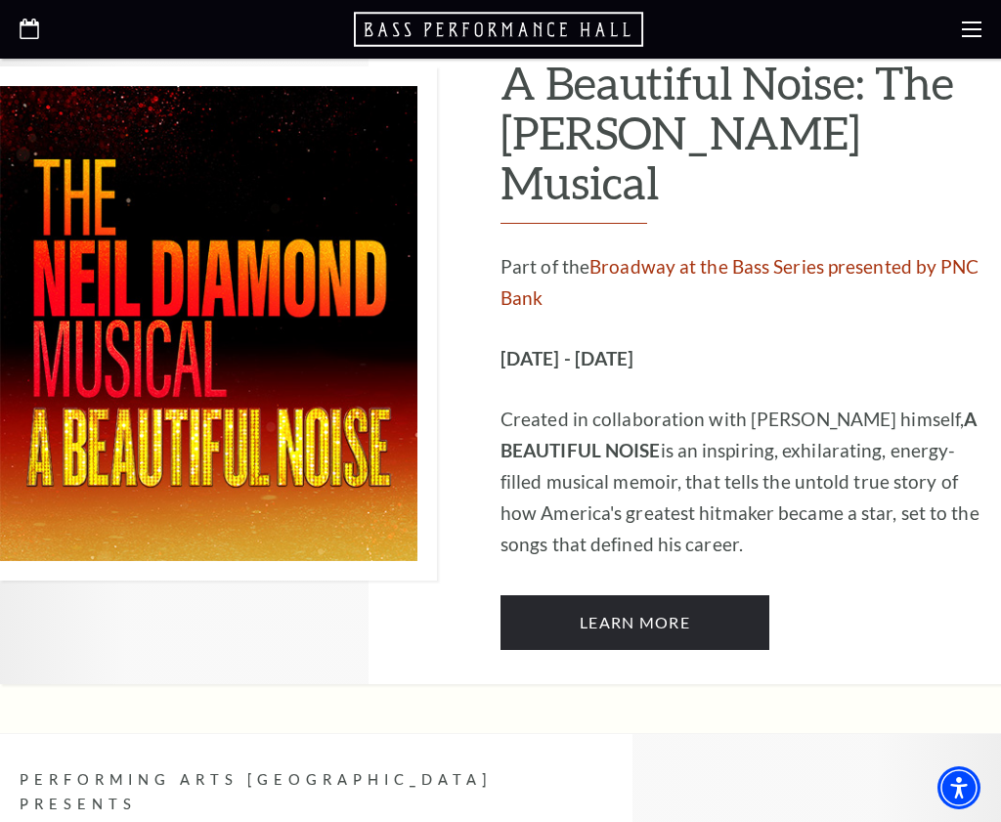
scroll to position [2836, 0]
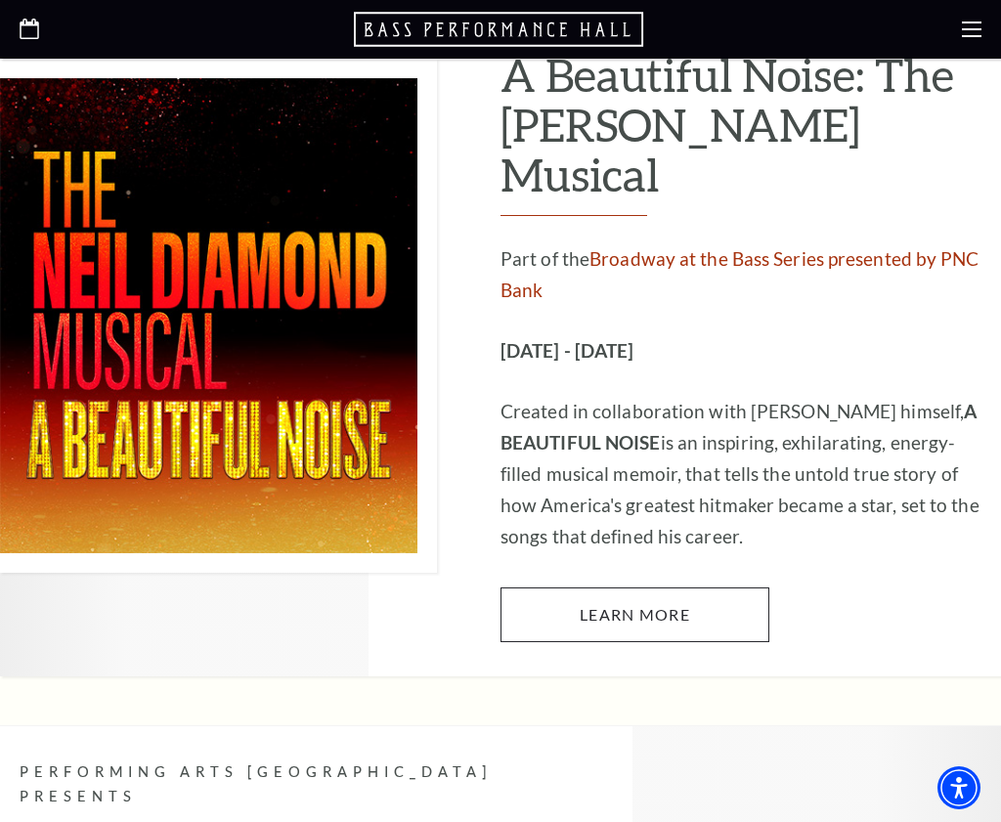
click at [618, 588] on link "Learn More" at bounding box center [635, 615] width 269 height 55
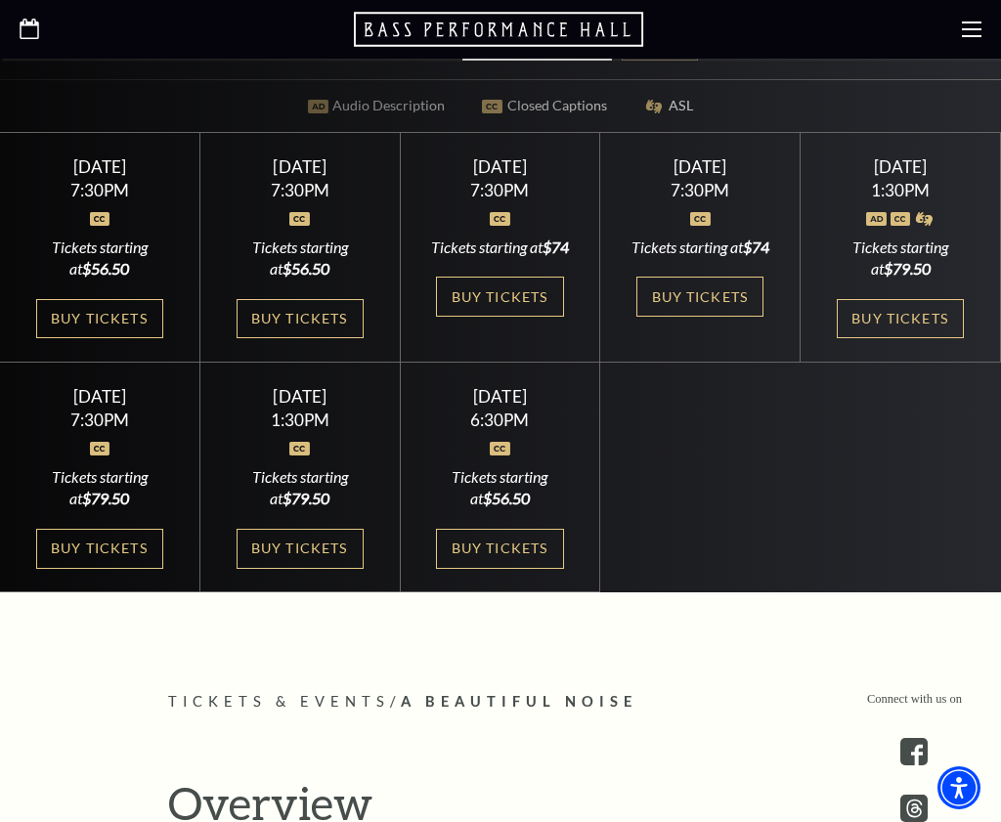
scroll to position [722, 0]
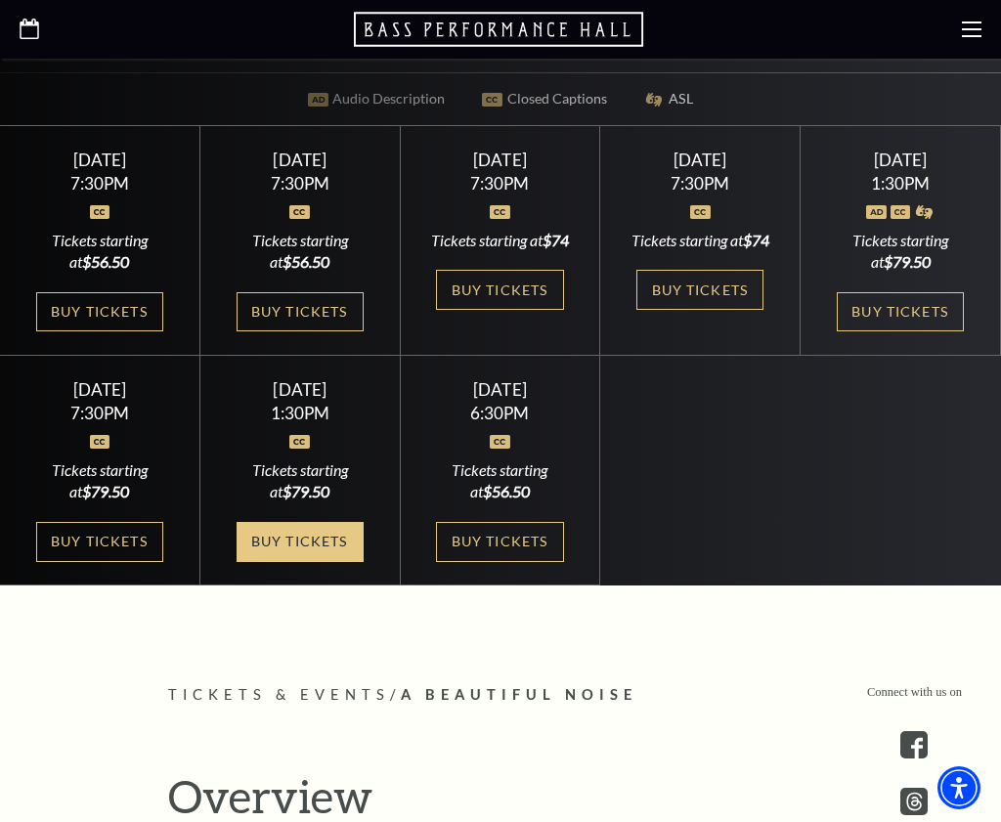
click at [290, 562] on link "Buy Tickets" at bounding box center [300, 542] width 127 height 40
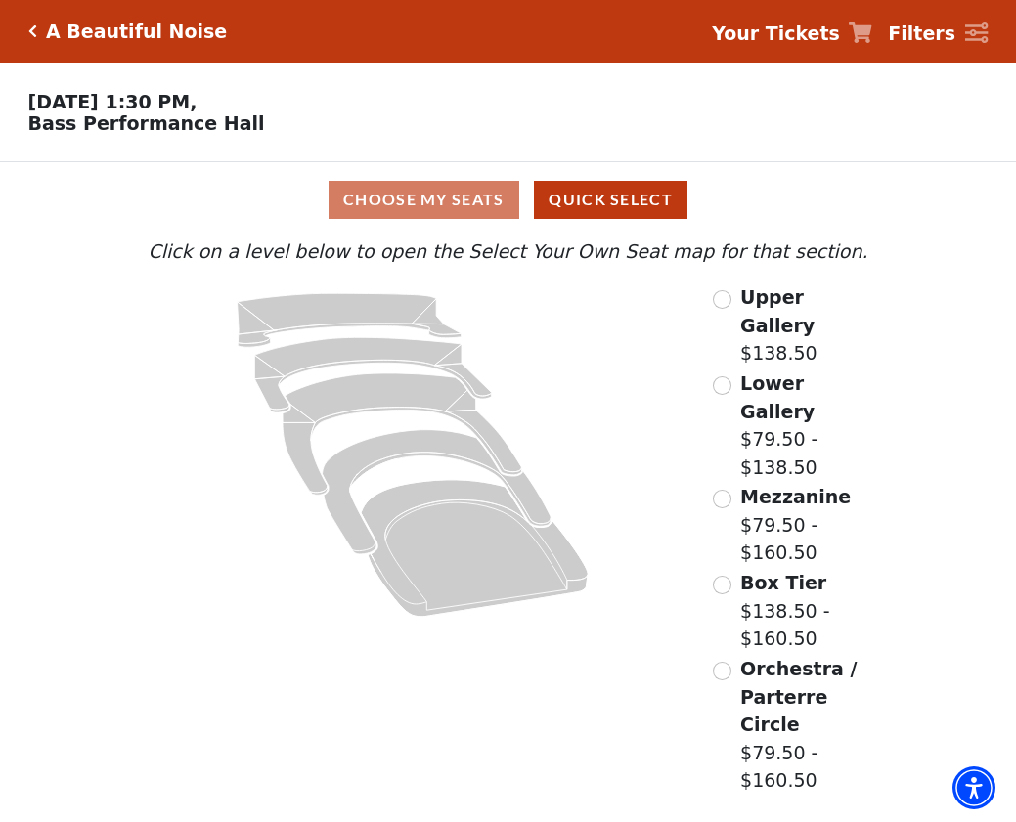
click at [723, 576] on input "Box Tier$138.50 - $160.50\a" at bounding box center [722, 585] width 19 height 19
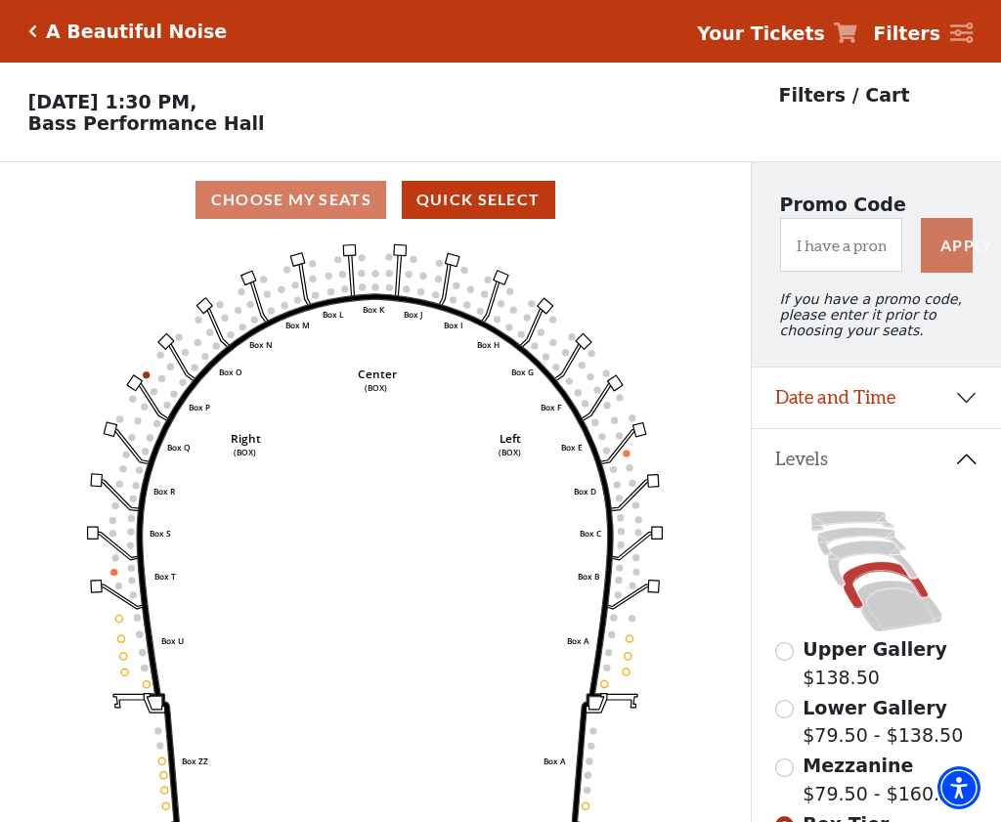
click at [31, 28] on icon "Click here to go back to filters" at bounding box center [32, 31] width 9 height 14
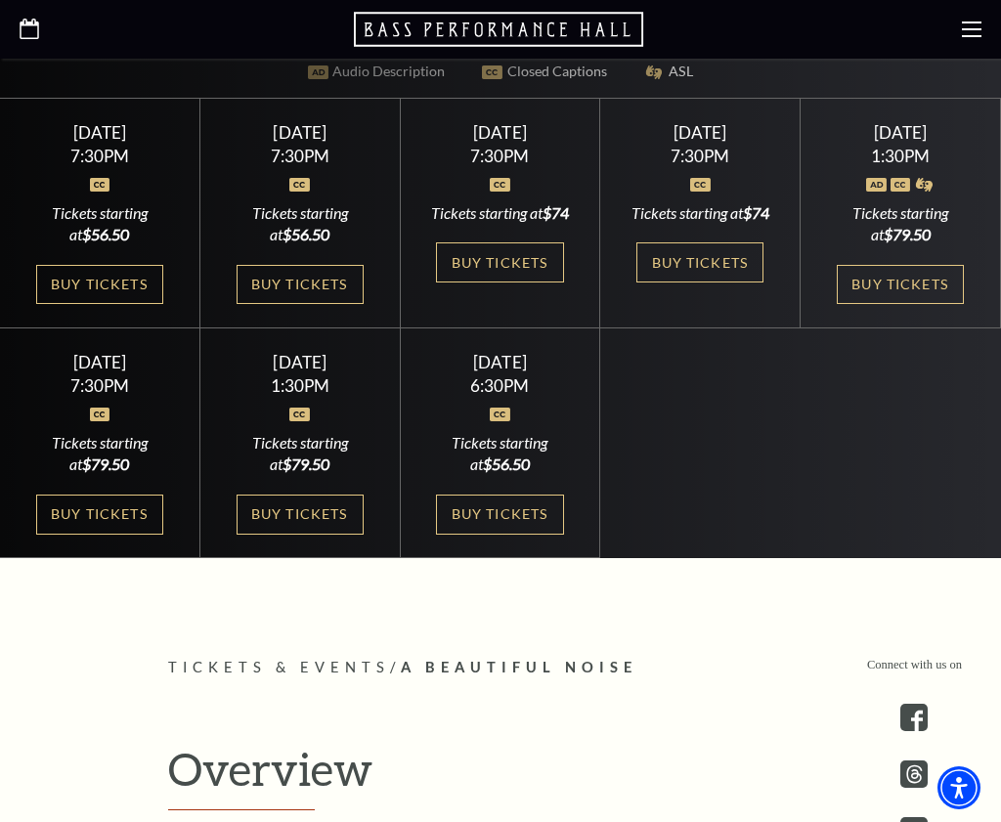
scroll to position [701, 0]
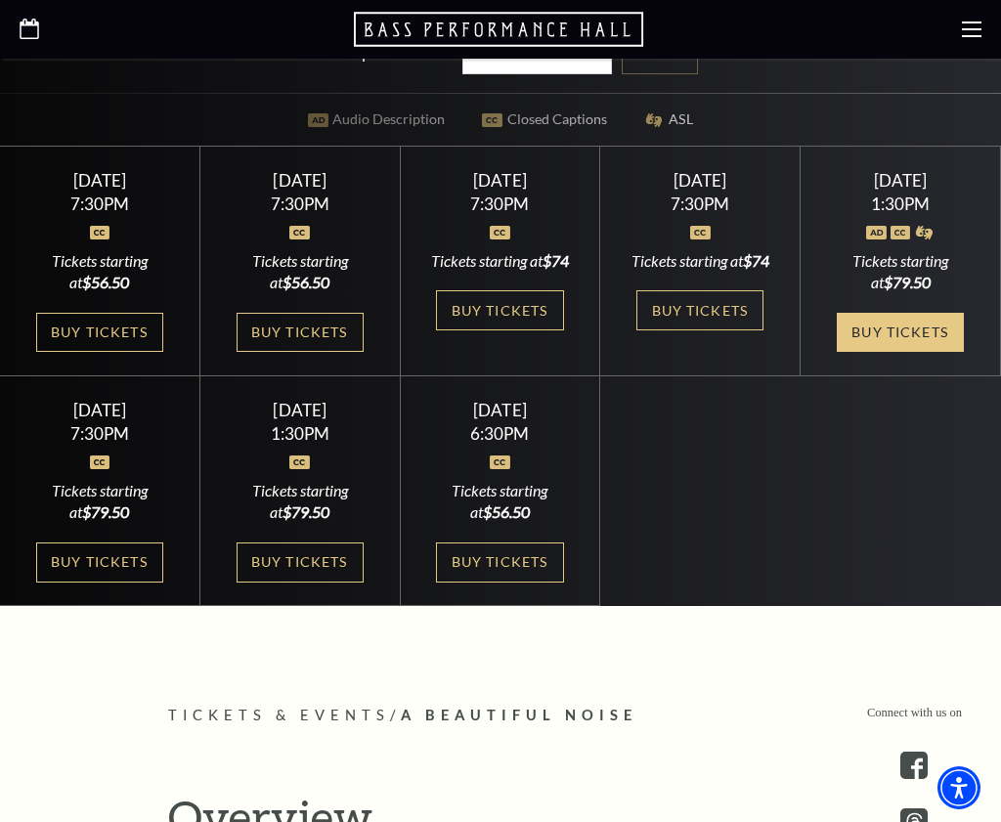
click at [883, 347] on link "Buy Tickets" at bounding box center [900, 333] width 127 height 40
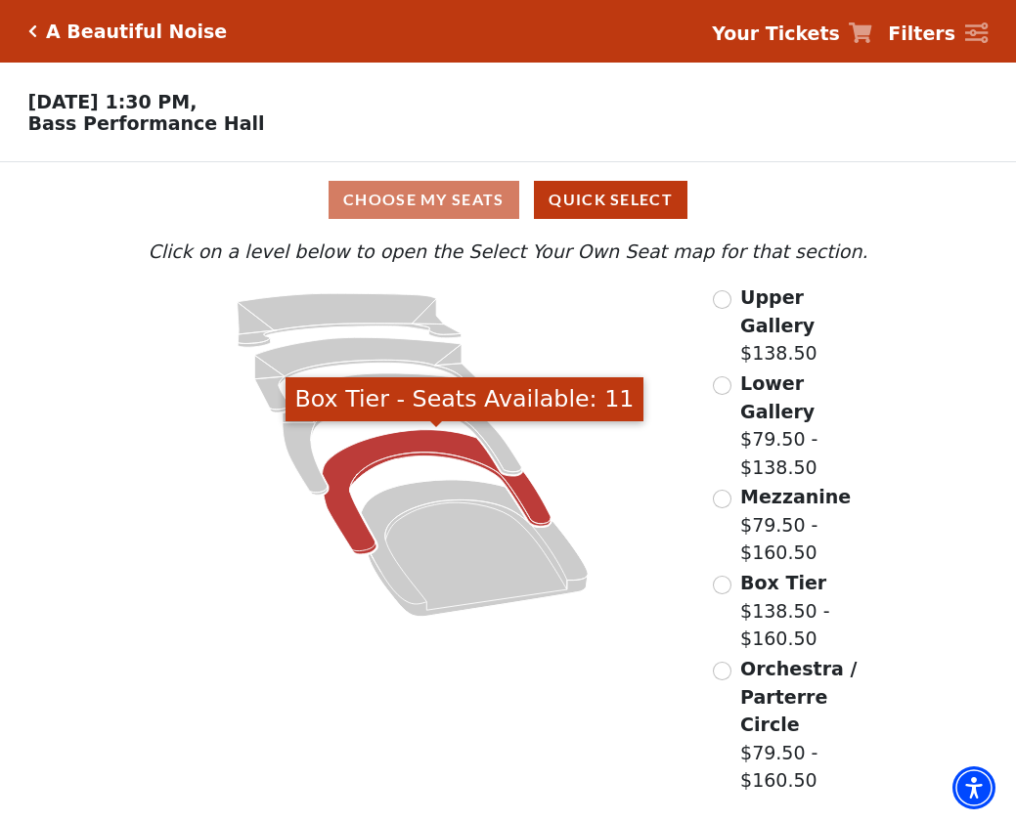
click at [365, 530] on icon "Box Tier - Seats Available: 11" at bounding box center [437, 492] width 229 height 124
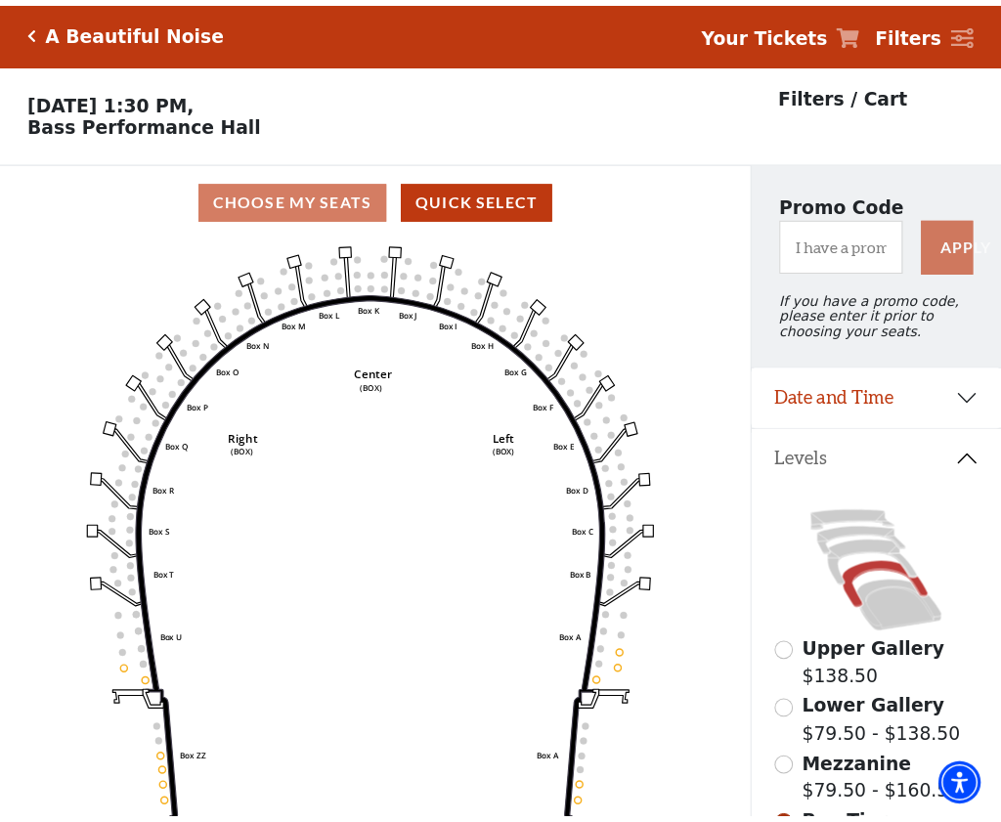
scroll to position [91, 0]
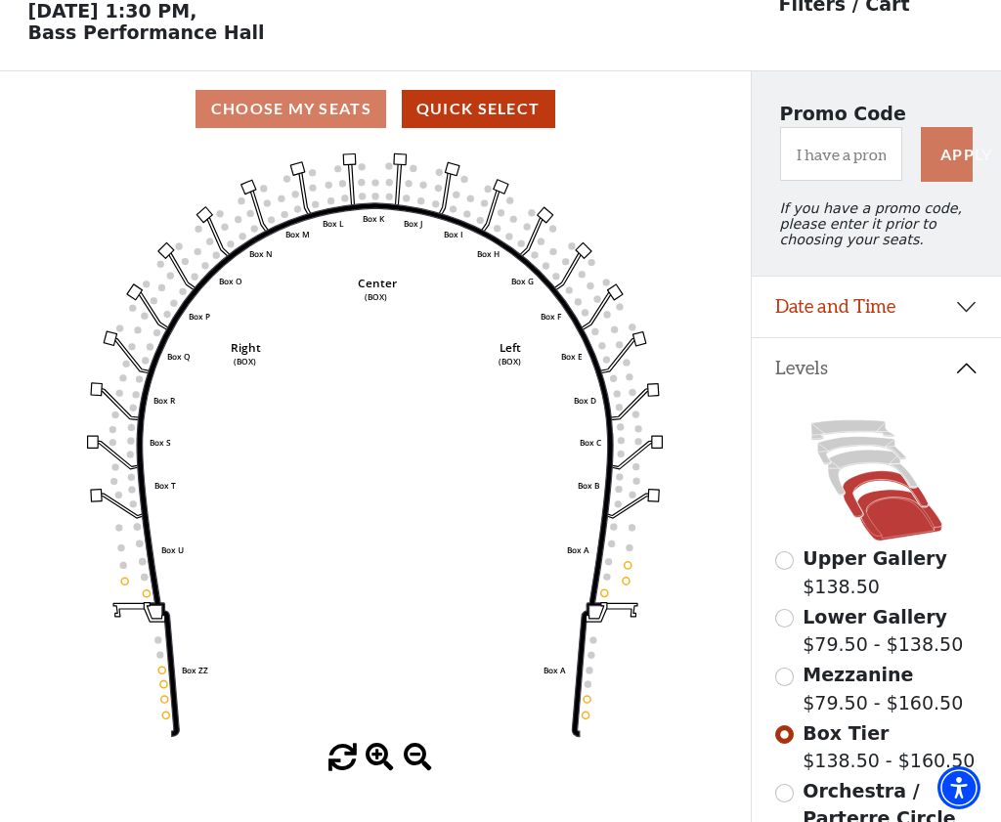
click at [875, 535] on icon at bounding box center [899, 515] width 85 height 51
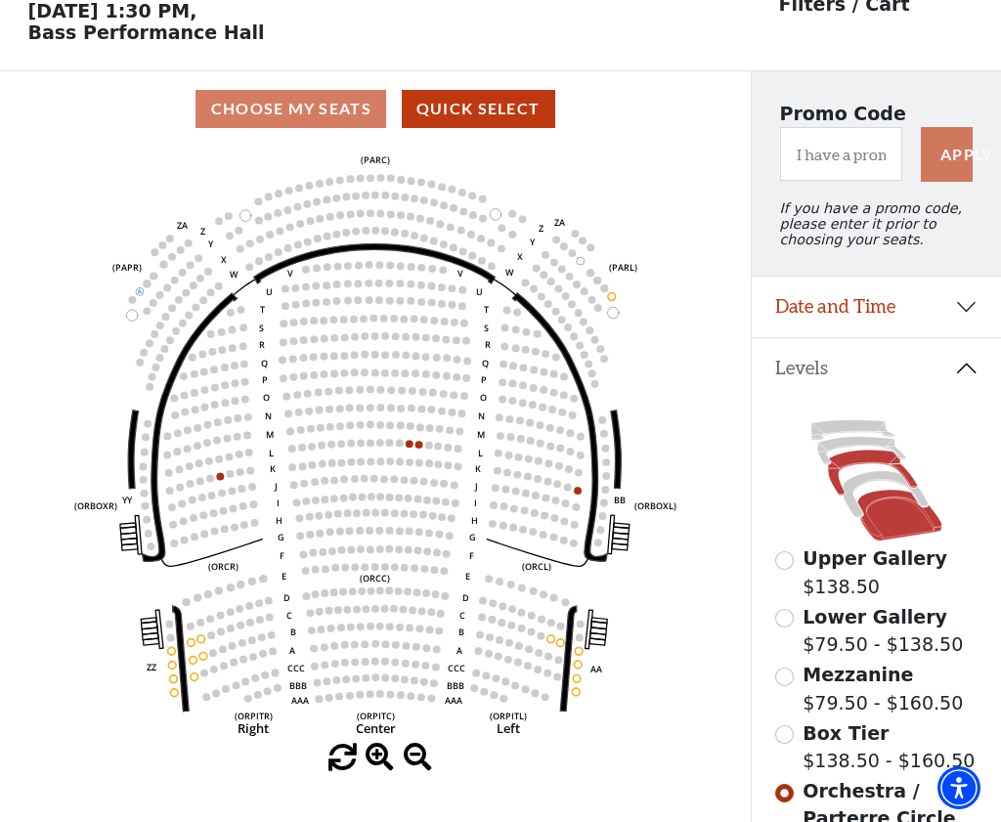
click at [835, 484] on icon at bounding box center [872, 473] width 89 height 45
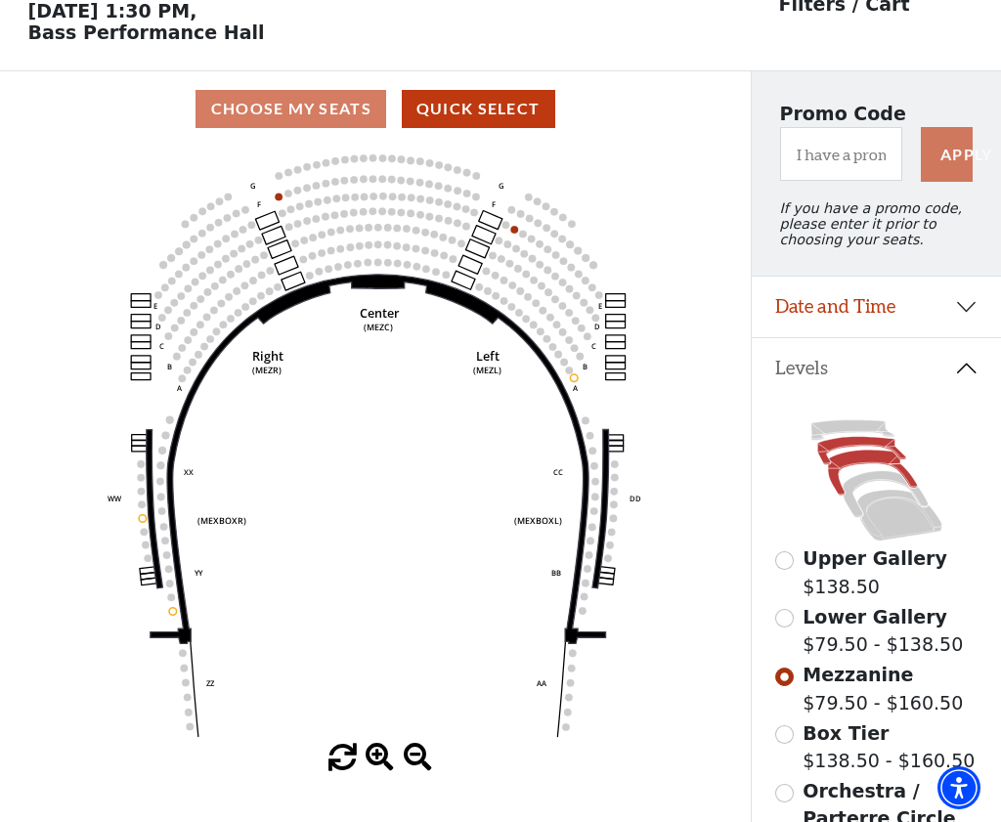
click at [837, 444] on icon at bounding box center [861, 451] width 88 height 28
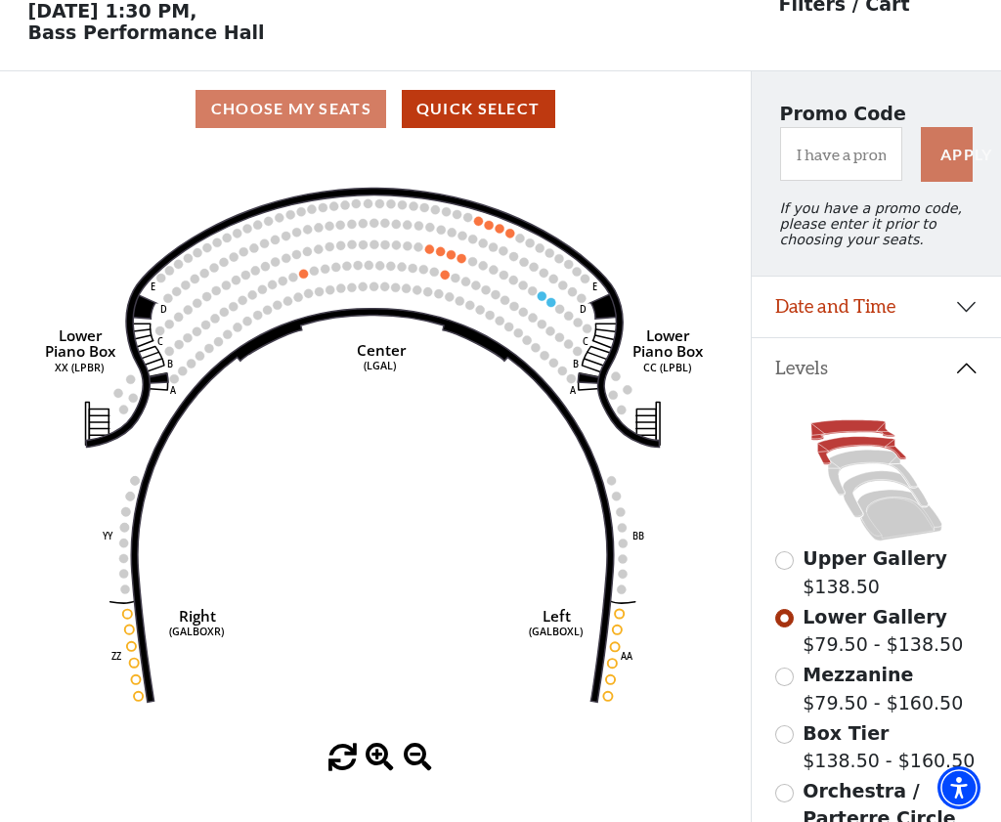
click at [820, 428] on icon at bounding box center [854, 430] width 84 height 21
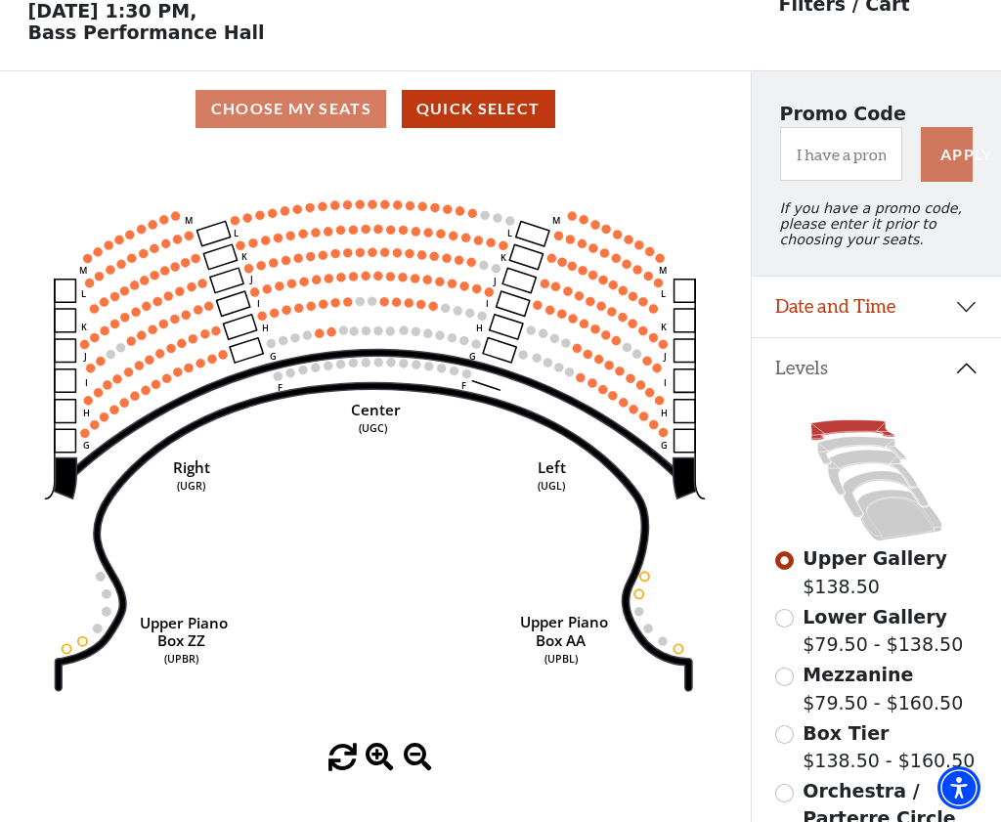
click at [712, 570] on icon "Center (UGC) Right (UGR) Left (UGL) Upper Piano Box ZZ (UPBR) Upper Piano Box A…" at bounding box center [375, 445] width 676 height 597
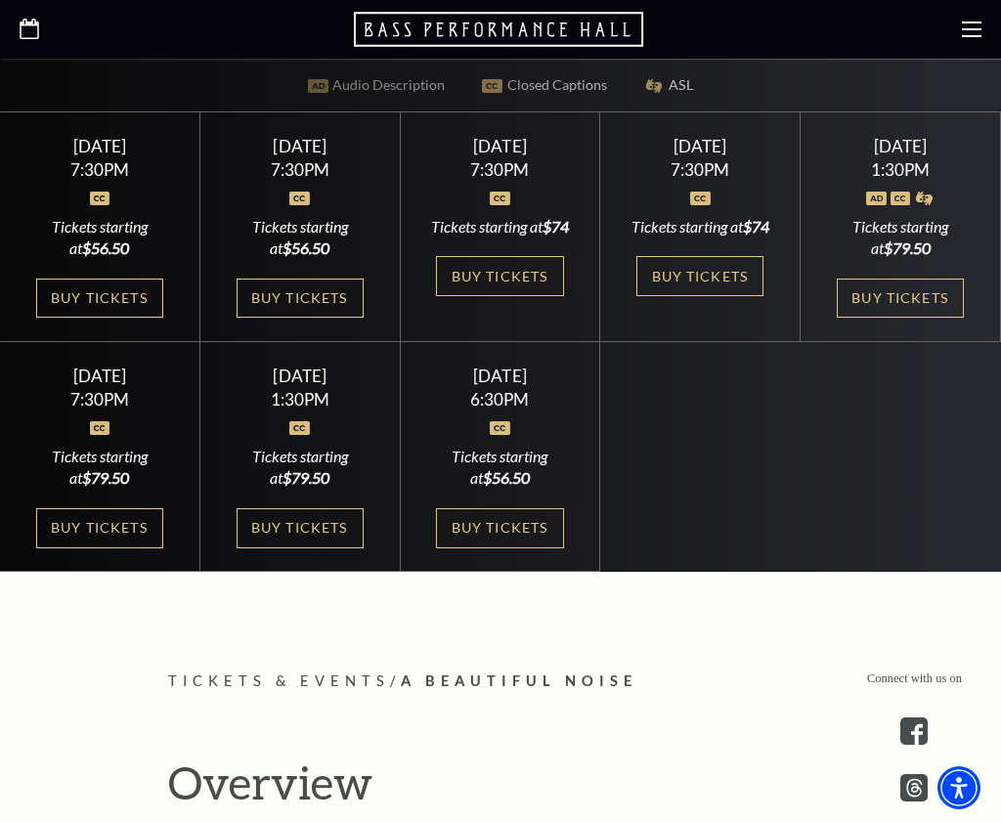
scroll to position [742, 0]
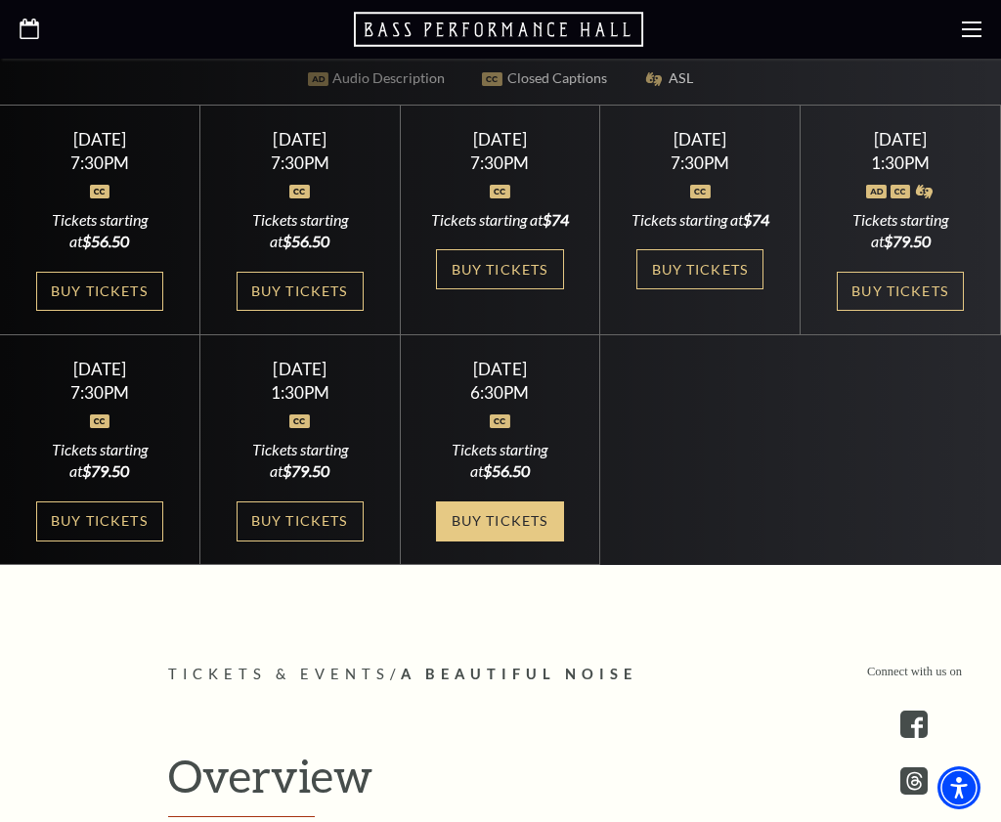
click at [478, 542] on link "Buy Tickets" at bounding box center [499, 522] width 127 height 40
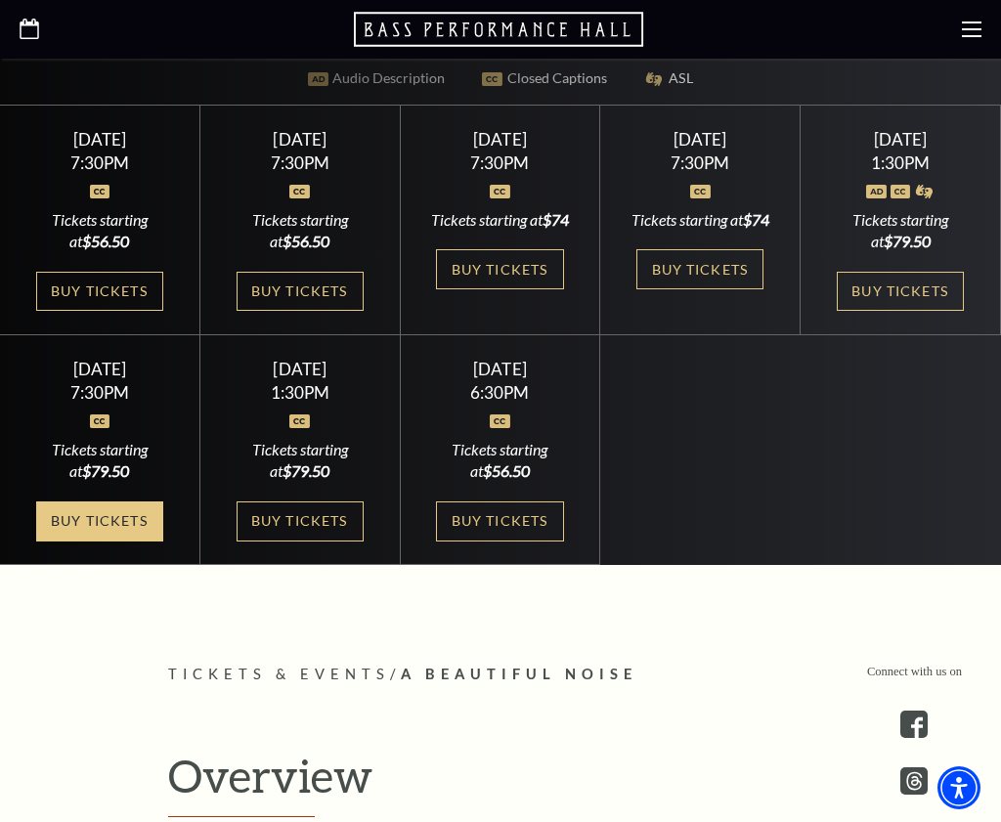
click at [70, 542] on link "Buy Tickets" at bounding box center [99, 522] width 127 height 40
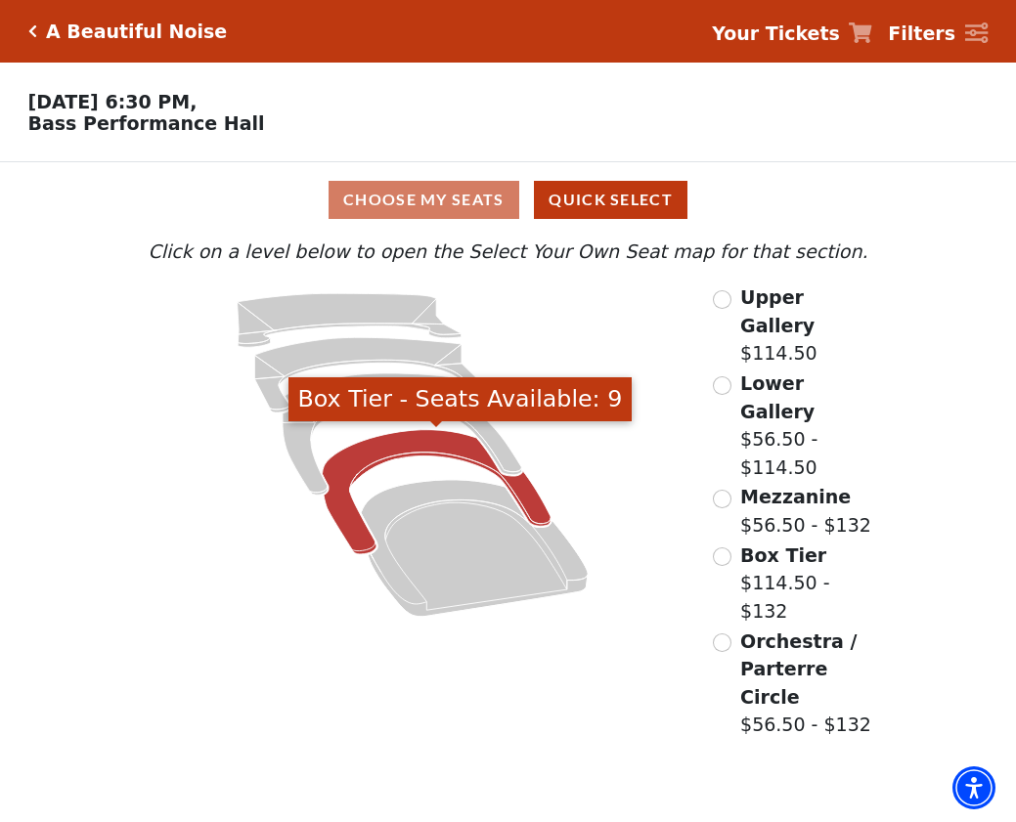
click at [361, 535] on icon "Box Tier - Seats Available: 9" at bounding box center [437, 492] width 229 height 124
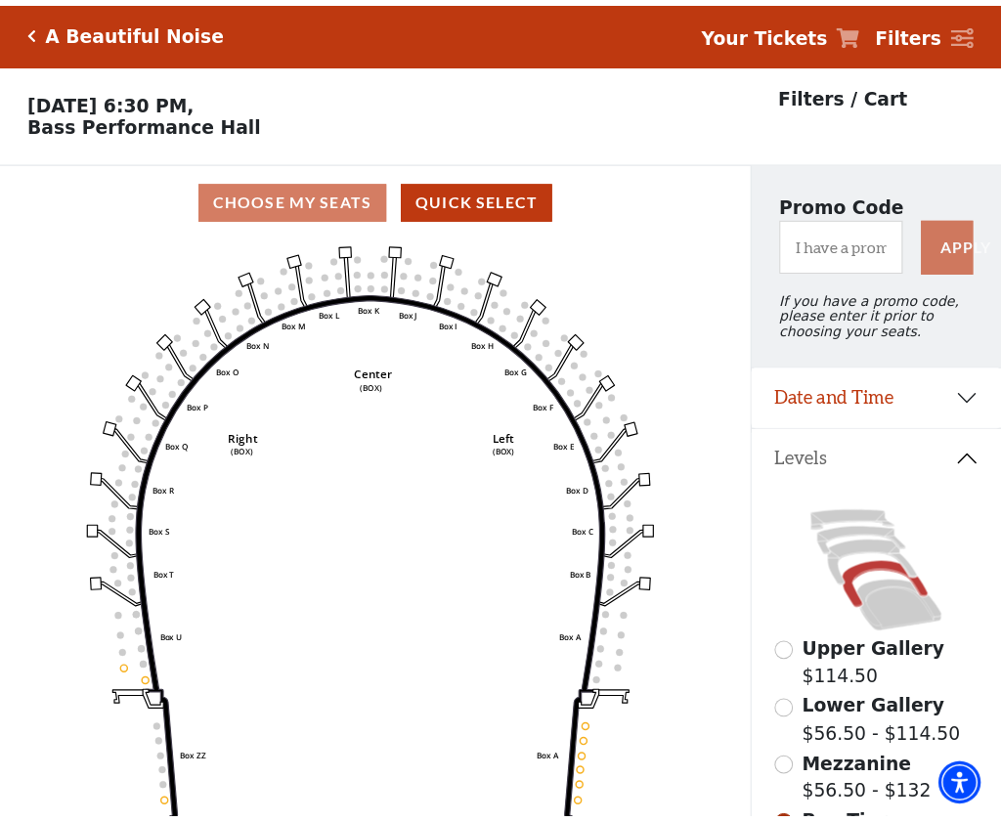
scroll to position [91, 0]
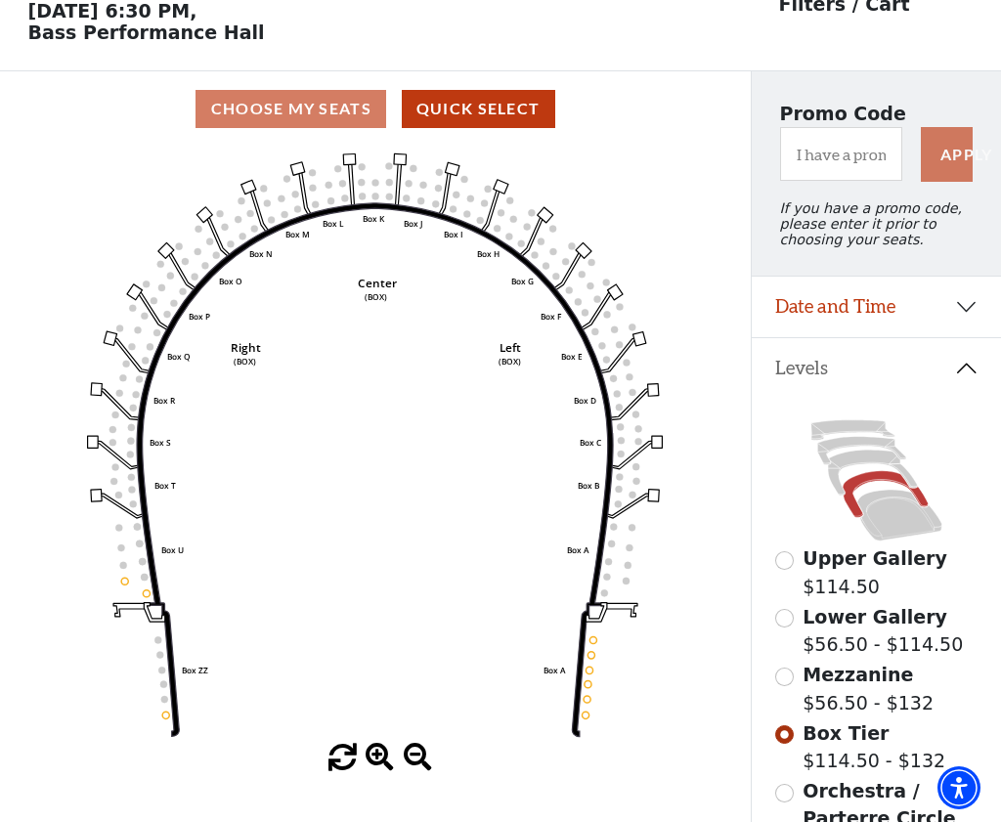
click at [477, 742] on icon "Left (BOX) Right (BOX) Center (BOX) Box ZZ Box U Box T Box S Box R Box Q Box P …" at bounding box center [375, 445] width 676 height 597
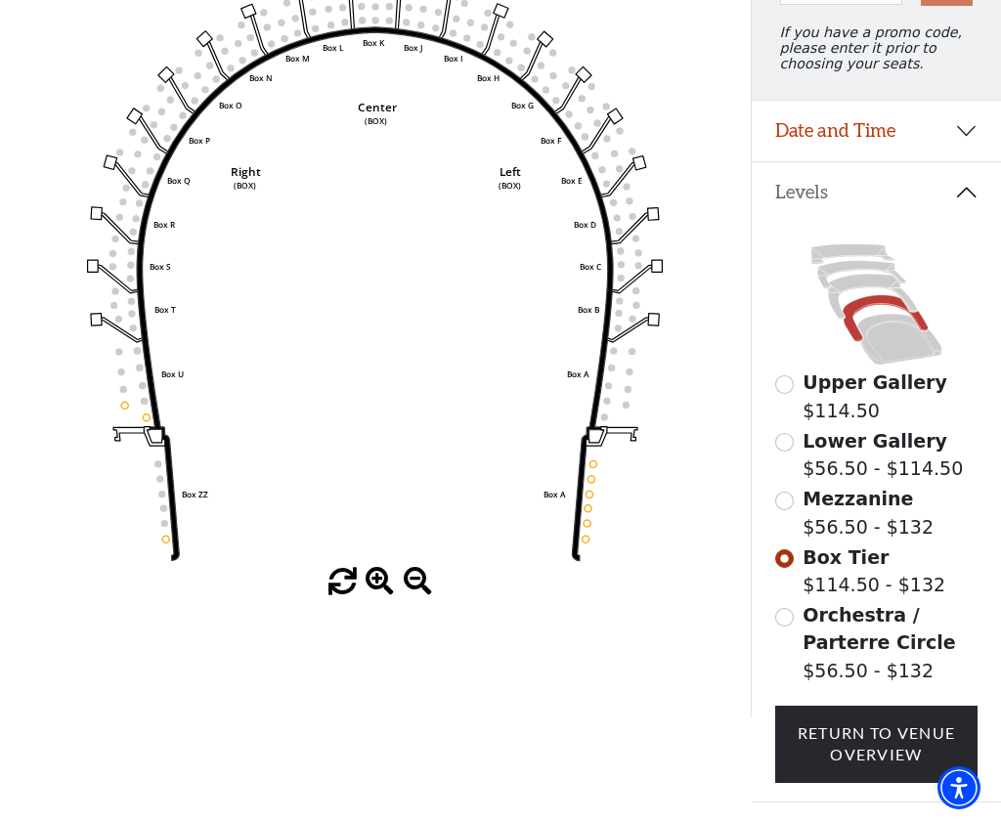
scroll to position [264, 0]
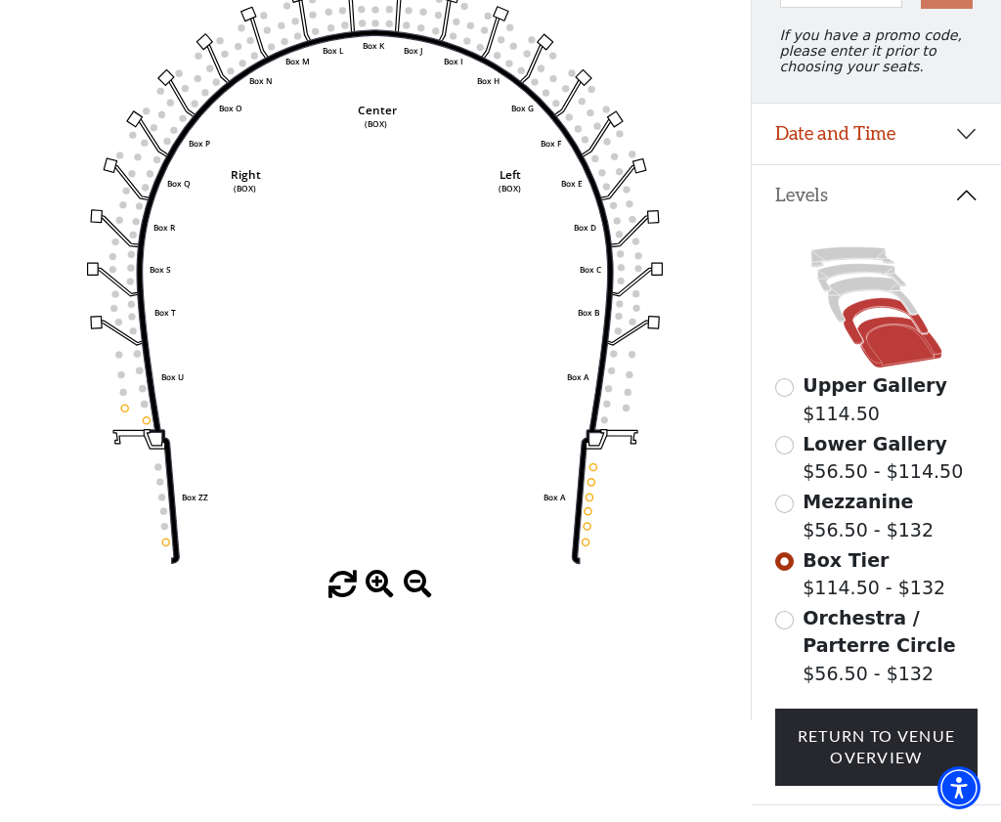
click at [880, 327] on icon at bounding box center [899, 342] width 85 height 51
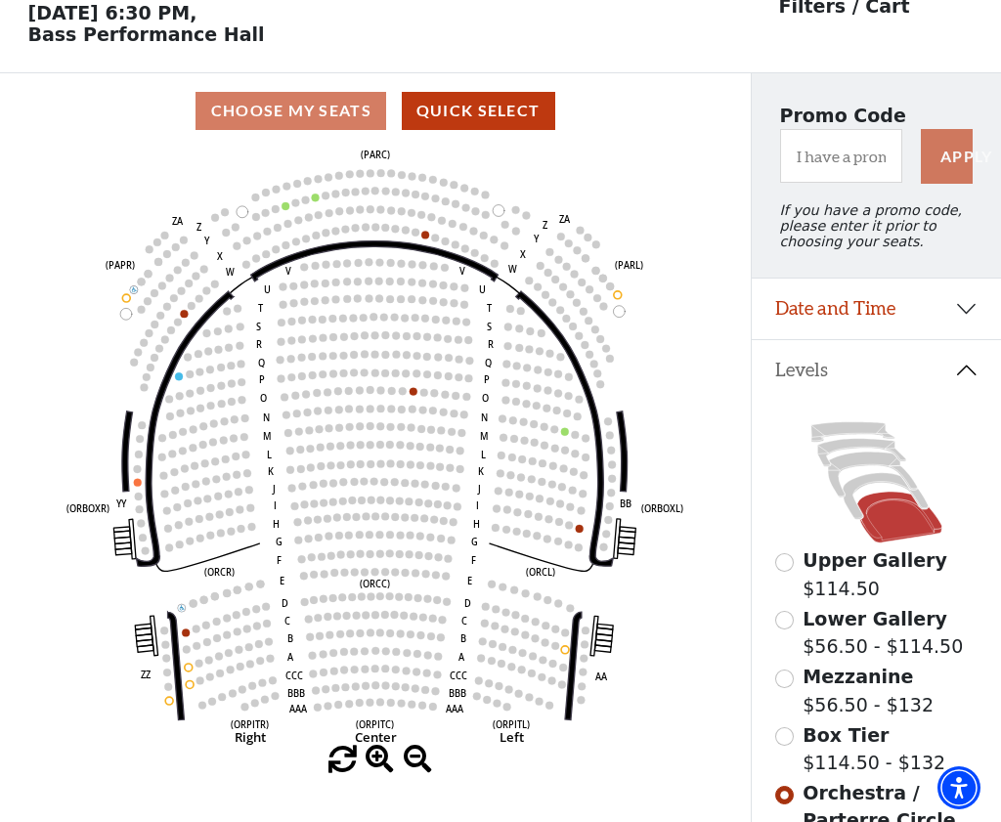
scroll to position [91, 0]
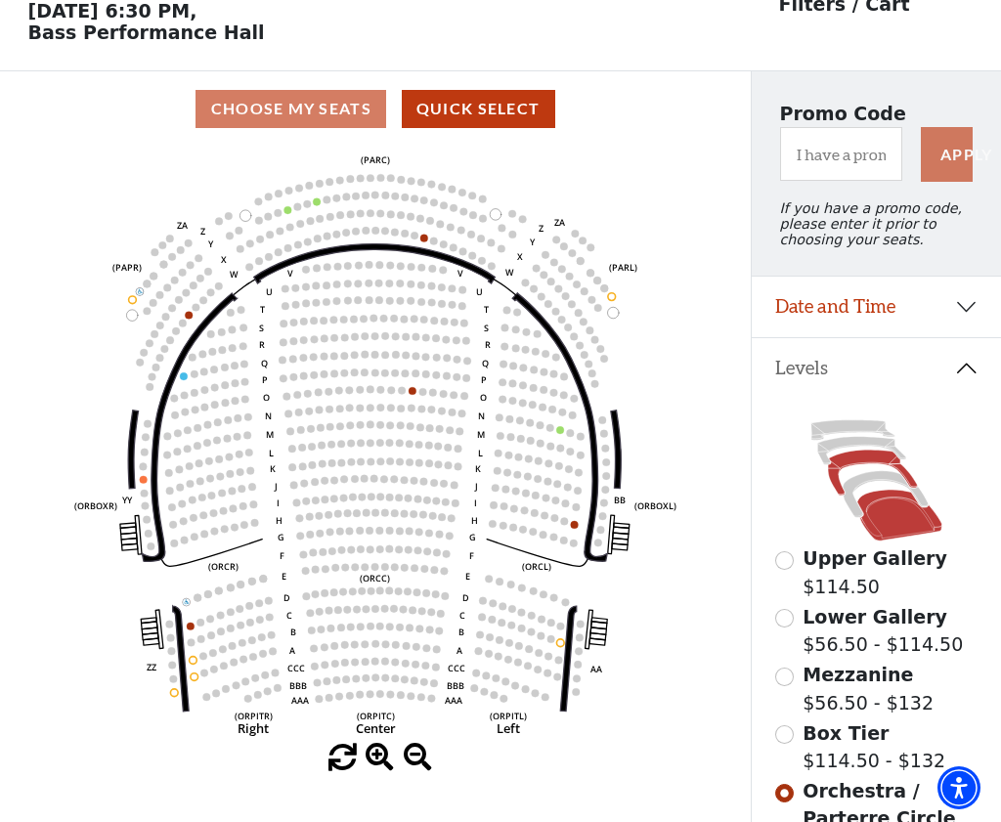
click at [847, 463] on icon at bounding box center [872, 473] width 89 height 45
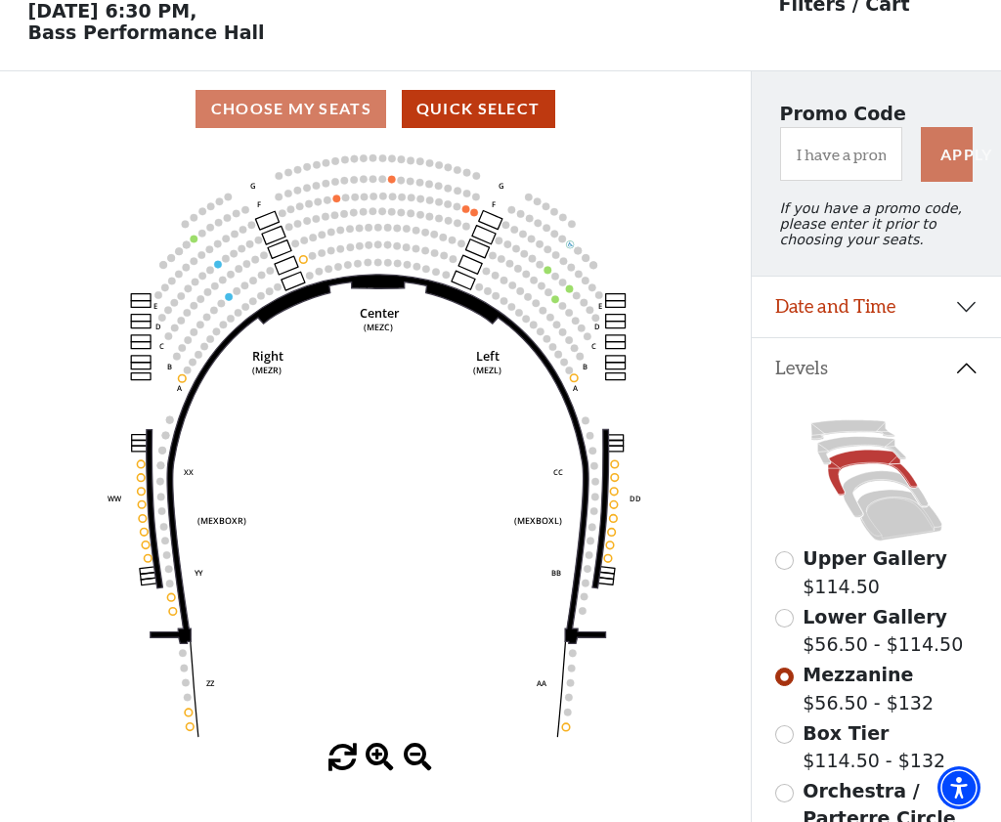
click at [714, 532] on div "Current Level Mezzanine Click on a level below to open the Select Your Own Seat…" at bounding box center [375, 460] width 751 height 626
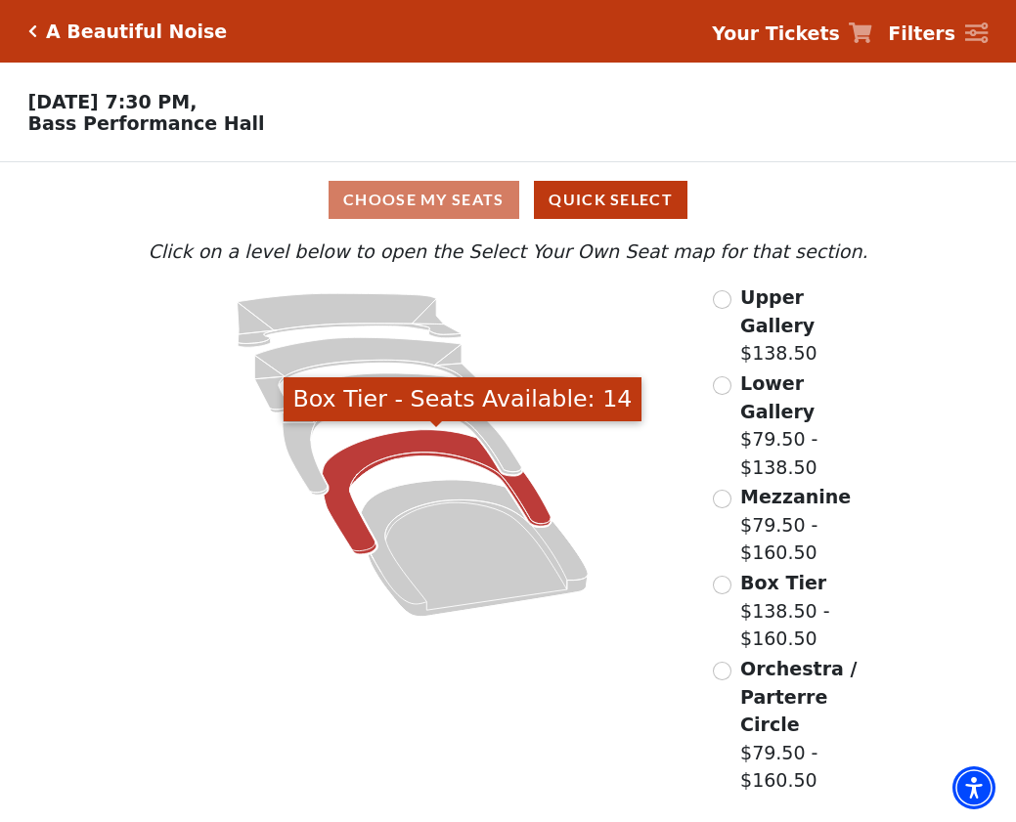
click at [348, 522] on icon "Box Tier - Seats Available: 14" at bounding box center [437, 492] width 229 height 124
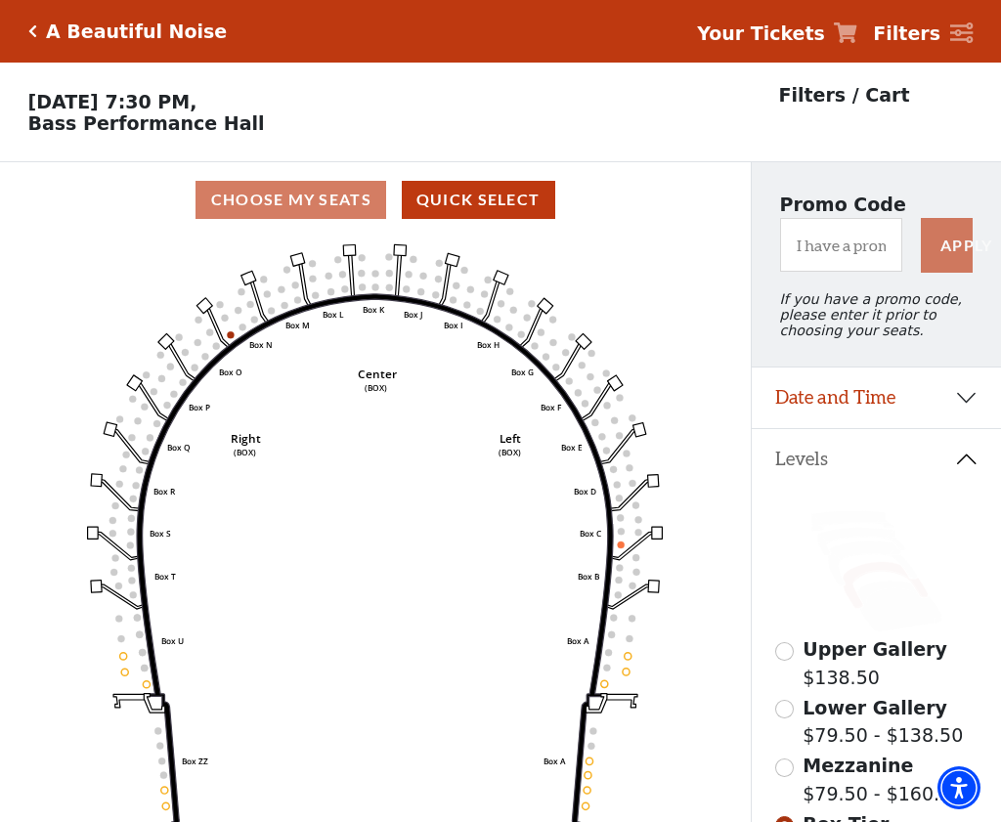
click at [69, 24] on h5 "A Beautiful Noise" at bounding box center [136, 32] width 181 height 22
click at [31, 29] on icon "Click here to go back to filters" at bounding box center [32, 31] width 9 height 14
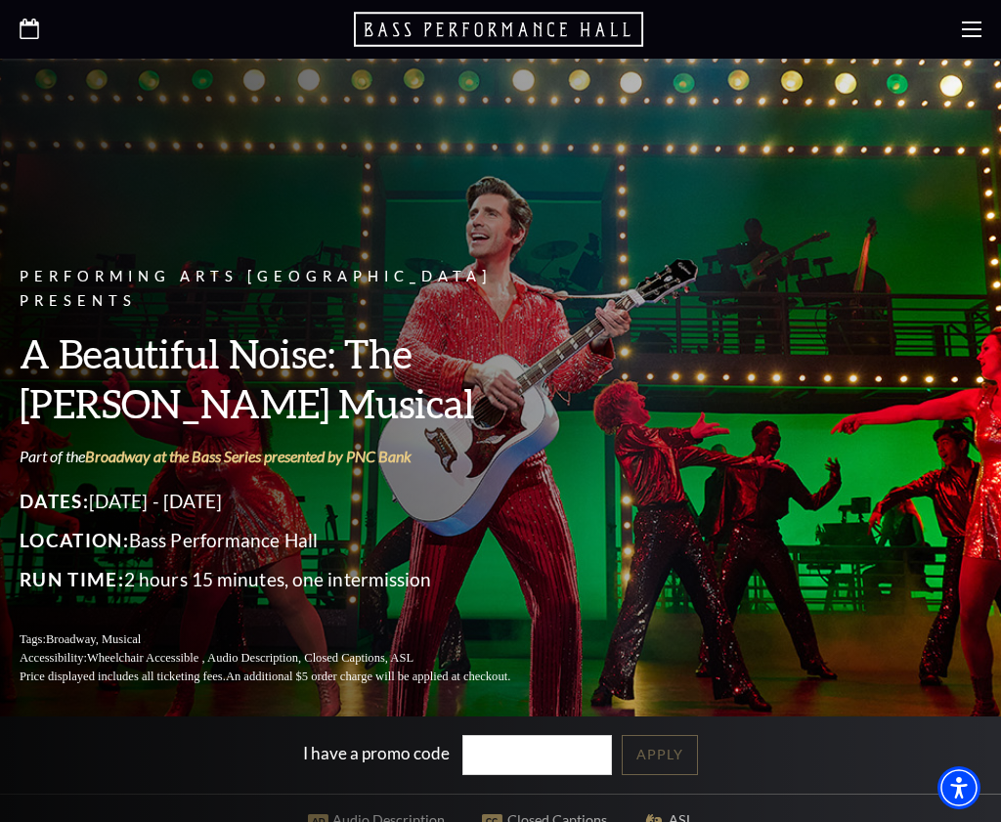
click at [484, 29] on icon "Open this option" at bounding box center [500, 29] width 293 height 39
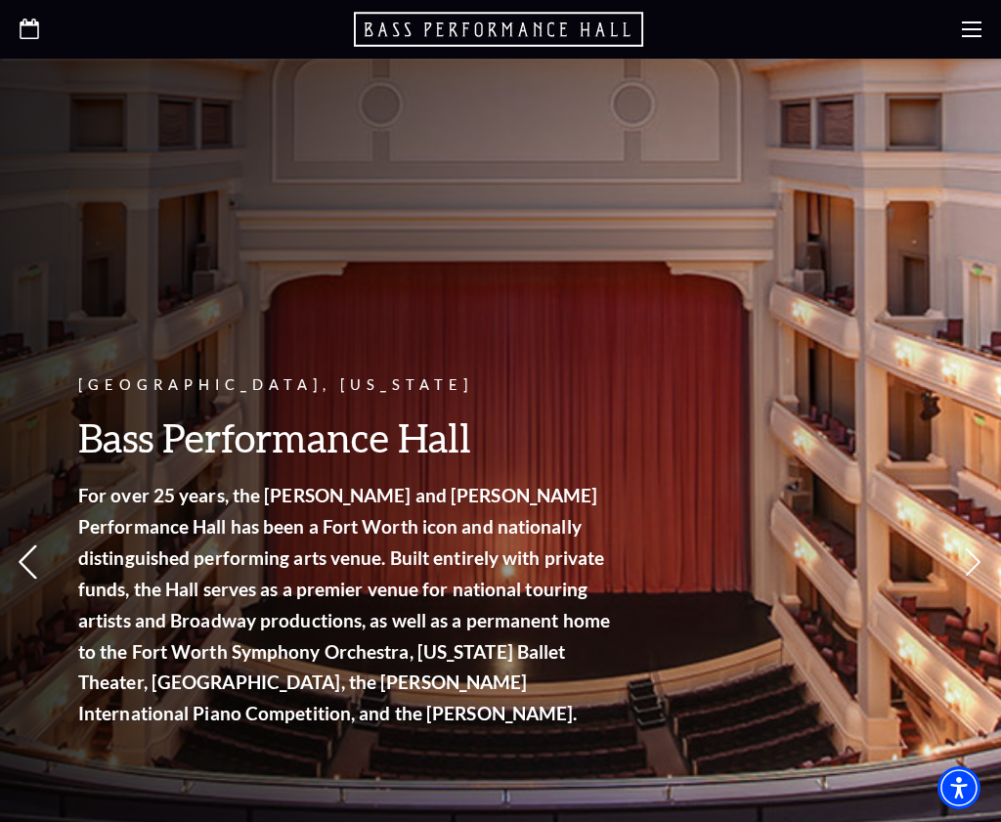
click at [29, 550] on icon at bounding box center [28, 563] width 21 height 34
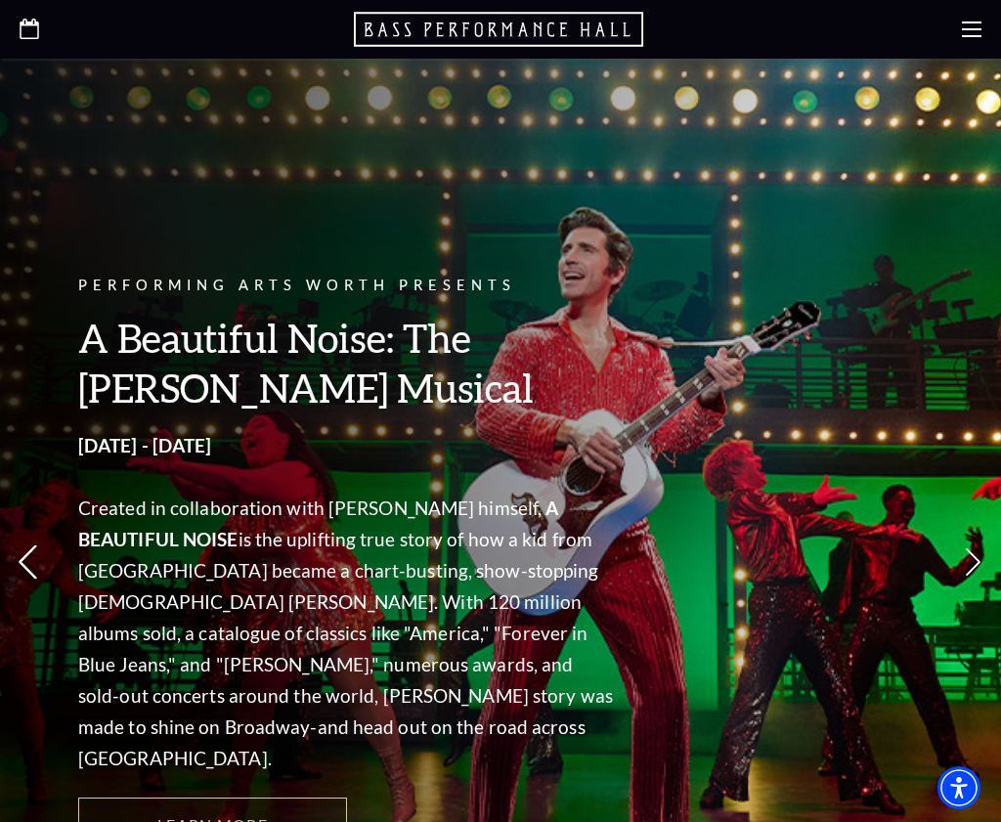
click at [28, 549] on icon at bounding box center [28, 563] width 21 height 34
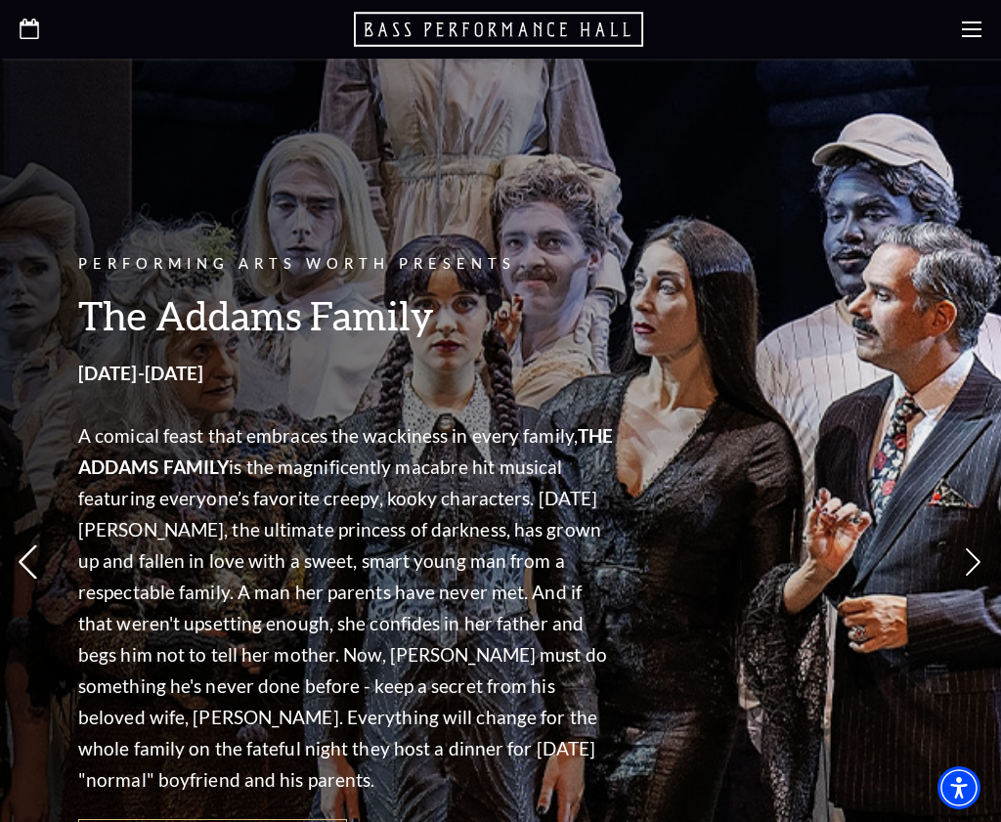
click at [28, 549] on icon at bounding box center [28, 563] width 21 height 34
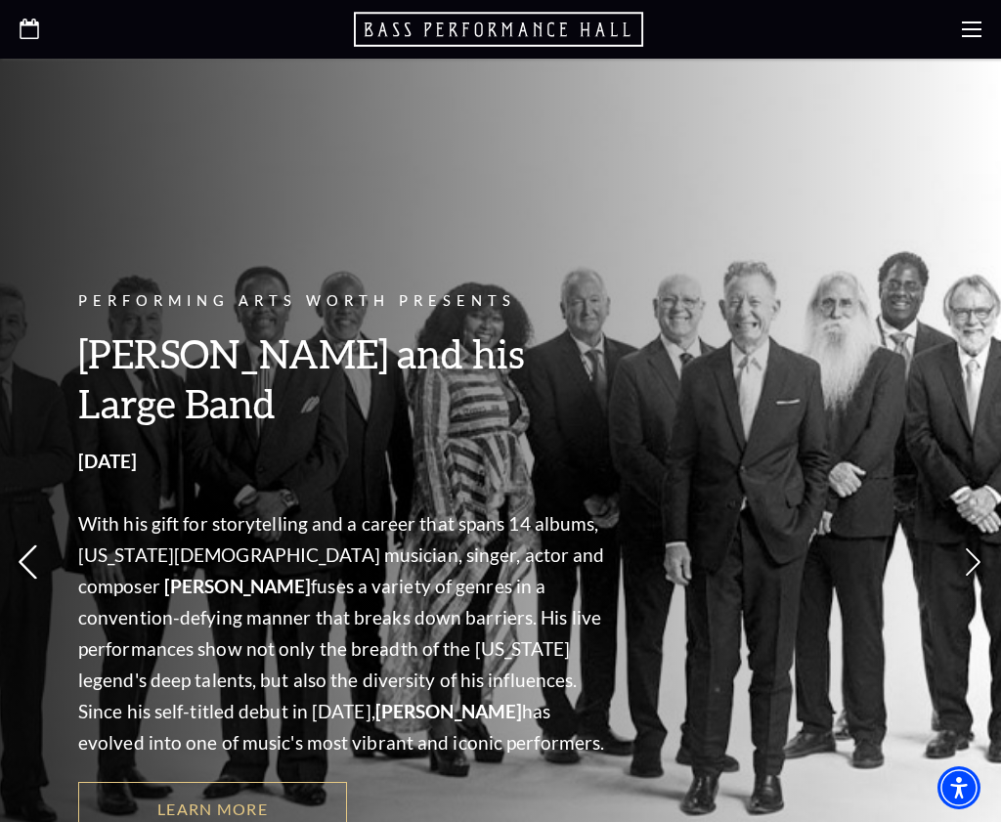
click at [32, 548] on icon at bounding box center [28, 563] width 21 height 34
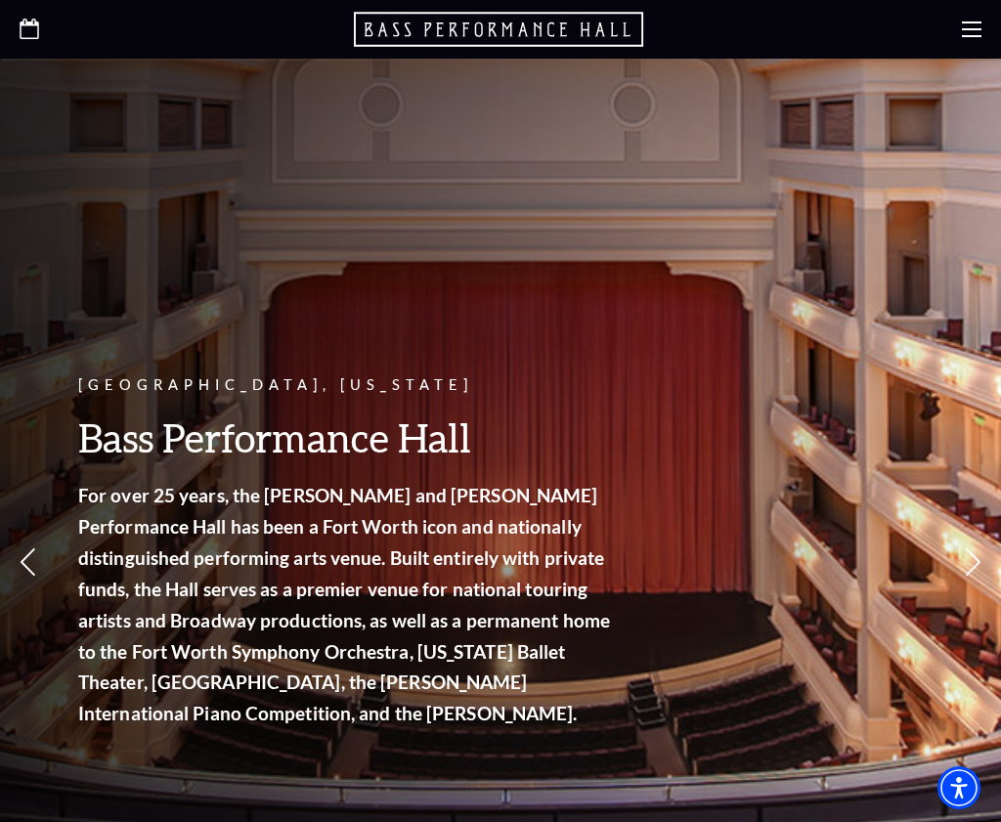
click at [976, 30] on use at bounding box center [972, 30] width 20 height 16
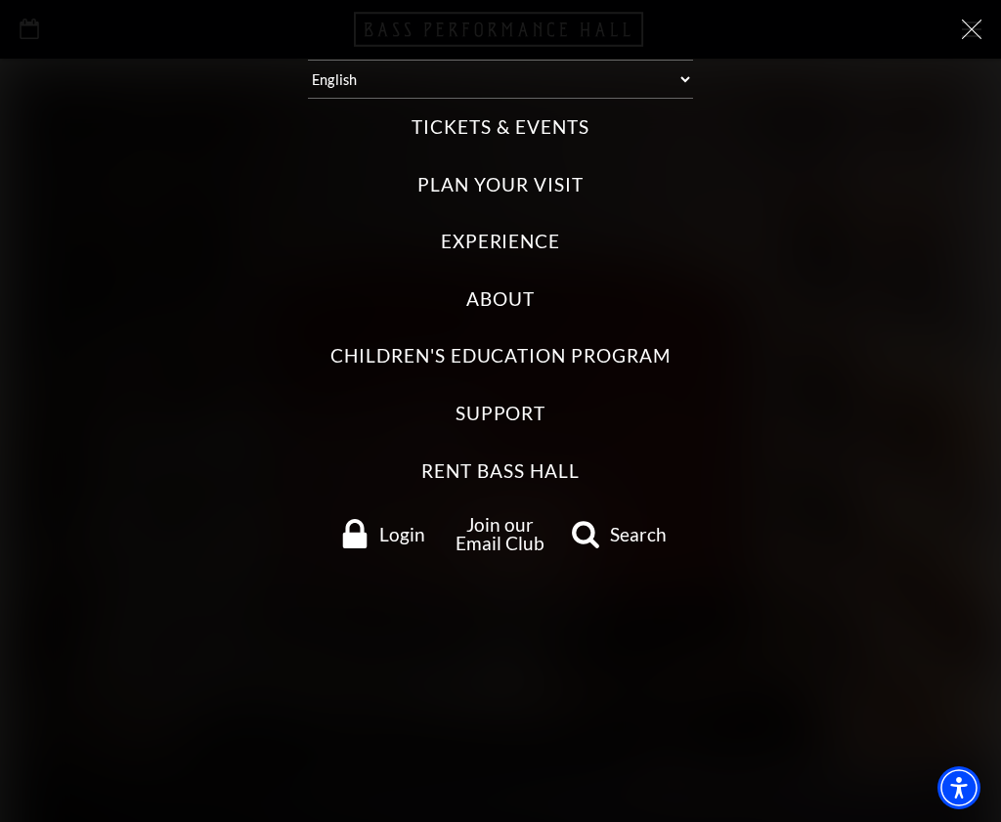
click at [495, 229] on label "Experience" at bounding box center [501, 242] width 120 height 26
click at [0, 0] on input "Experience" at bounding box center [0, 0] width 0 height 0
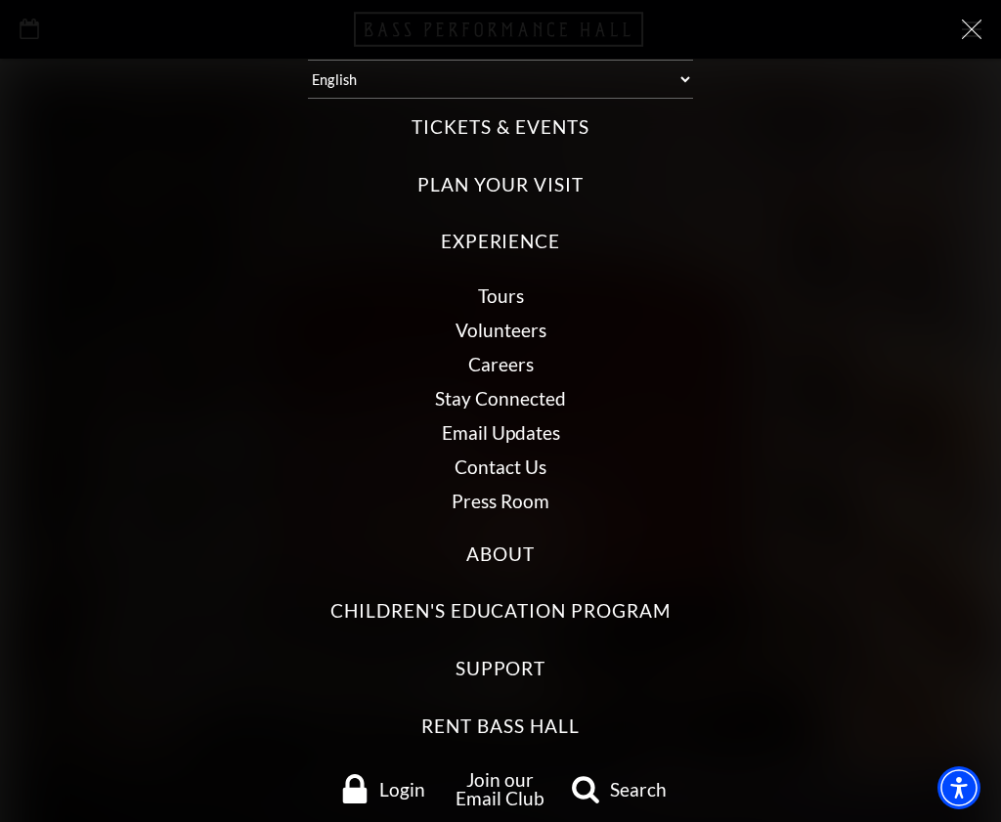
click at [512, 172] on label "Plan Your Visit" at bounding box center [500, 185] width 165 height 26
click at [0, 0] on Visit "Plan Your Visit" at bounding box center [0, 0] width 0 height 0
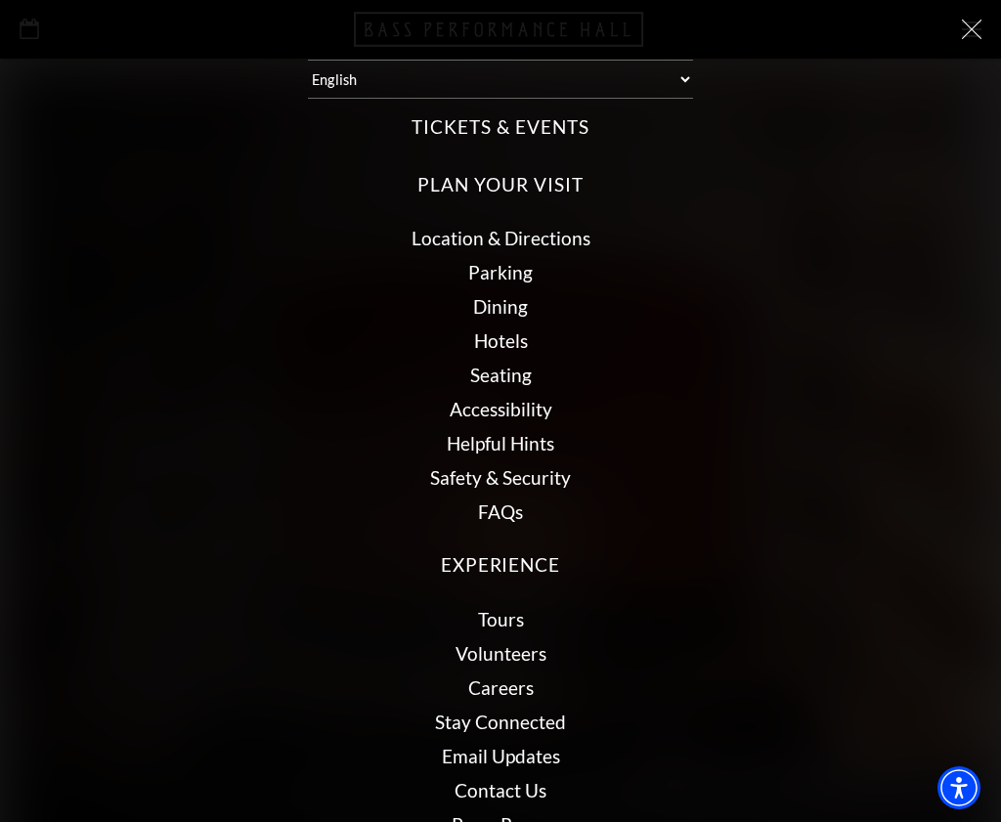
click at [485, 364] on link "Seating" at bounding box center [501, 375] width 62 height 22
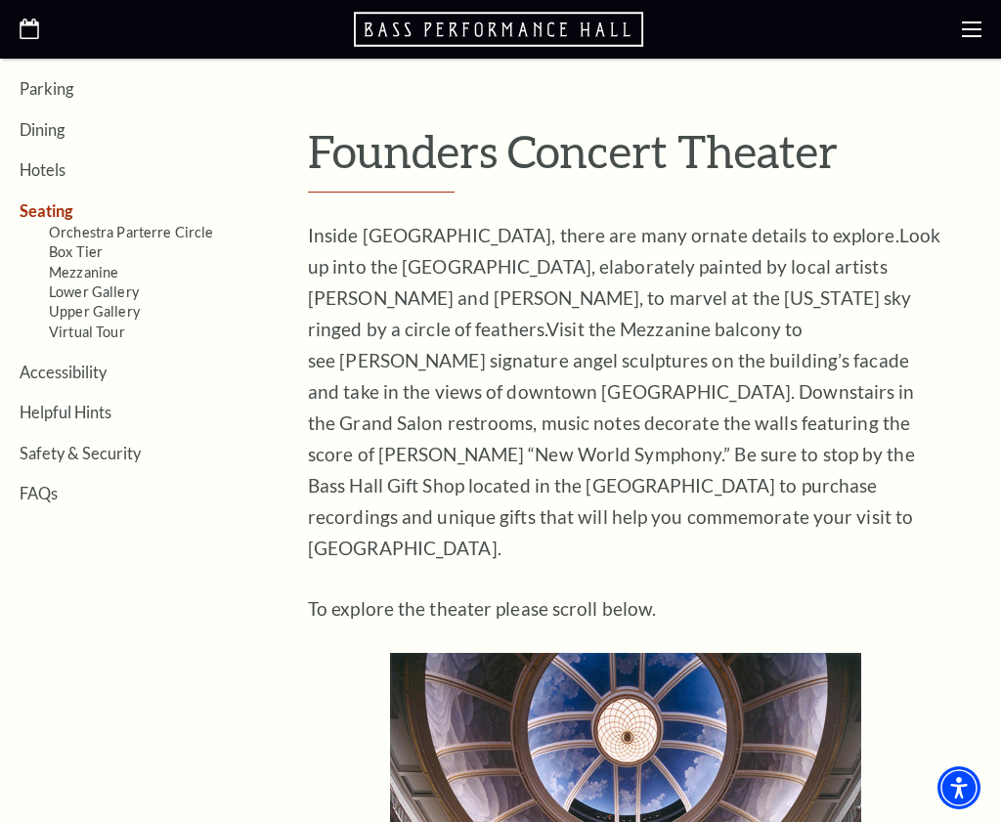
scroll to position [451, 0]
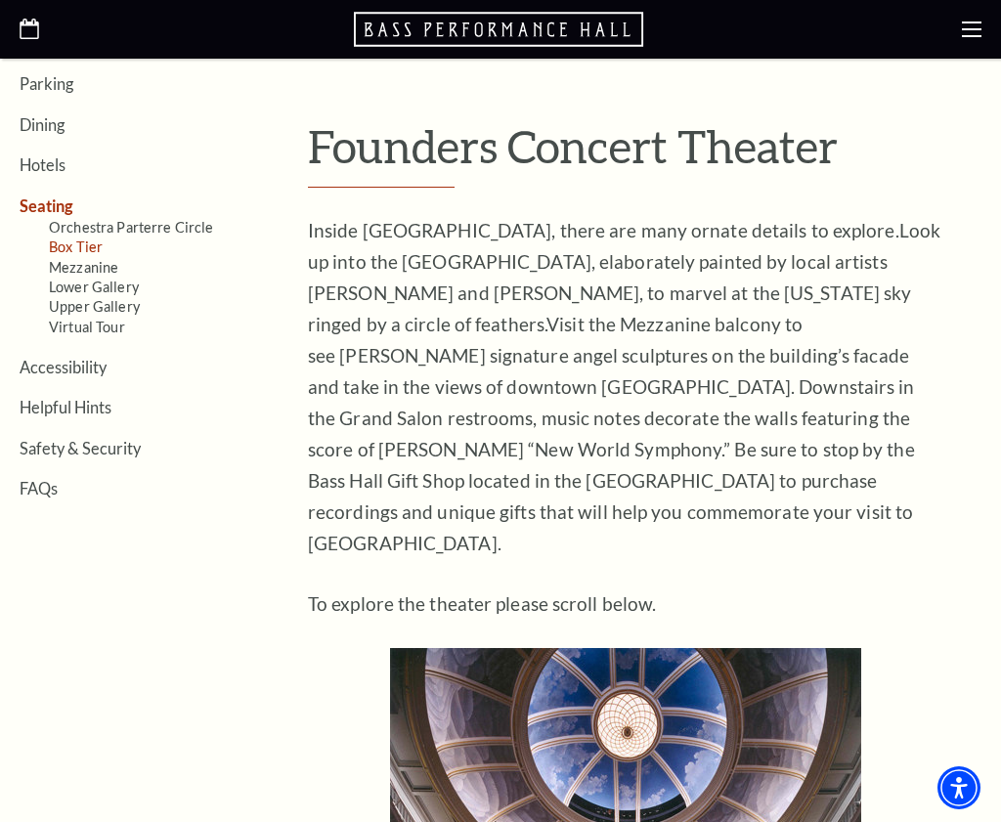
click at [63, 246] on link "Box Tier" at bounding box center [76, 247] width 54 height 17
click at [141, 225] on link "Orchestra Parterre Circle" at bounding box center [131, 227] width 165 height 17
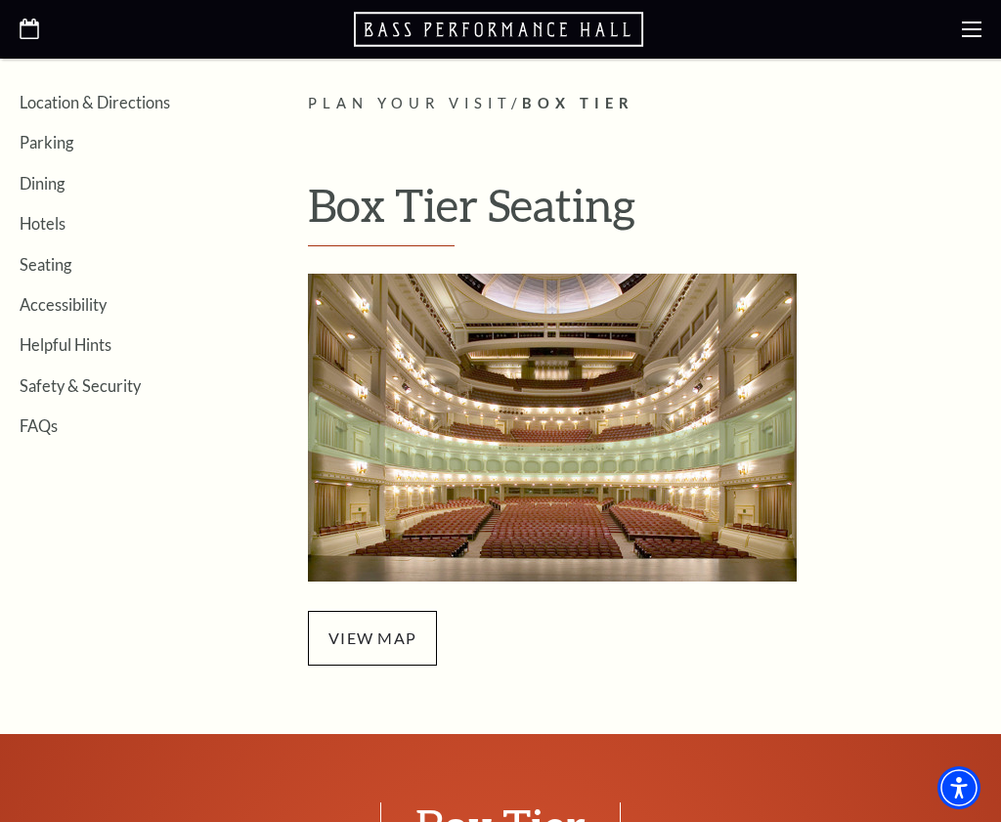
scroll to position [385, 0]
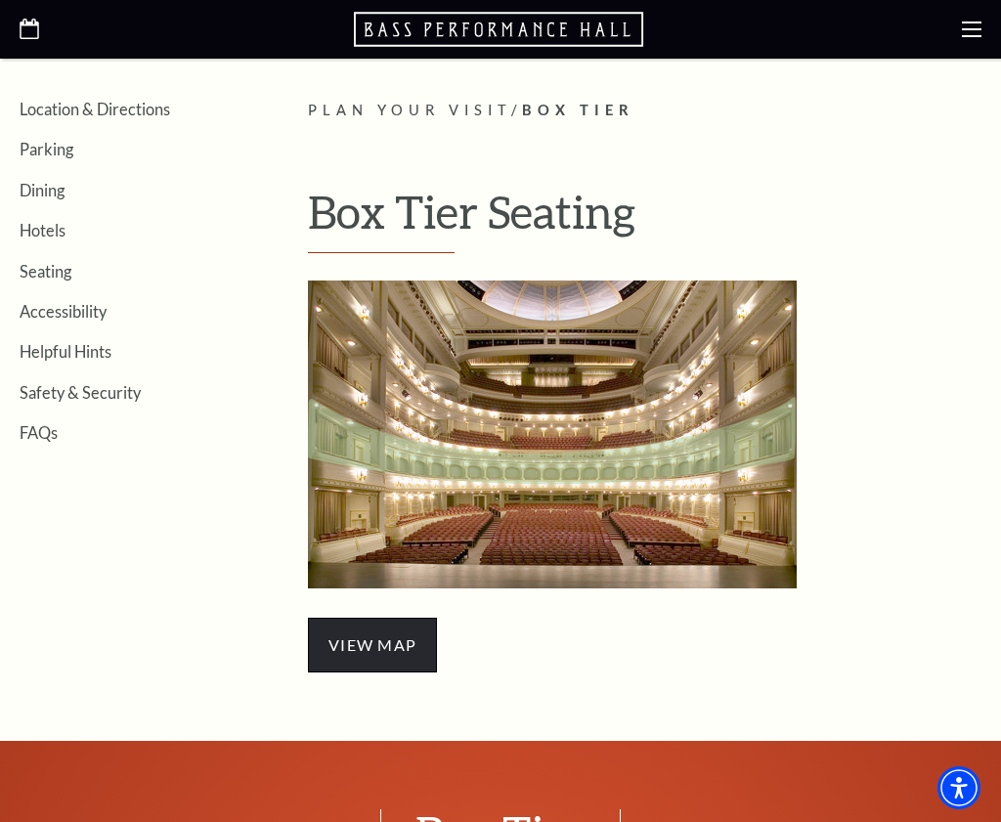
click at [339, 630] on span "view map" at bounding box center [372, 645] width 129 height 55
click at [344, 551] on img "Box Tier Seating - open in a new tab" at bounding box center [552, 435] width 489 height 308
click at [354, 451] on img "Box Tier Seating - open in a new tab" at bounding box center [552, 435] width 489 height 308
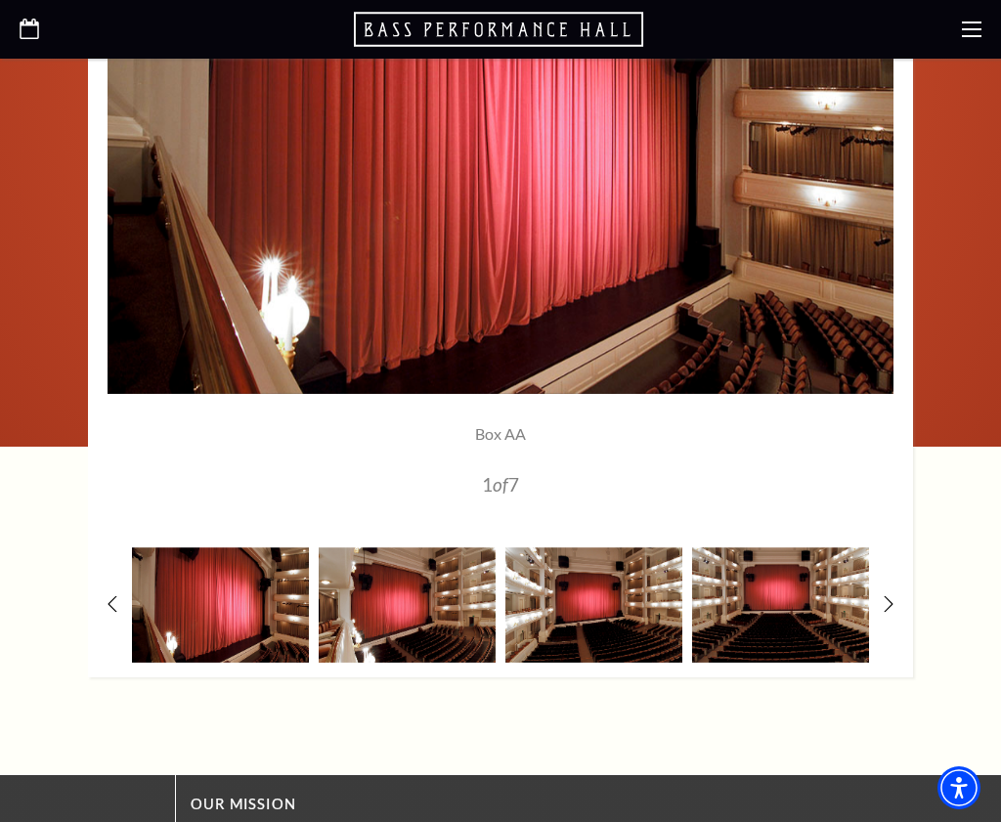
scroll to position [1414, 0]
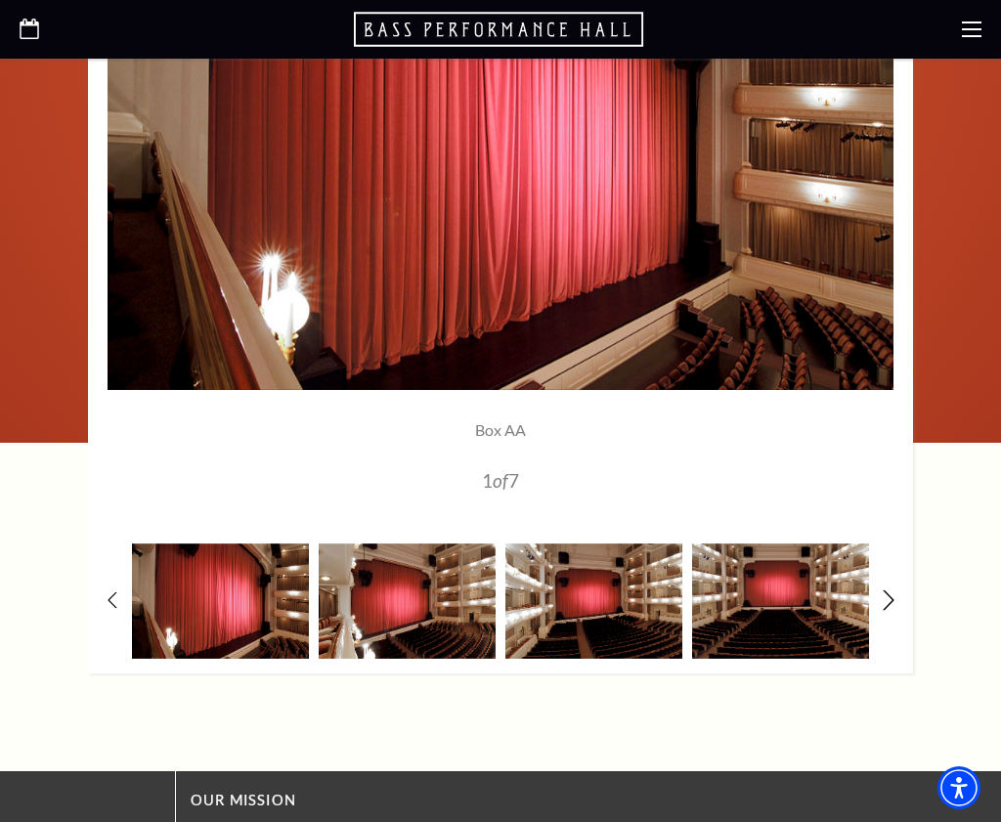
click at [894, 594] on icon at bounding box center [889, 600] width 13 height 21
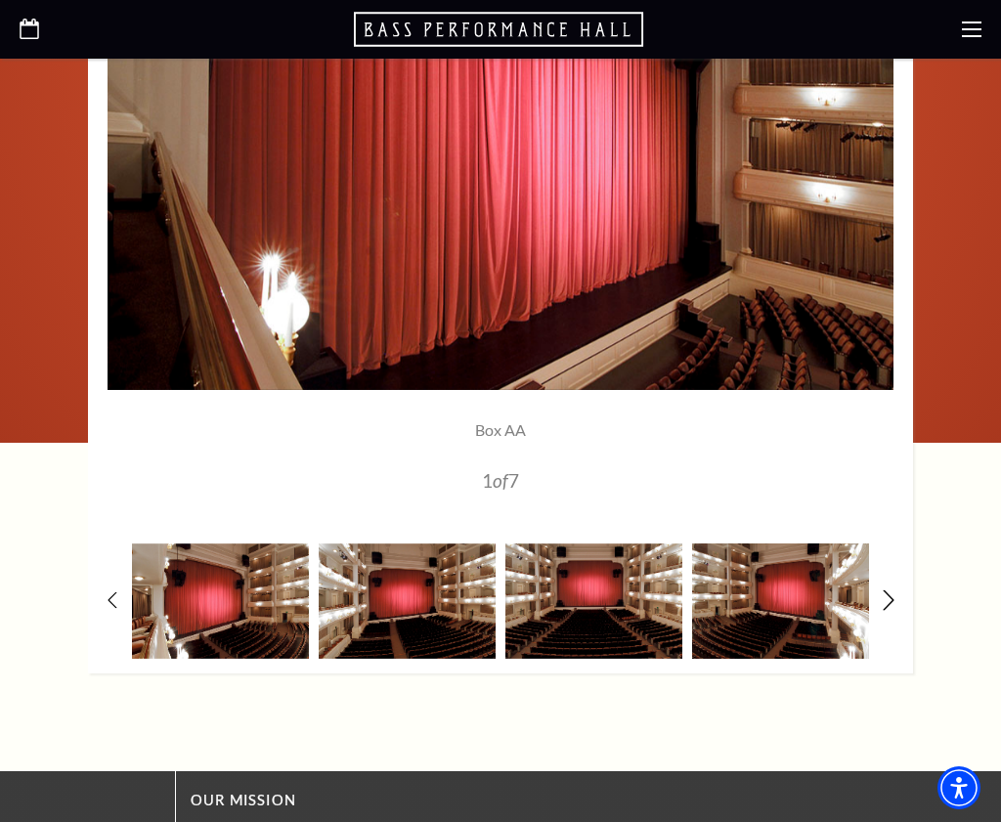
click at [895, 595] on icon at bounding box center [889, 600] width 13 height 21
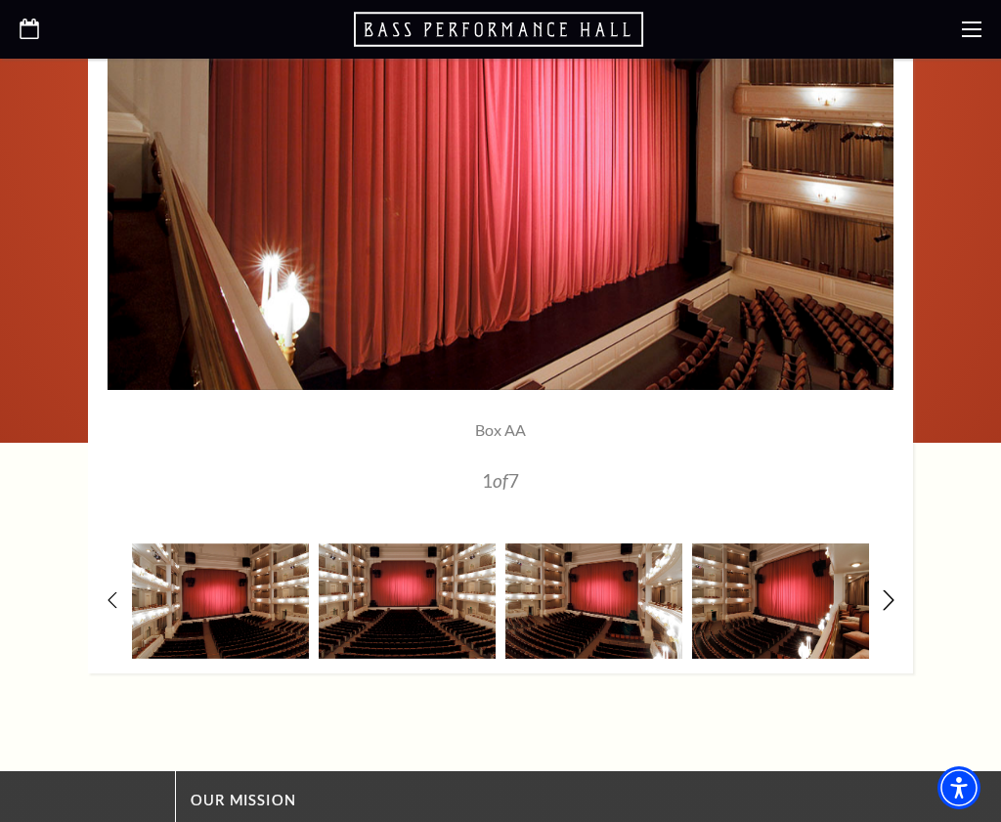
click at [895, 595] on icon at bounding box center [889, 600] width 13 height 21
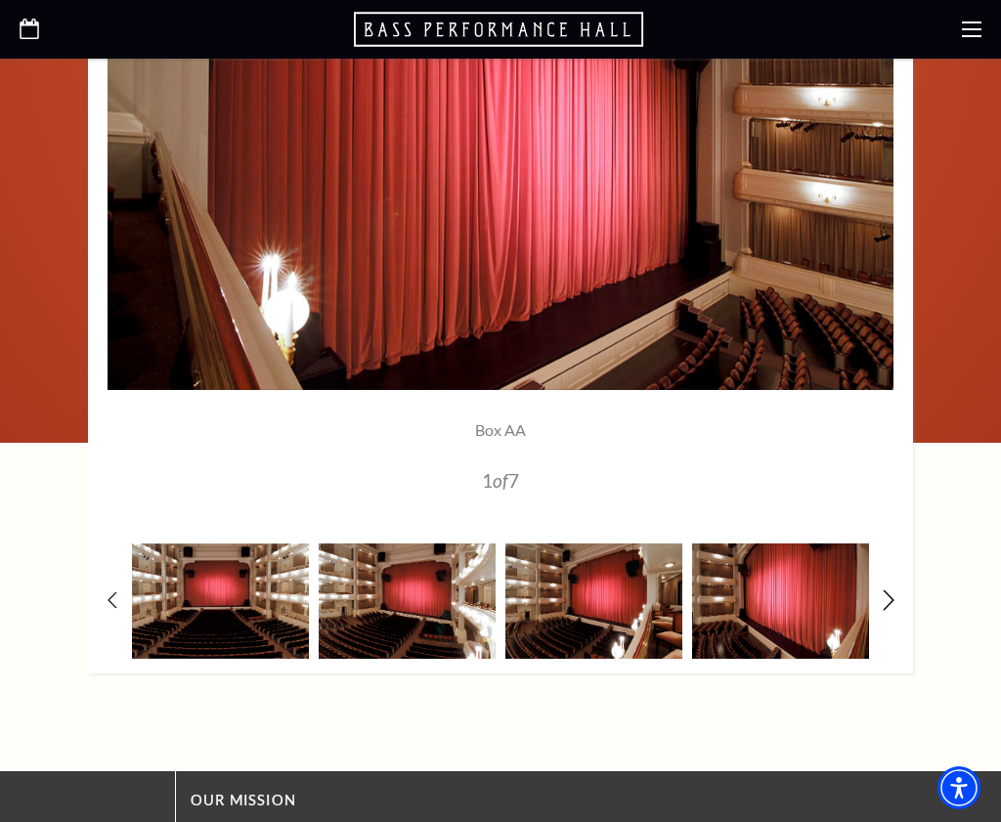
click at [895, 595] on icon at bounding box center [889, 600] width 13 height 21
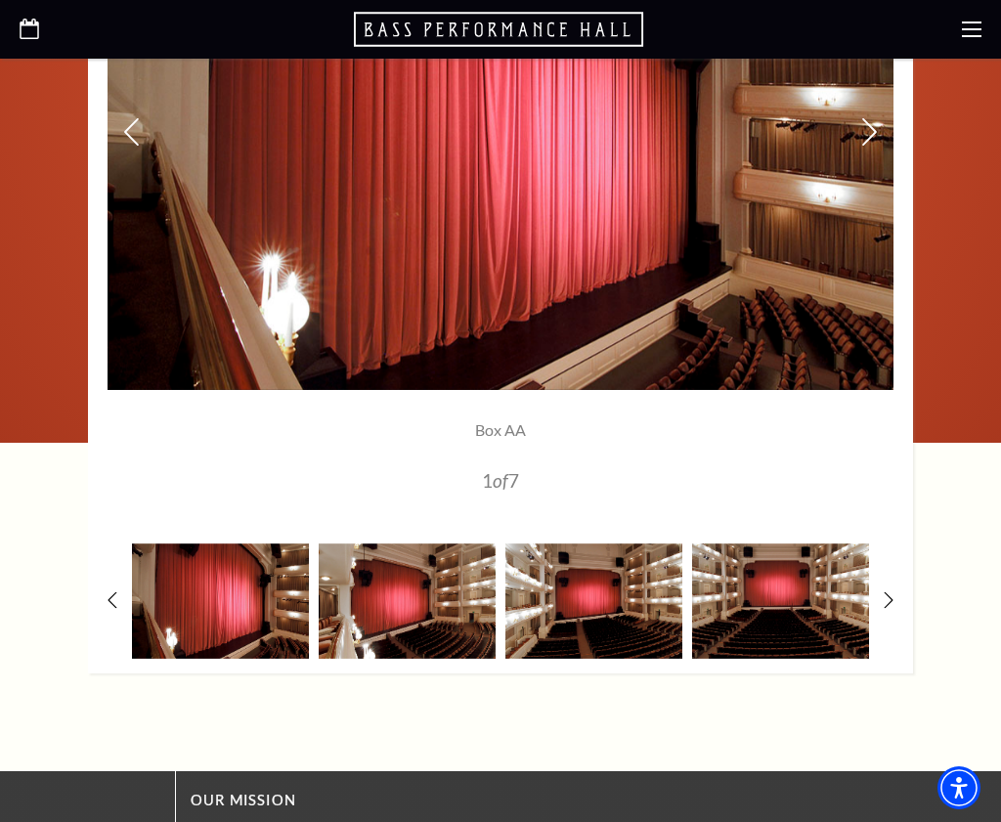
click at [507, 331] on img at bounding box center [501, 132] width 786 height 515
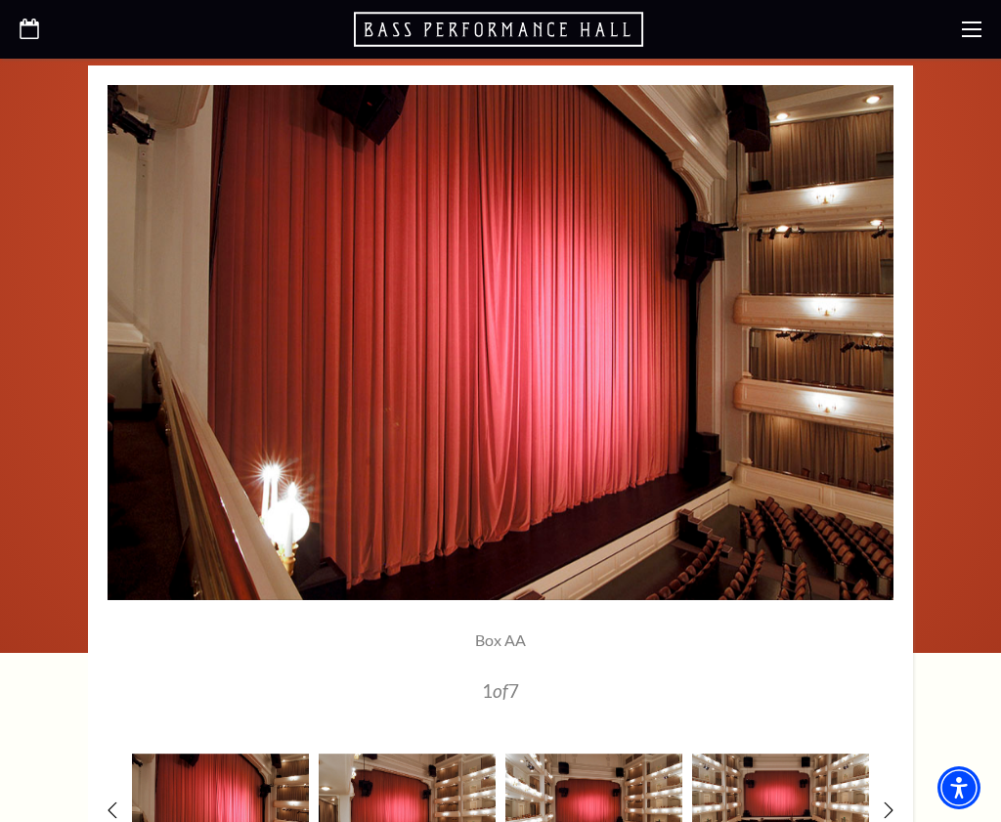
scroll to position [1197, 0]
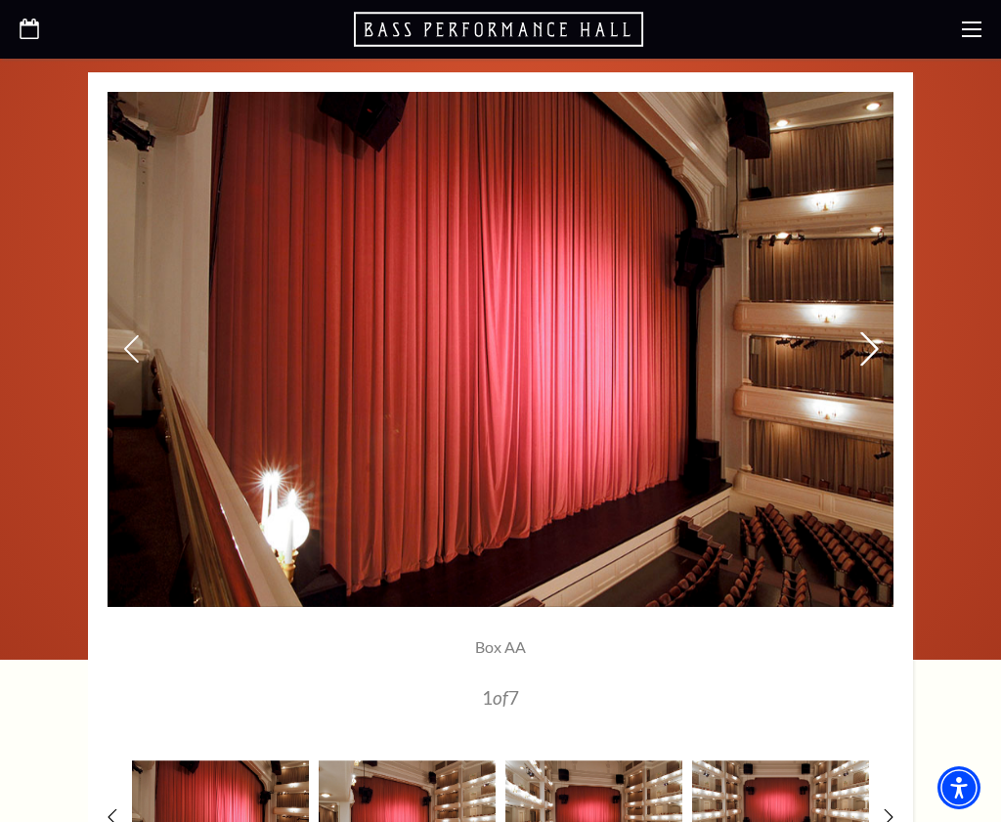
click at [874, 348] on icon at bounding box center [869, 348] width 21 height 34
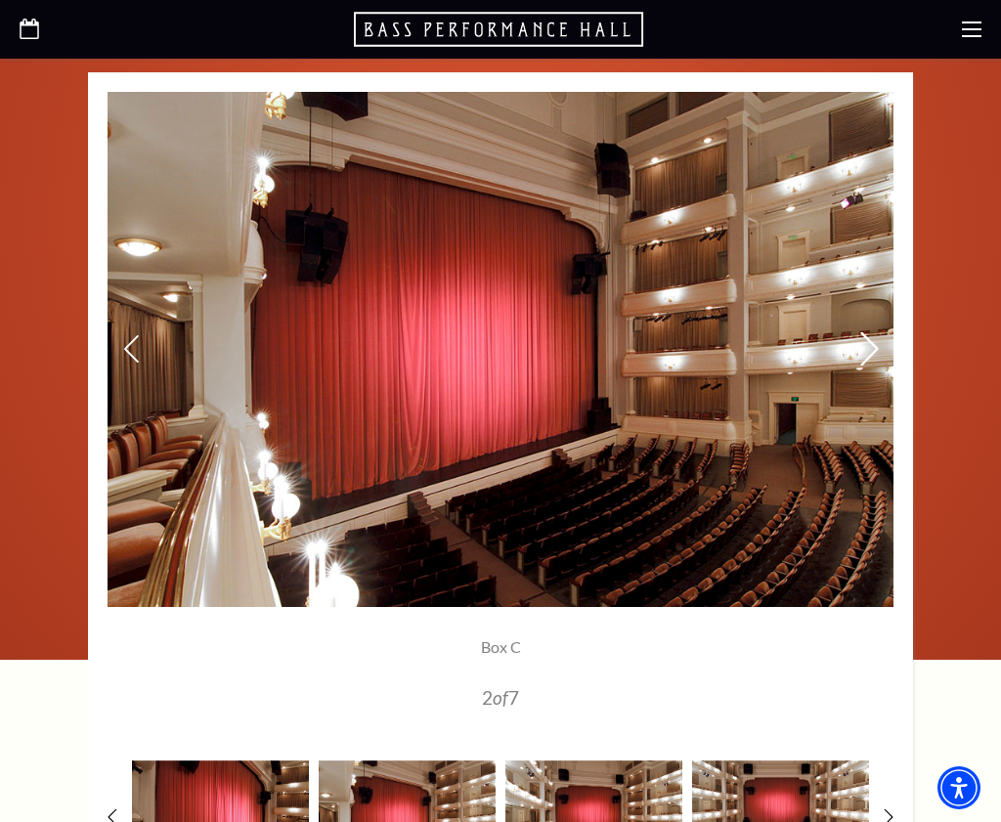
click at [874, 345] on use at bounding box center [869, 348] width 18 height 34
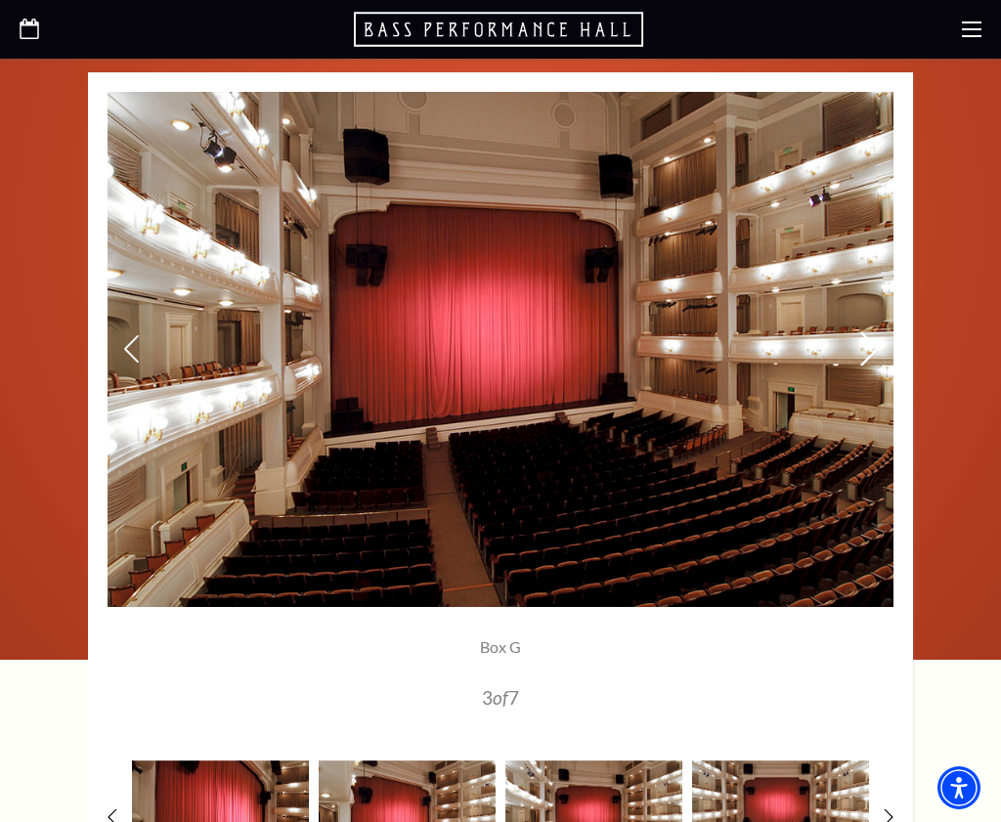
click at [873, 347] on icon at bounding box center [869, 348] width 21 height 34
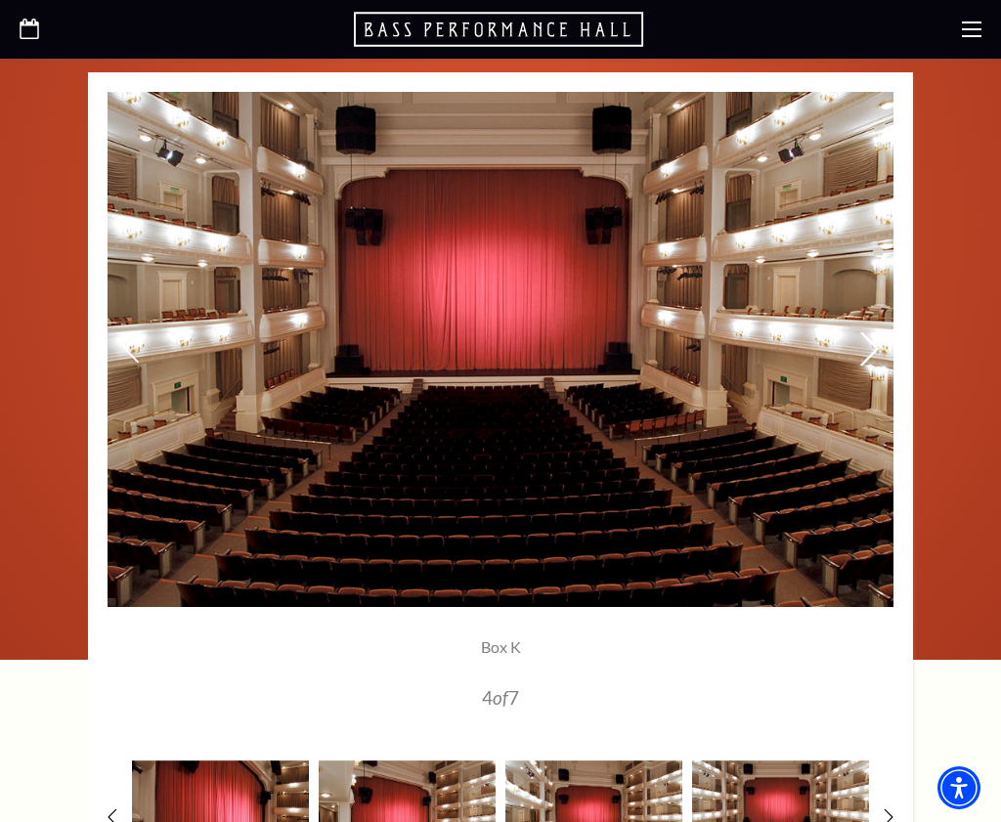
click at [873, 347] on icon at bounding box center [869, 348] width 21 height 34
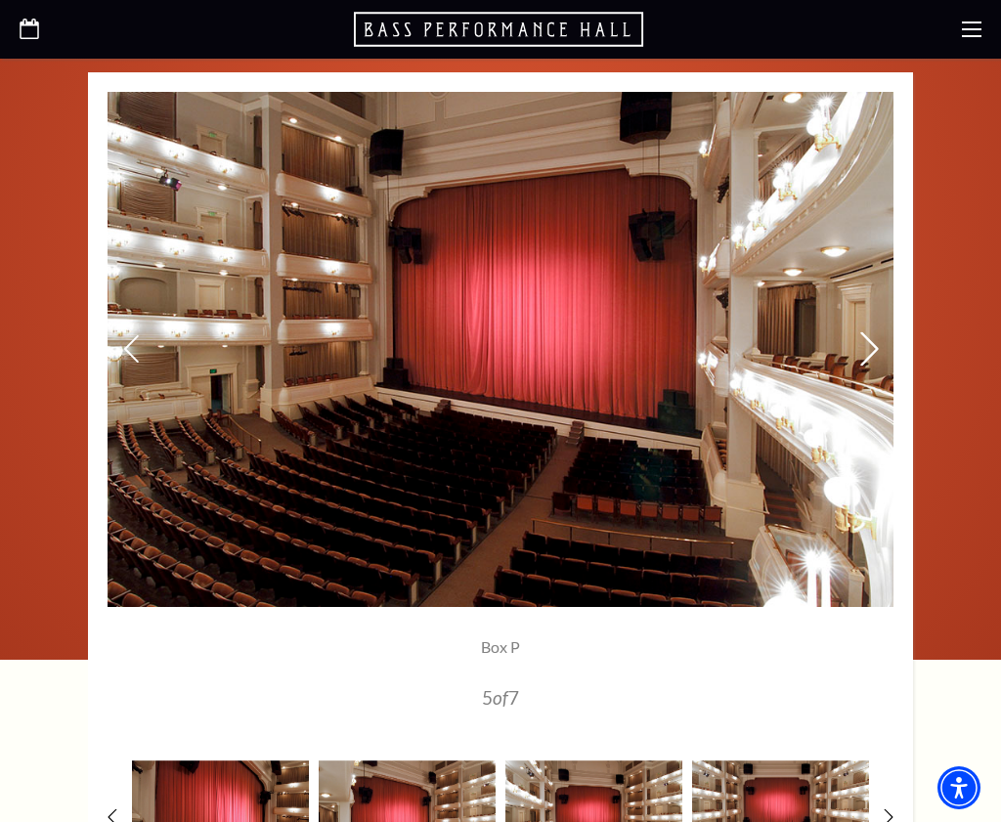
click at [873, 347] on icon at bounding box center [869, 348] width 21 height 34
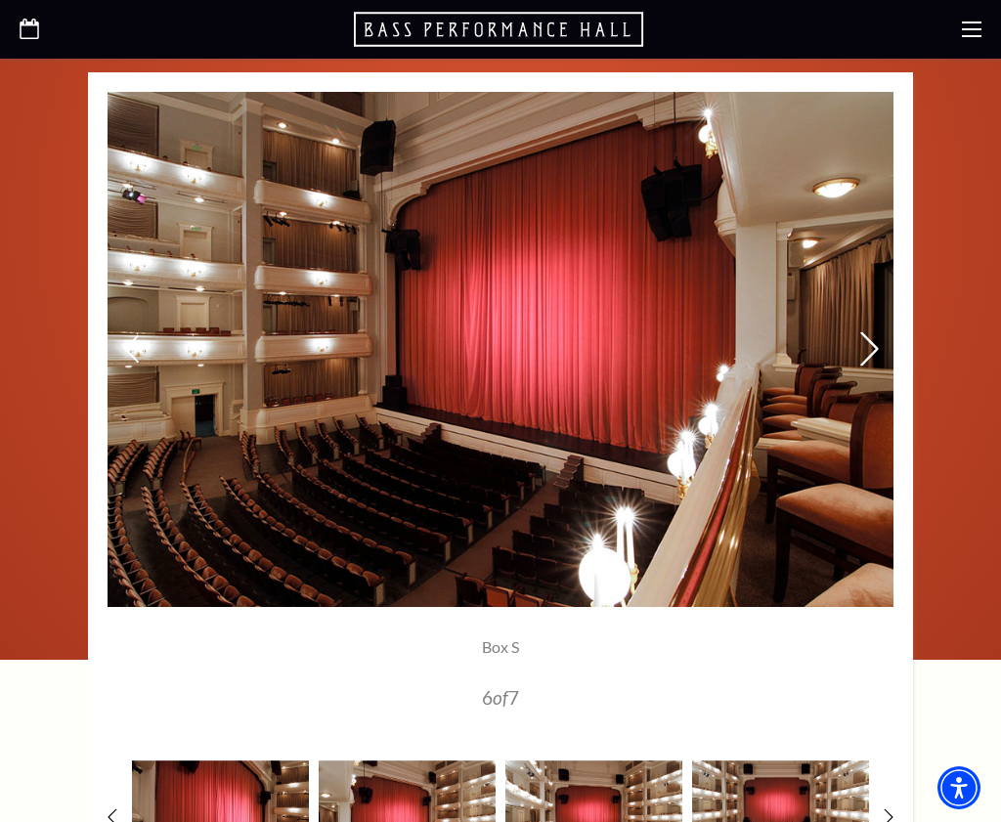
click at [873, 347] on icon at bounding box center [869, 348] width 21 height 34
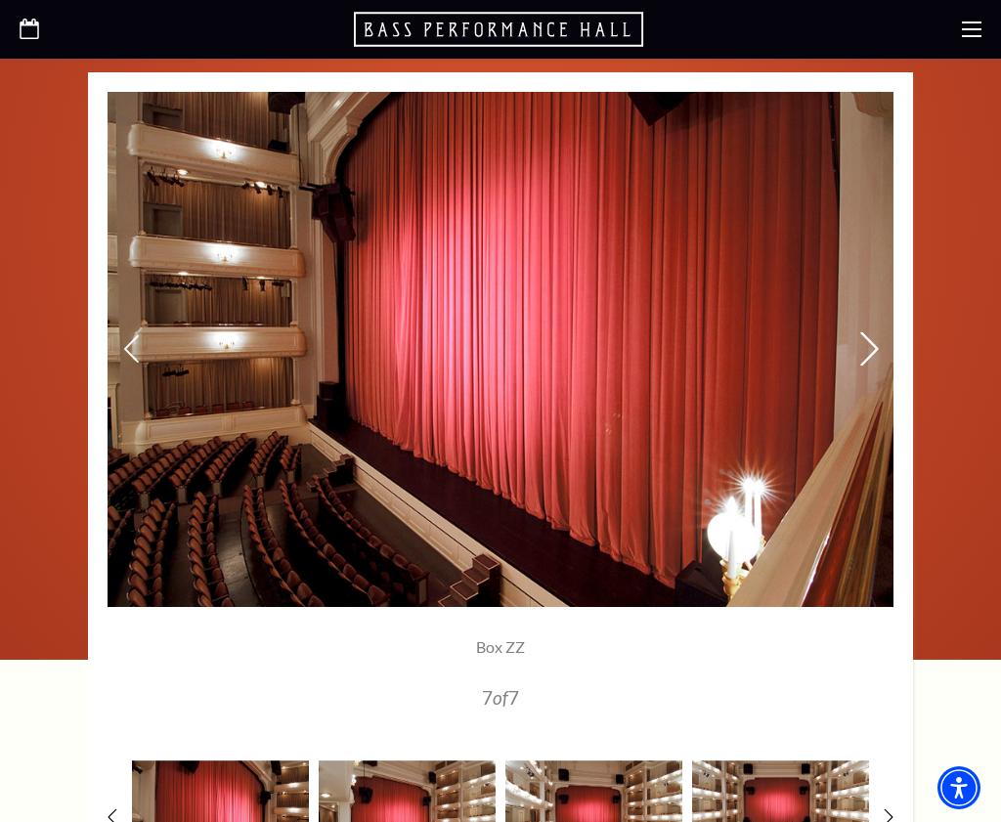
click at [873, 346] on icon at bounding box center [869, 348] width 21 height 34
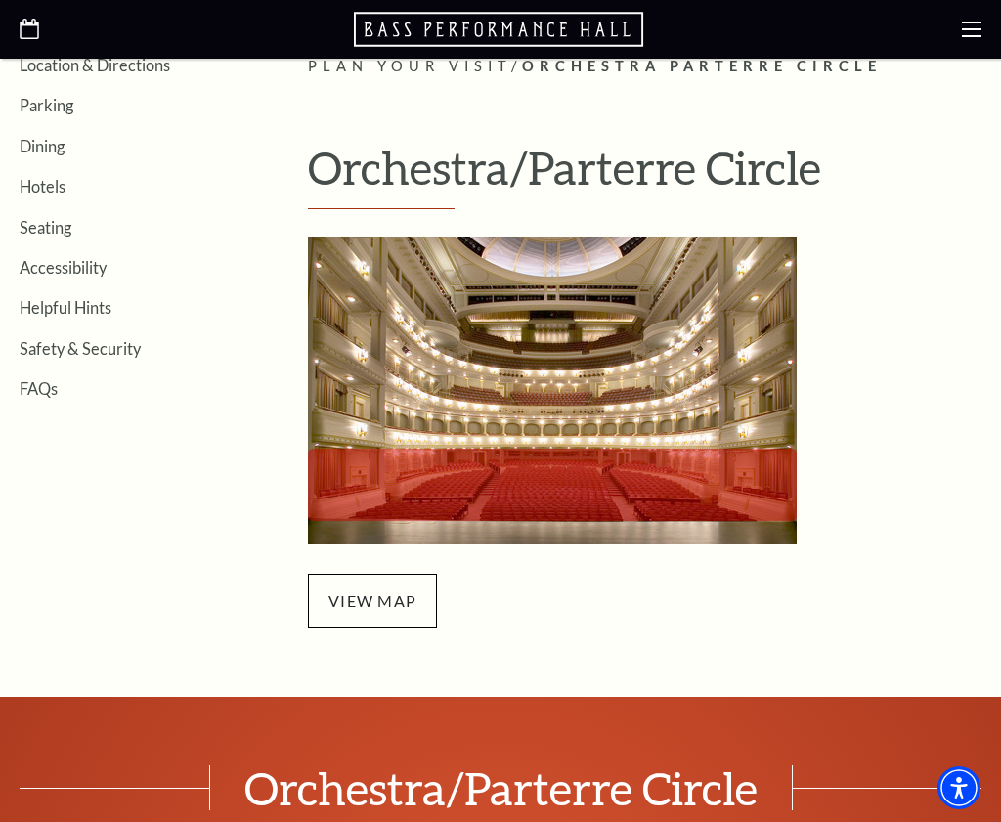
scroll to position [440, 0]
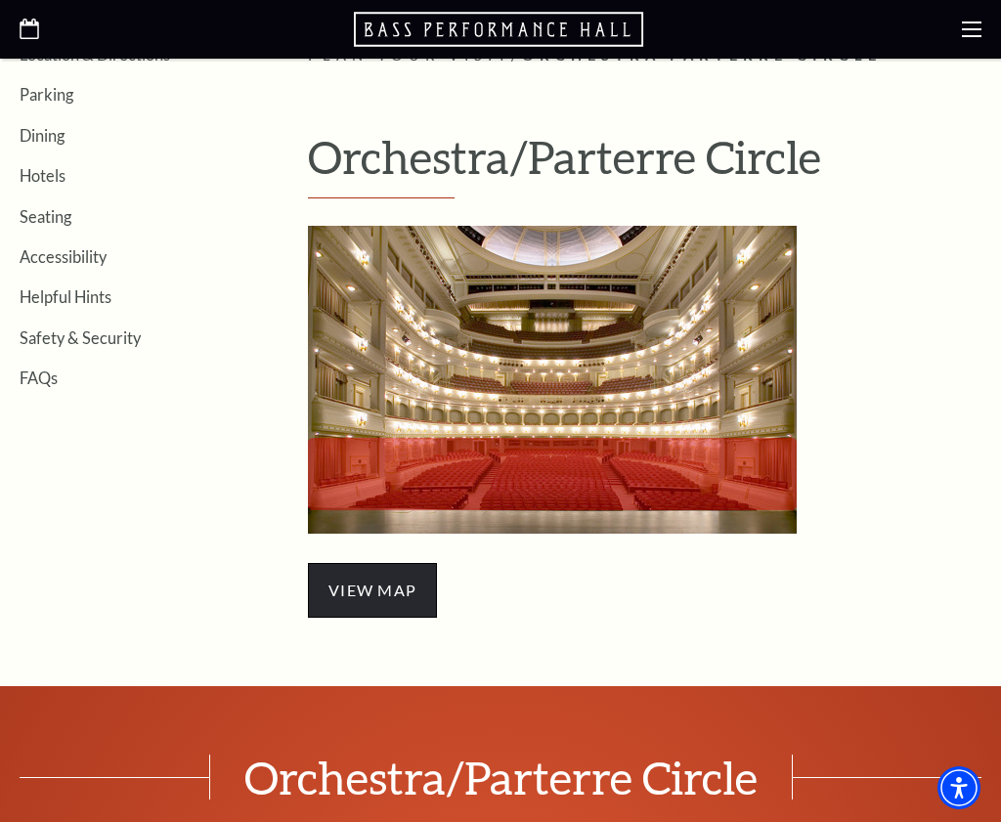
click at [382, 589] on span "view map" at bounding box center [372, 590] width 129 height 55
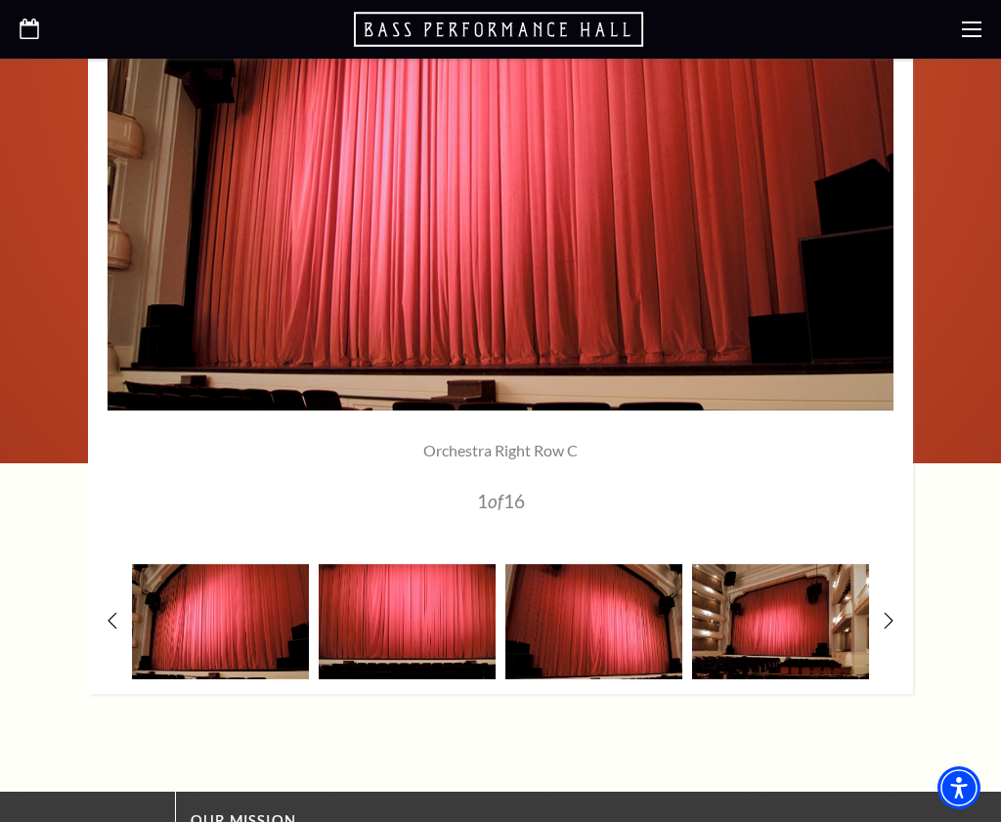
scroll to position [1396, 0]
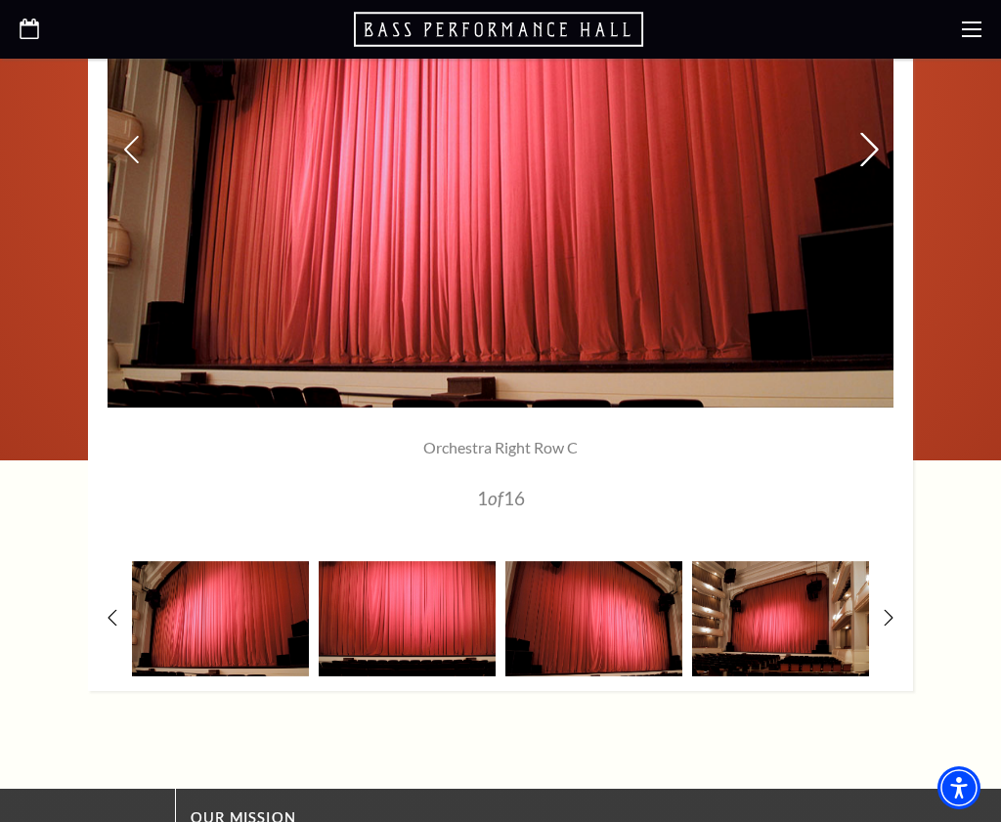
click at [868, 146] on icon at bounding box center [869, 149] width 21 height 34
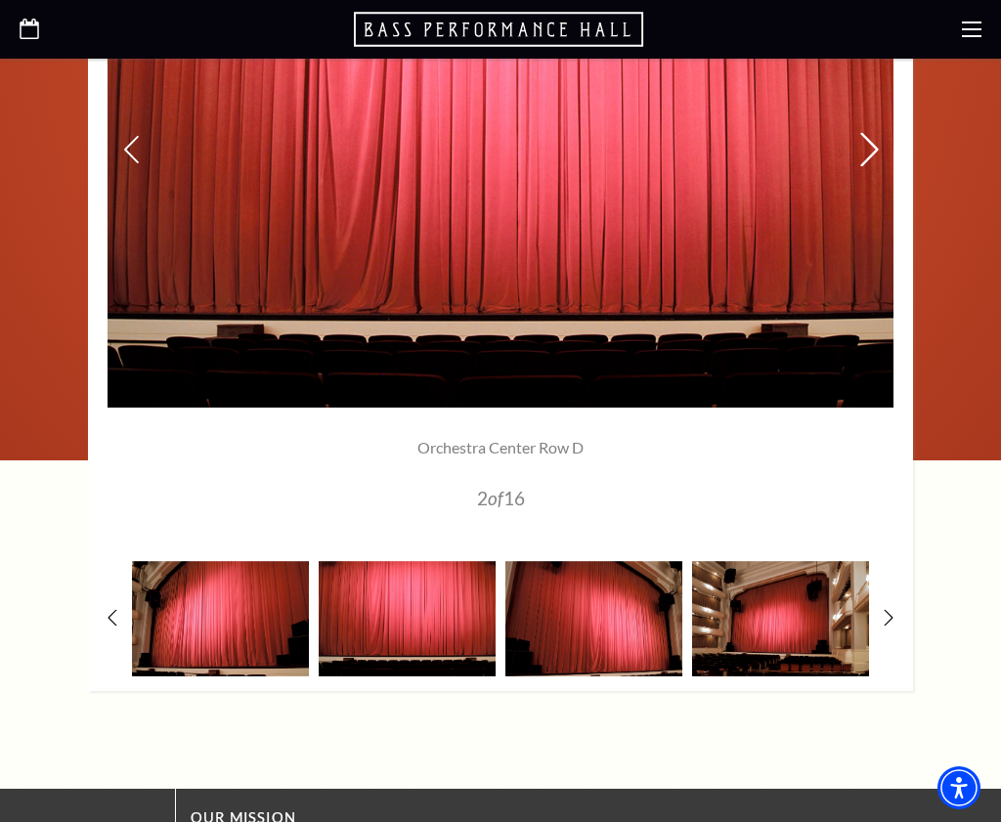
click at [869, 146] on icon at bounding box center [869, 149] width 21 height 34
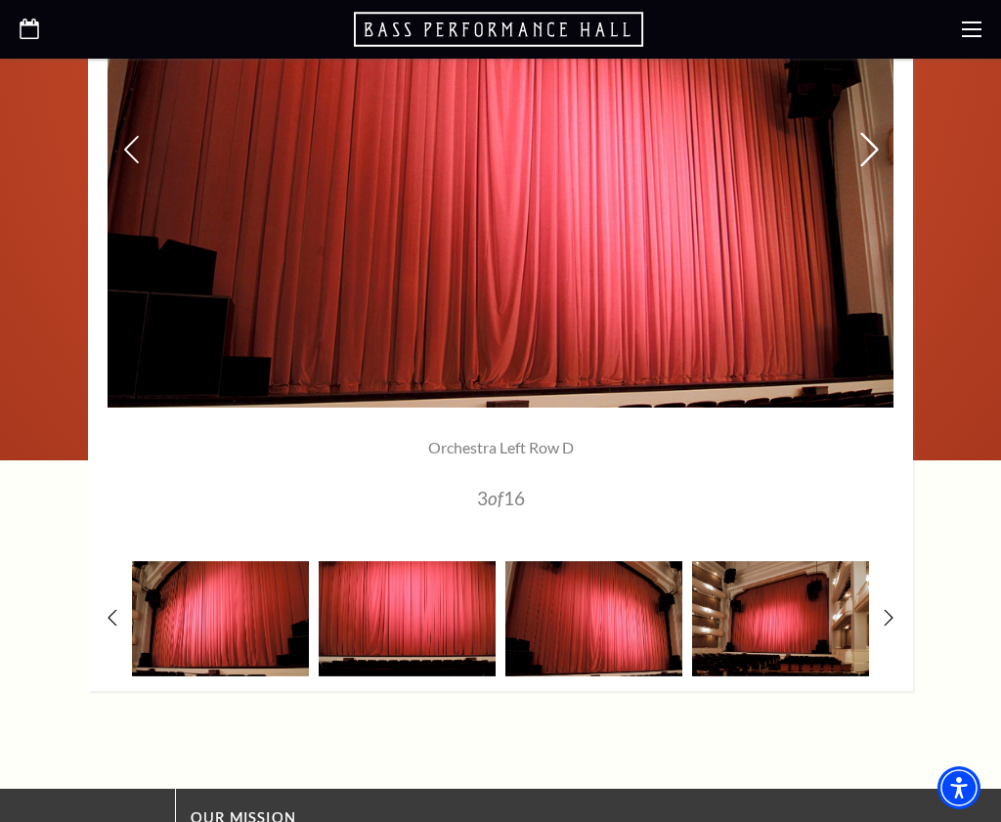
click at [869, 146] on icon at bounding box center [869, 149] width 21 height 34
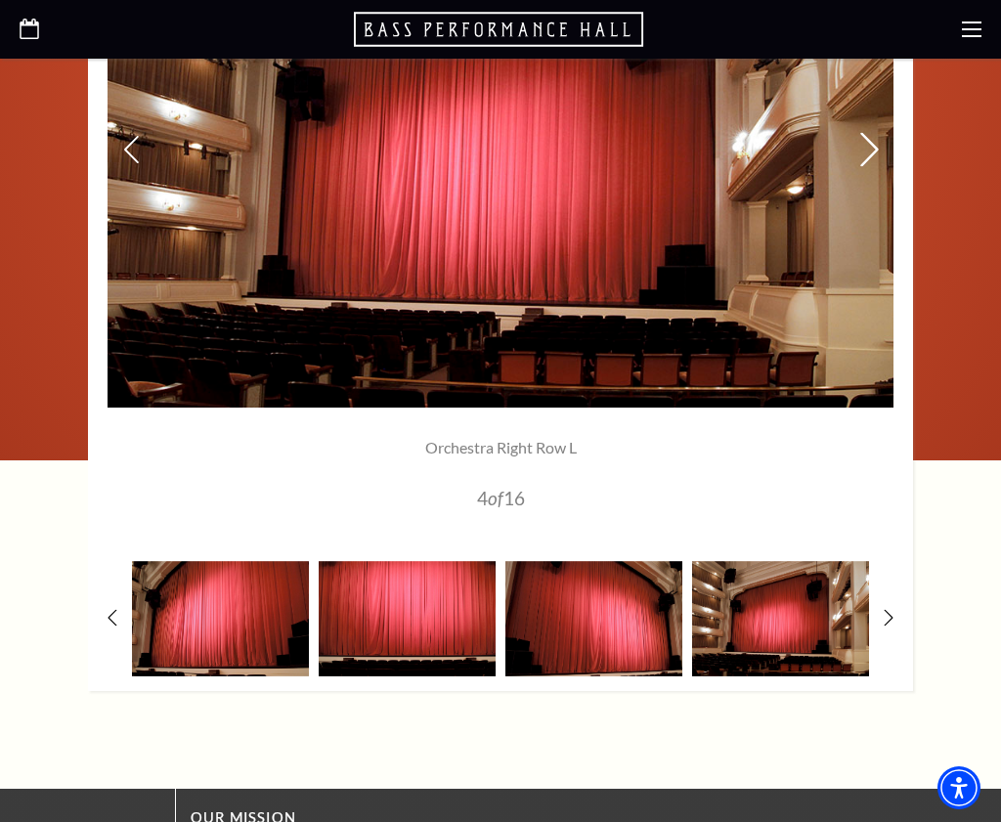
click at [869, 146] on icon at bounding box center [869, 149] width 21 height 34
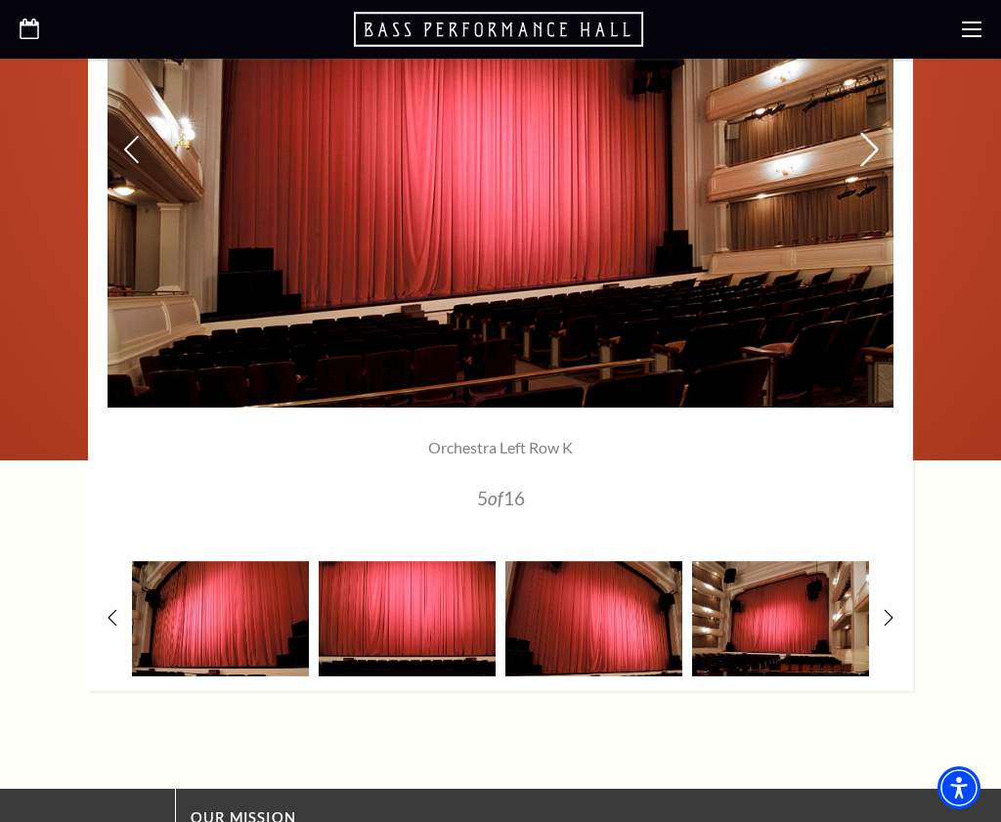
click at [869, 146] on icon at bounding box center [869, 149] width 21 height 34
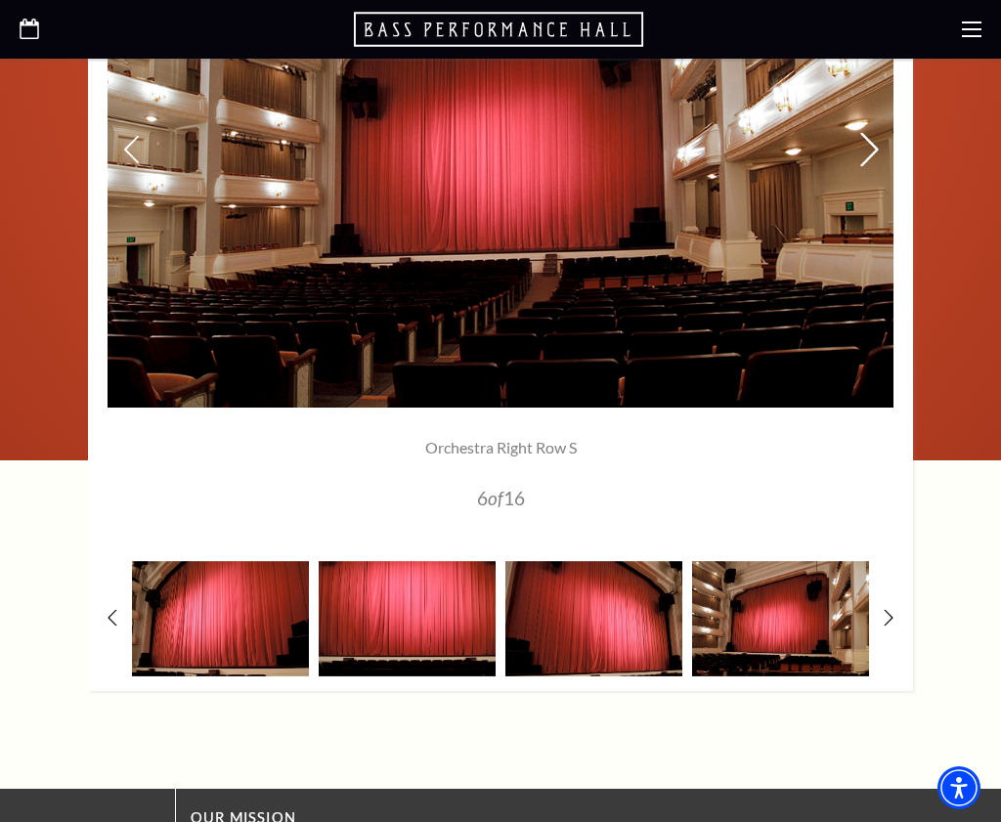
click at [869, 146] on icon at bounding box center [869, 149] width 21 height 34
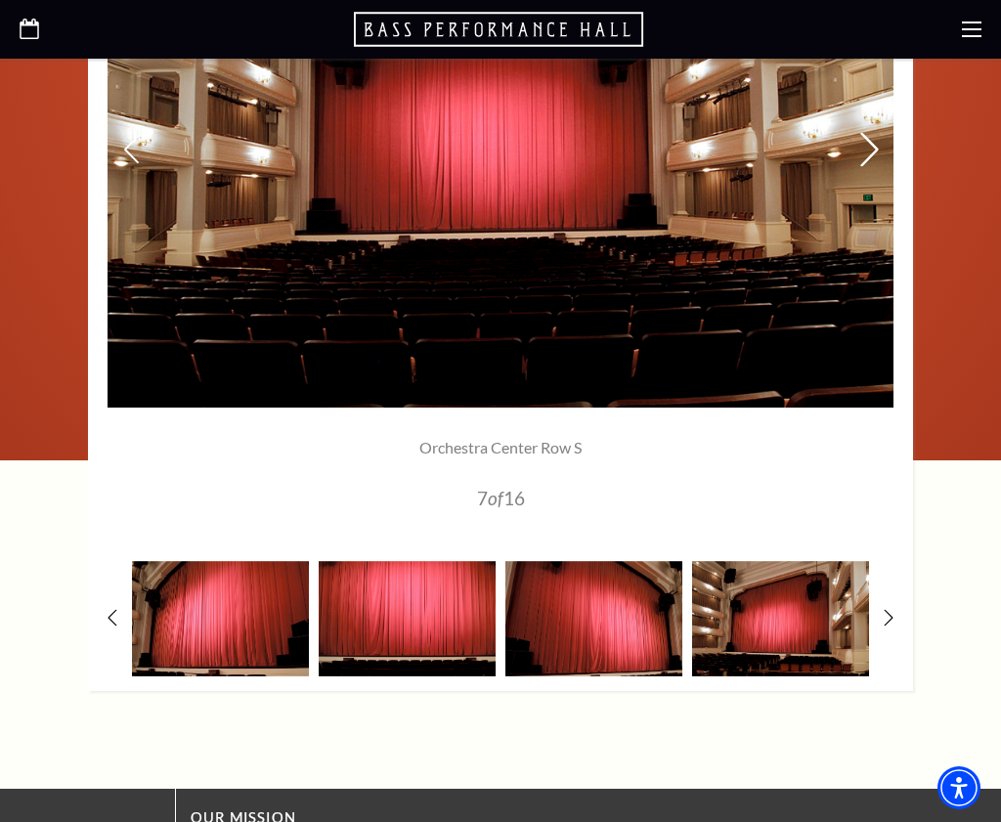
click at [869, 146] on icon at bounding box center [869, 149] width 21 height 34
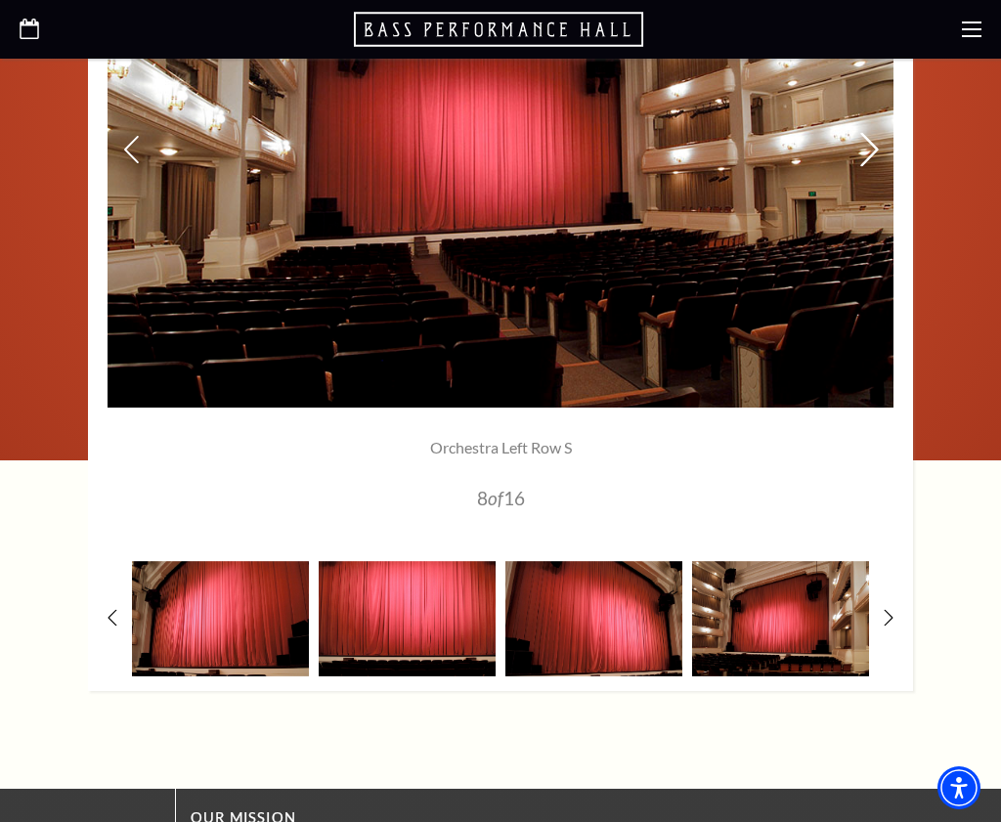
click at [869, 146] on icon at bounding box center [869, 149] width 21 height 34
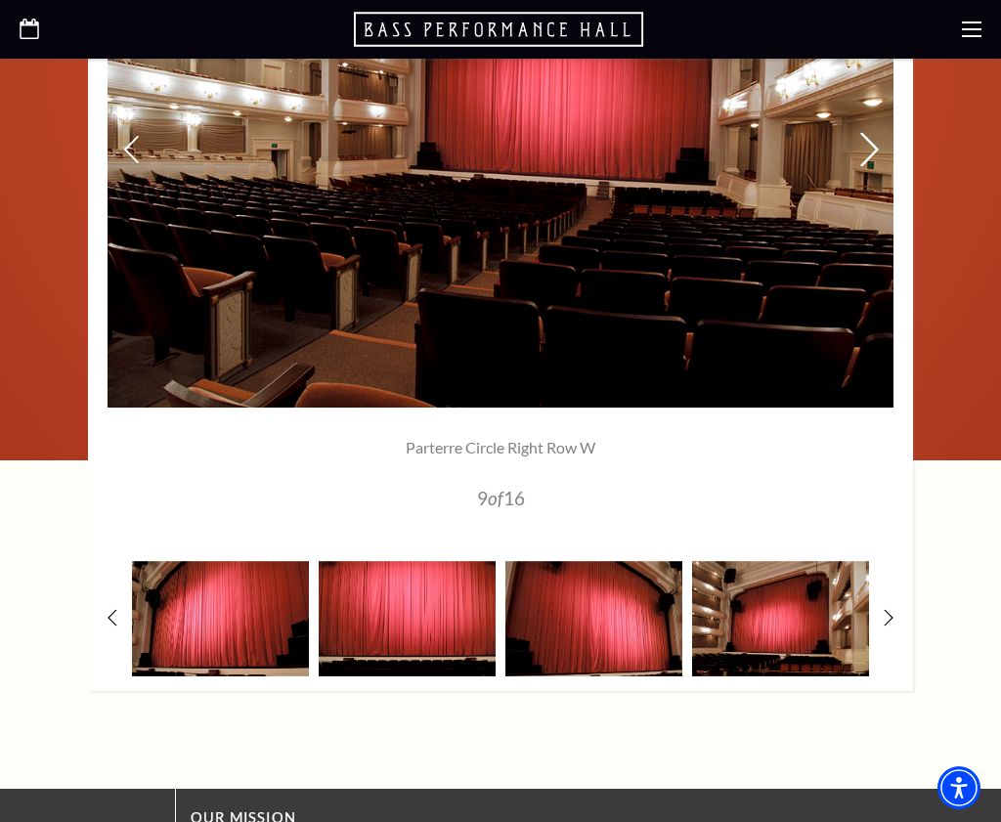
click at [869, 146] on icon at bounding box center [869, 149] width 21 height 34
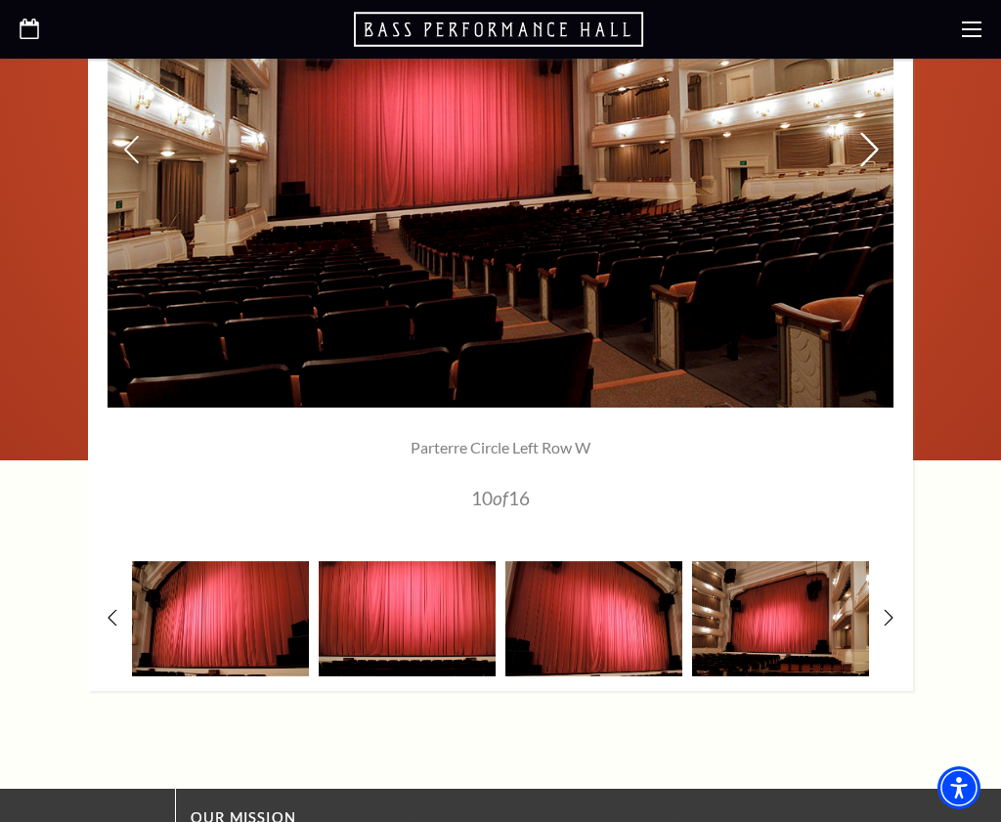
click at [869, 146] on icon at bounding box center [869, 149] width 21 height 34
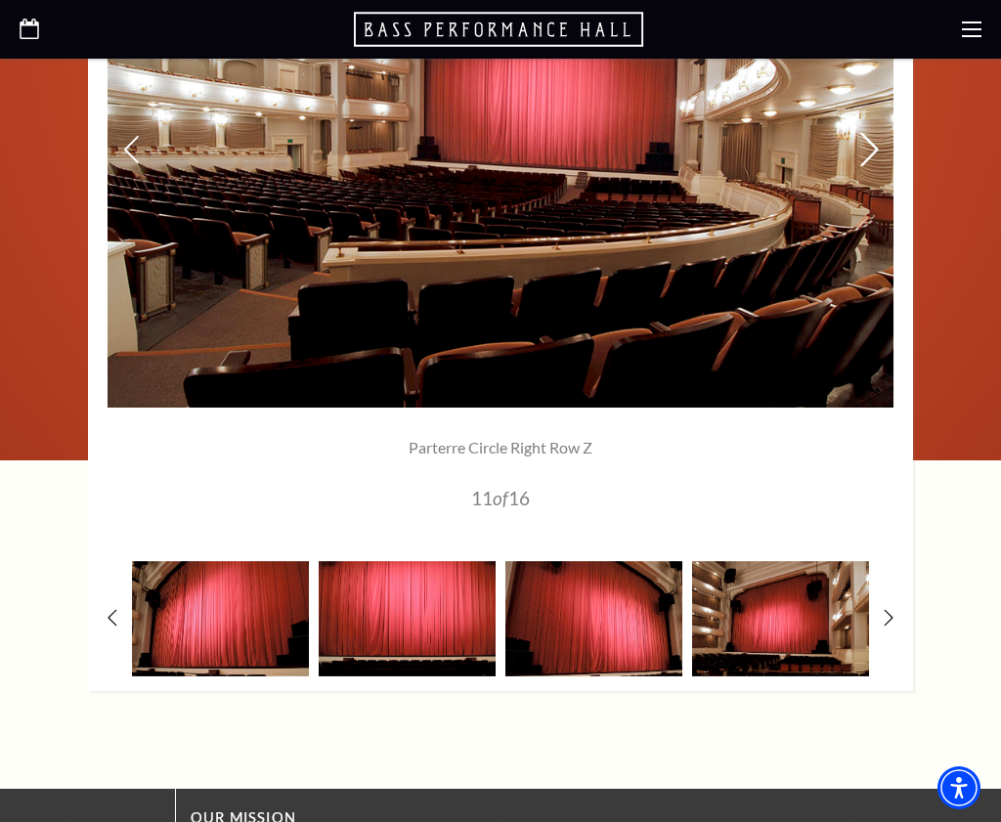
click at [869, 146] on icon at bounding box center [869, 149] width 21 height 34
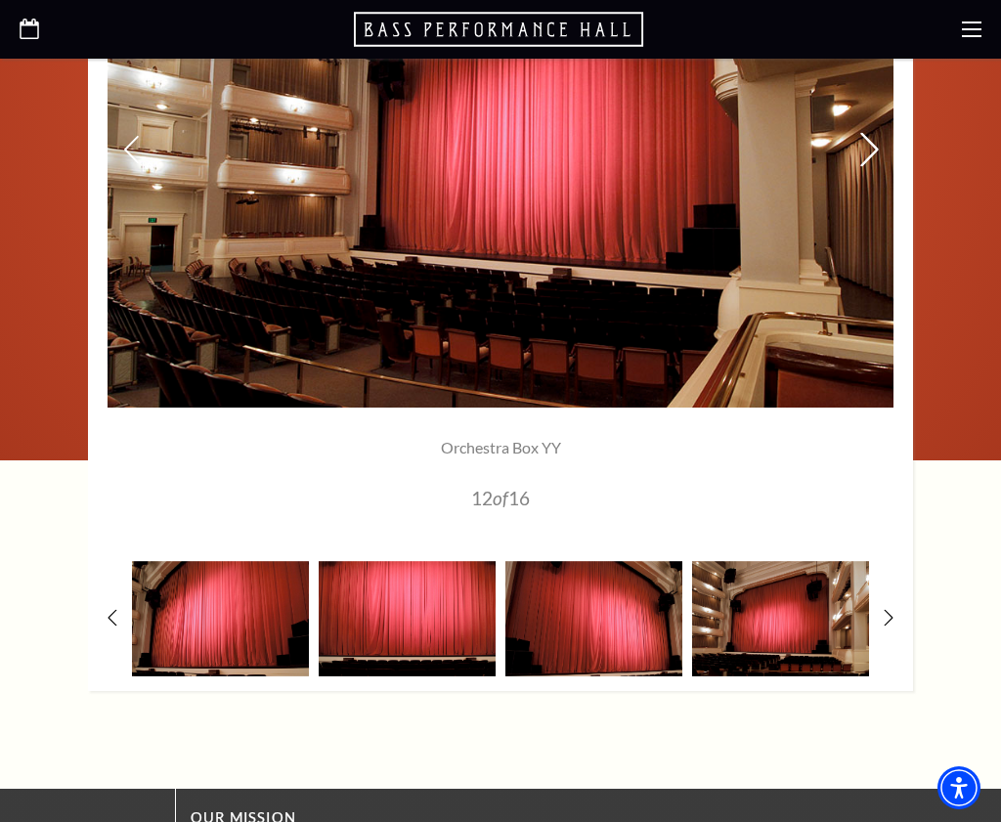
click at [869, 146] on icon at bounding box center [869, 149] width 21 height 34
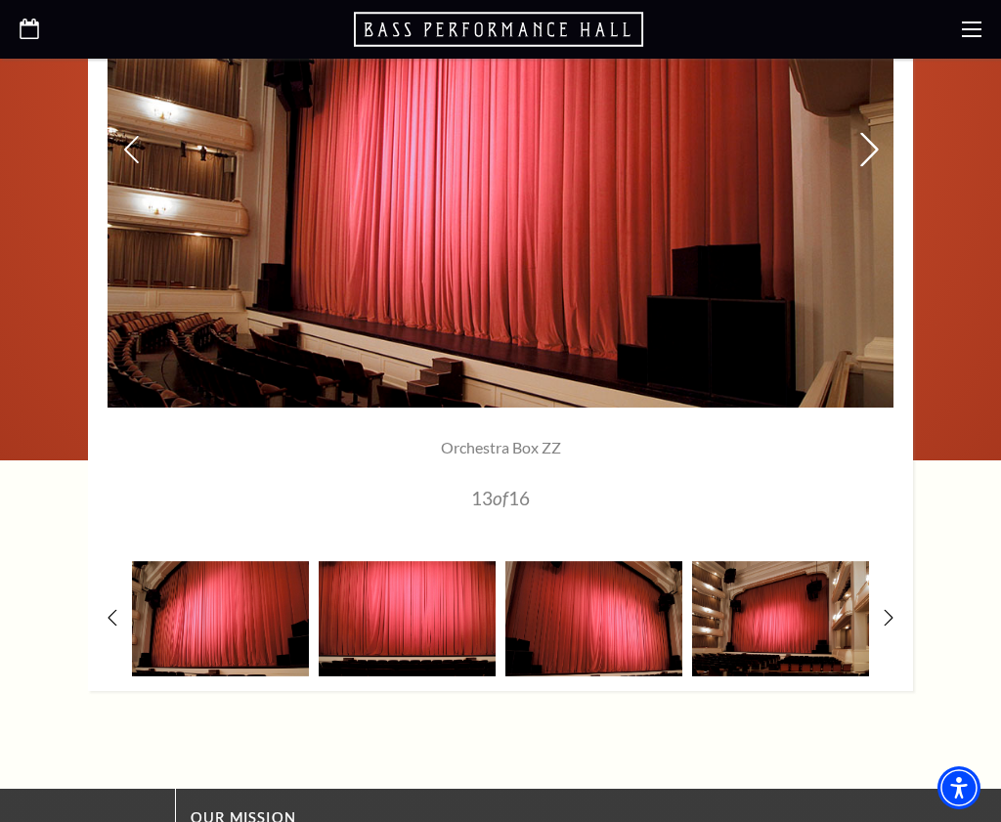
click at [869, 146] on icon at bounding box center [869, 149] width 21 height 34
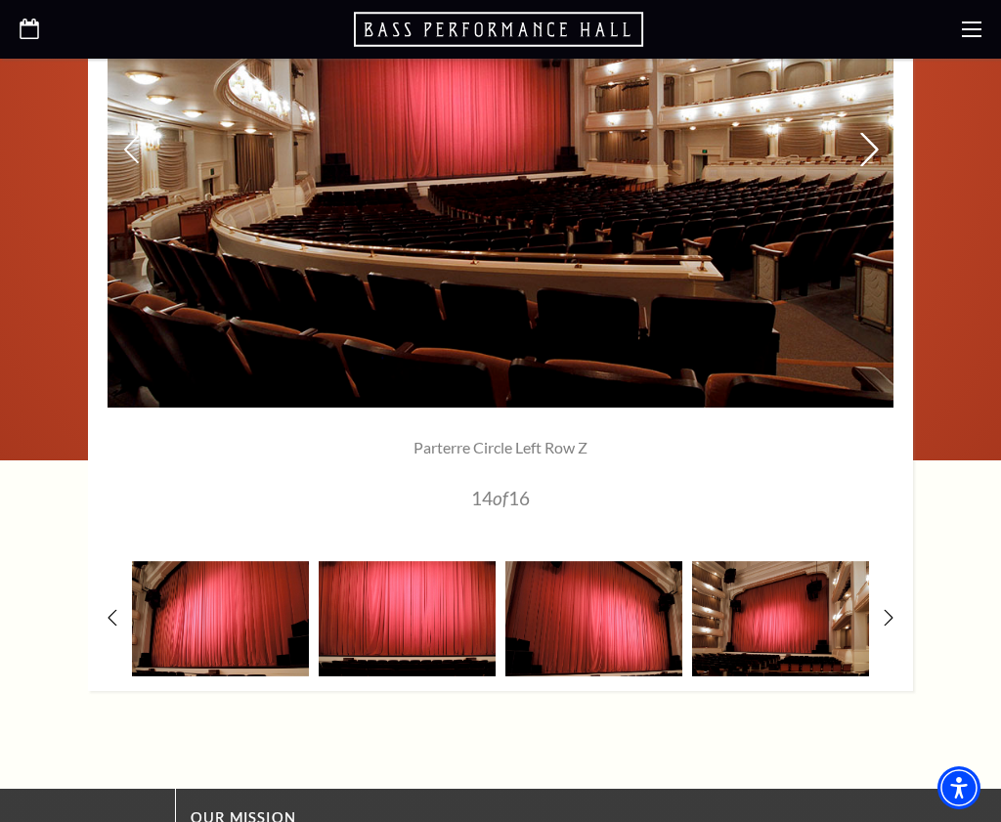
click at [869, 146] on icon at bounding box center [869, 149] width 21 height 34
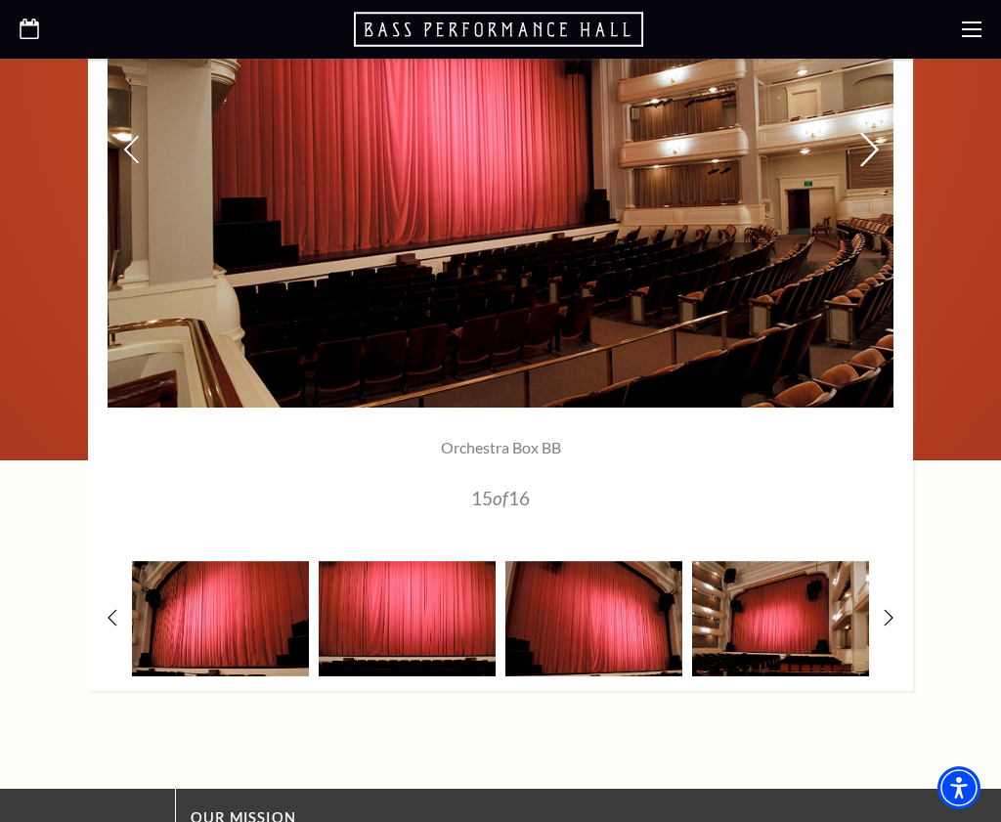
click at [869, 146] on icon at bounding box center [869, 149] width 21 height 34
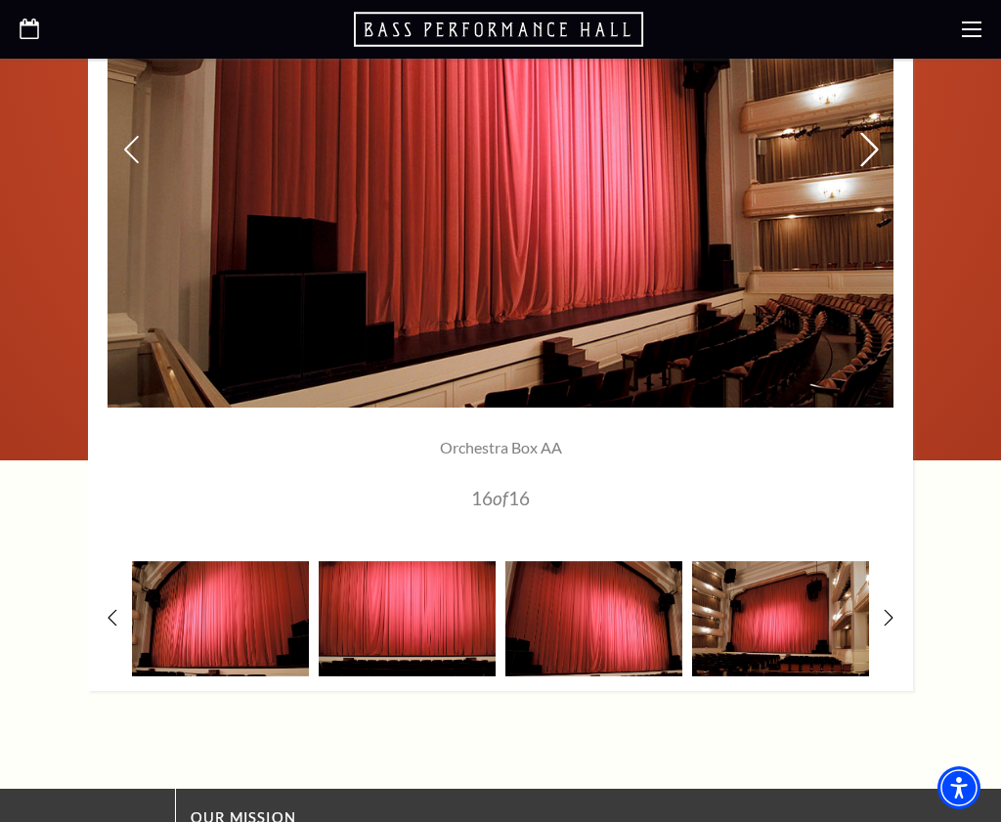
click at [879, 146] on icon at bounding box center [869, 149] width 21 height 34
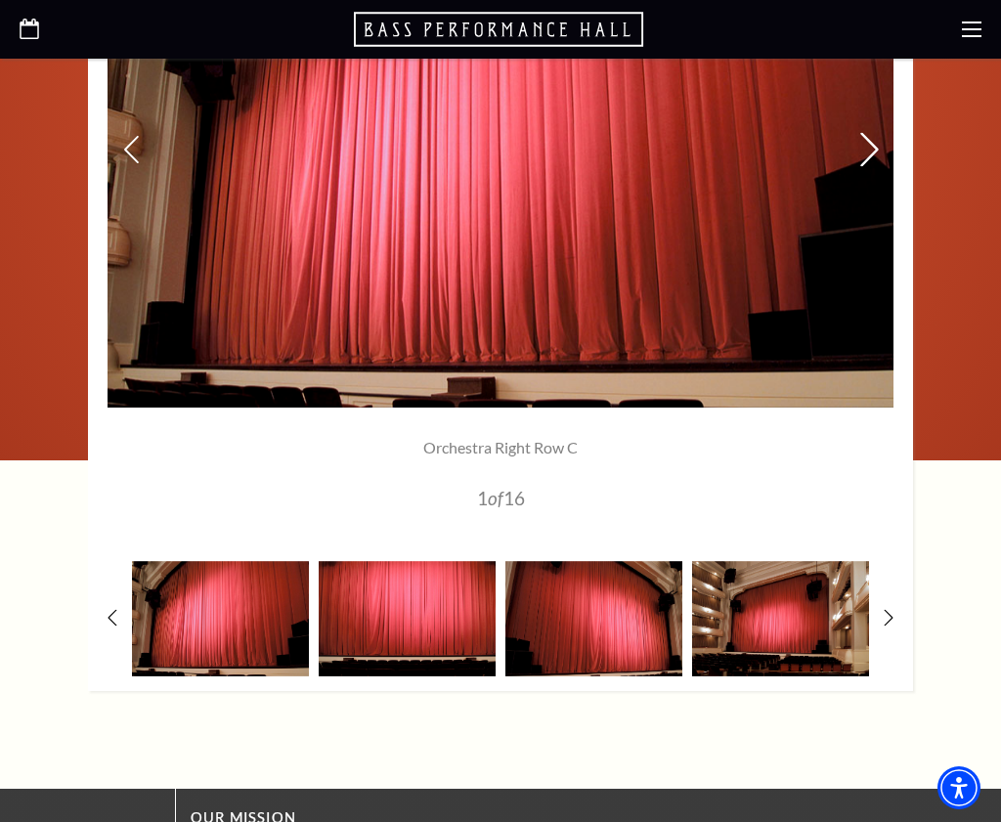
click at [878, 146] on icon at bounding box center [869, 149] width 21 height 34
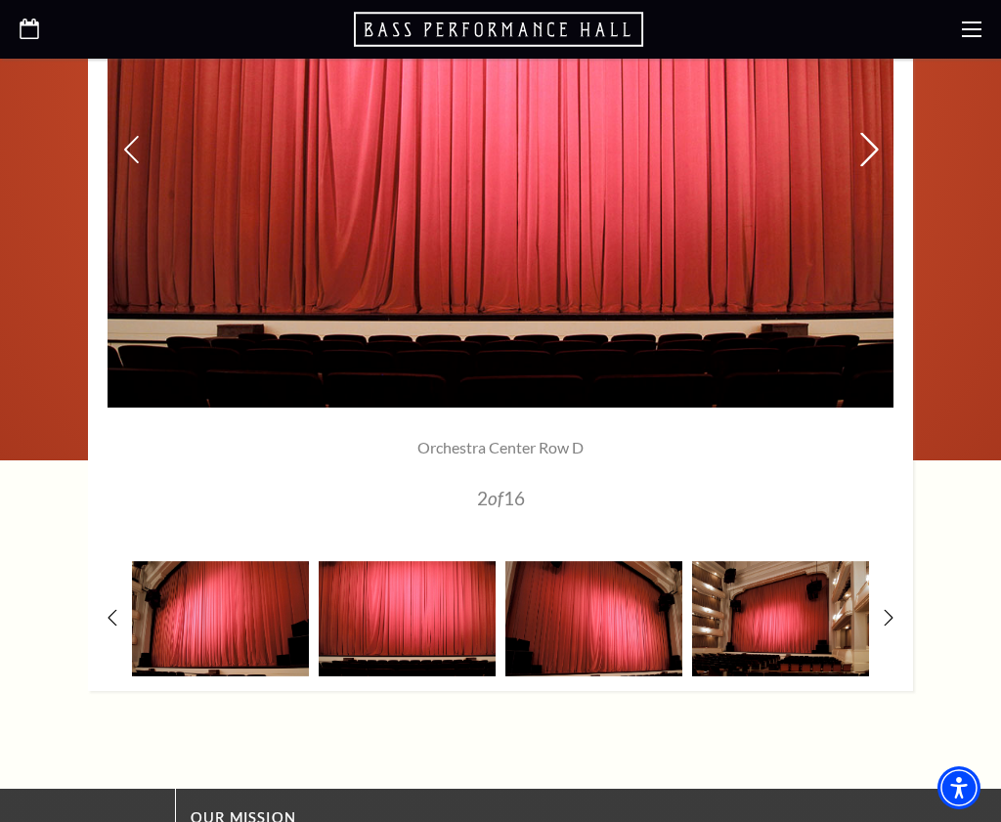
click at [878, 146] on icon at bounding box center [869, 149] width 21 height 34
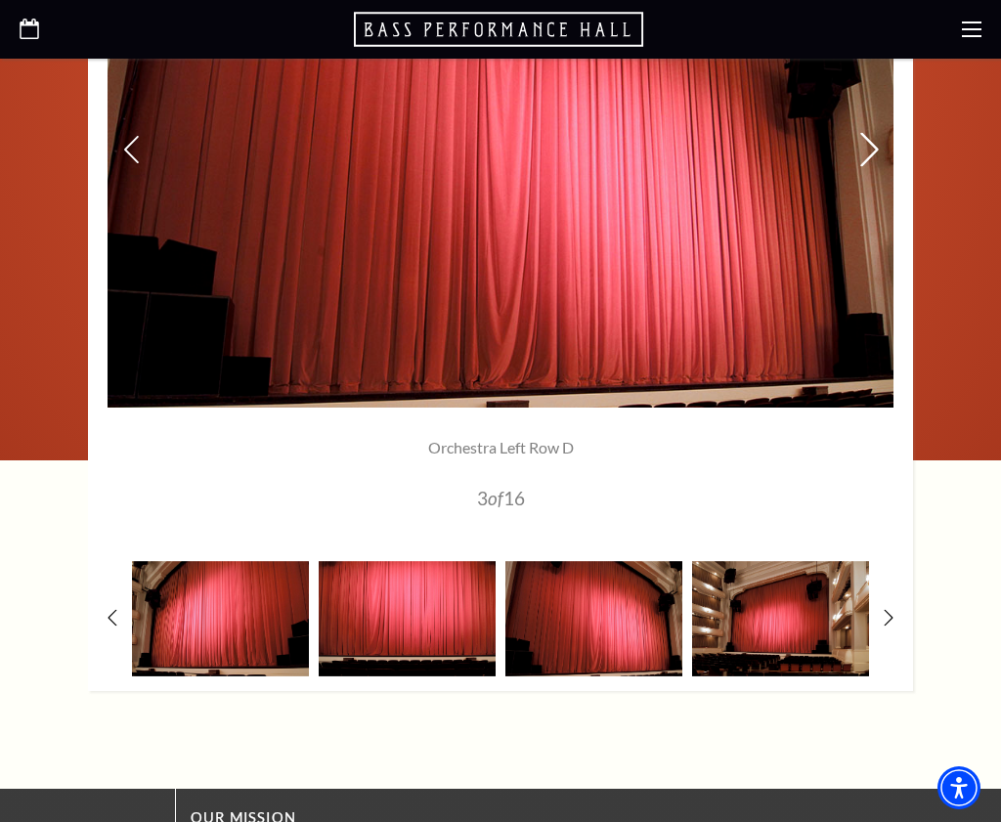
click at [878, 146] on icon at bounding box center [869, 149] width 21 height 34
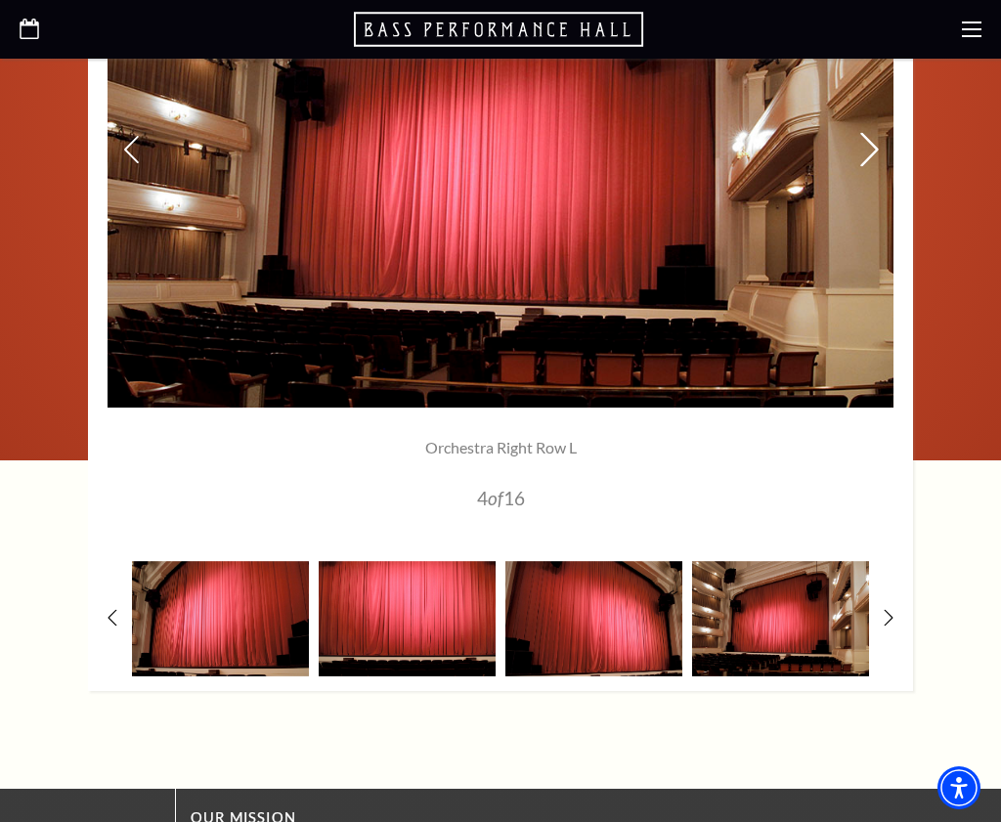
click at [878, 146] on icon at bounding box center [869, 149] width 21 height 34
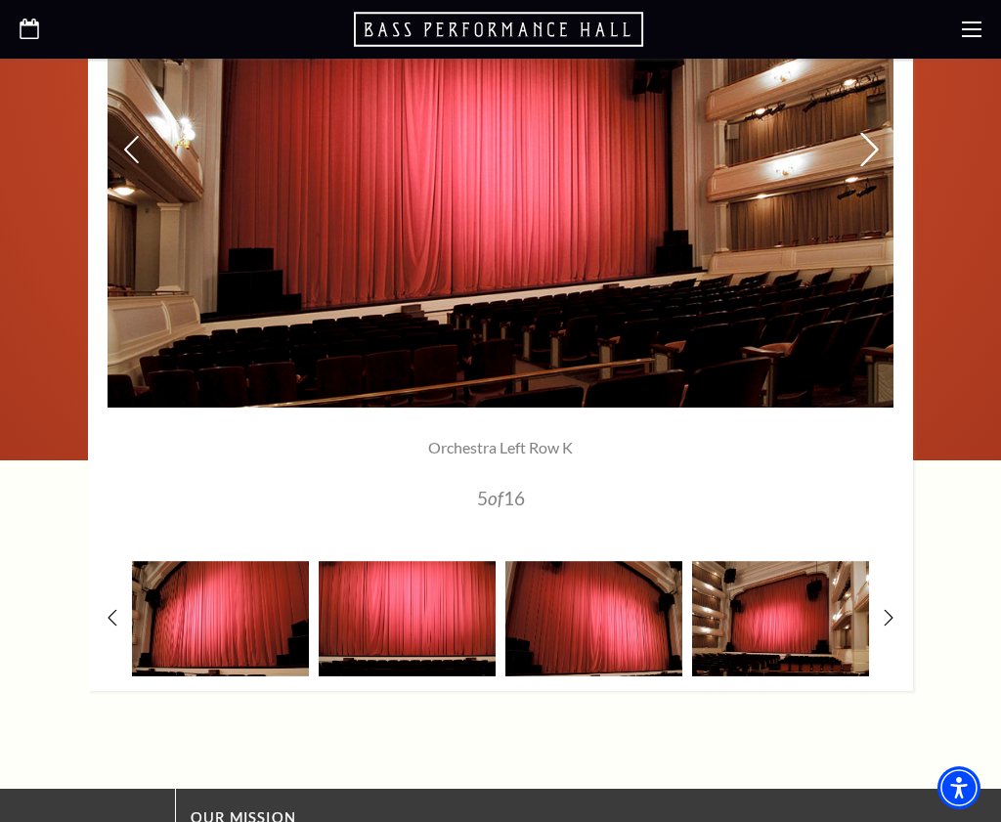
click at [878, 146] on icon at bounding box center [869, 149] width 21 height 34
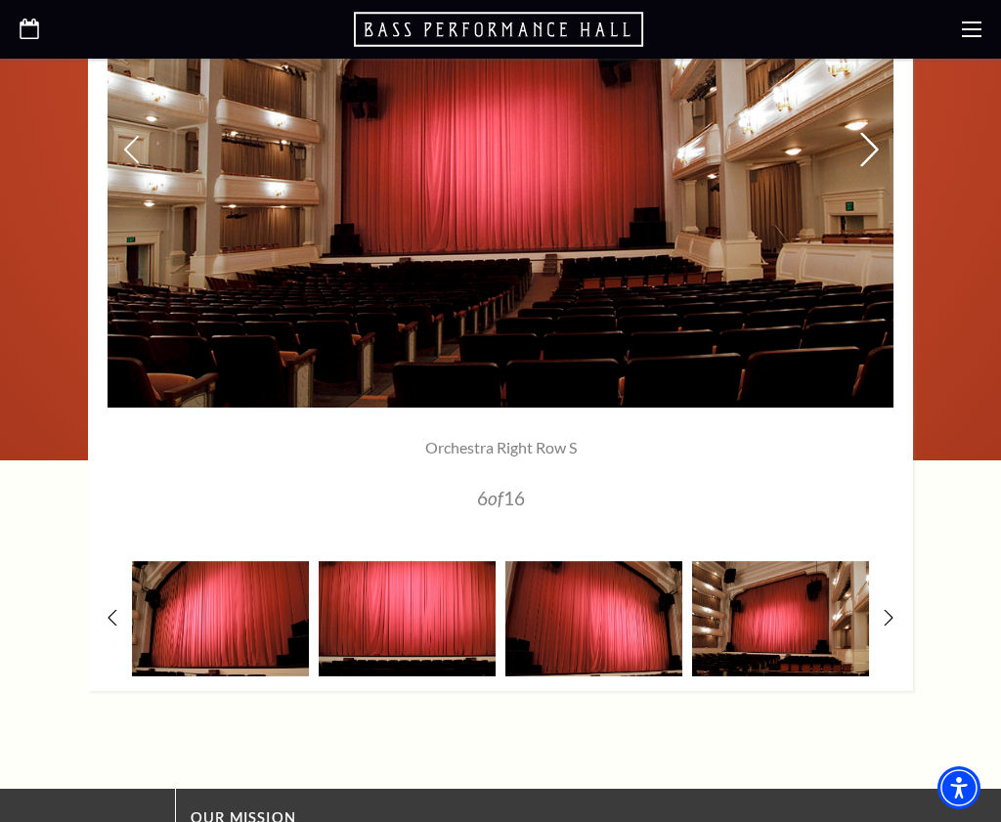
click at [878, 146] on icon at bounding box center [869, 149] width 21 height 34
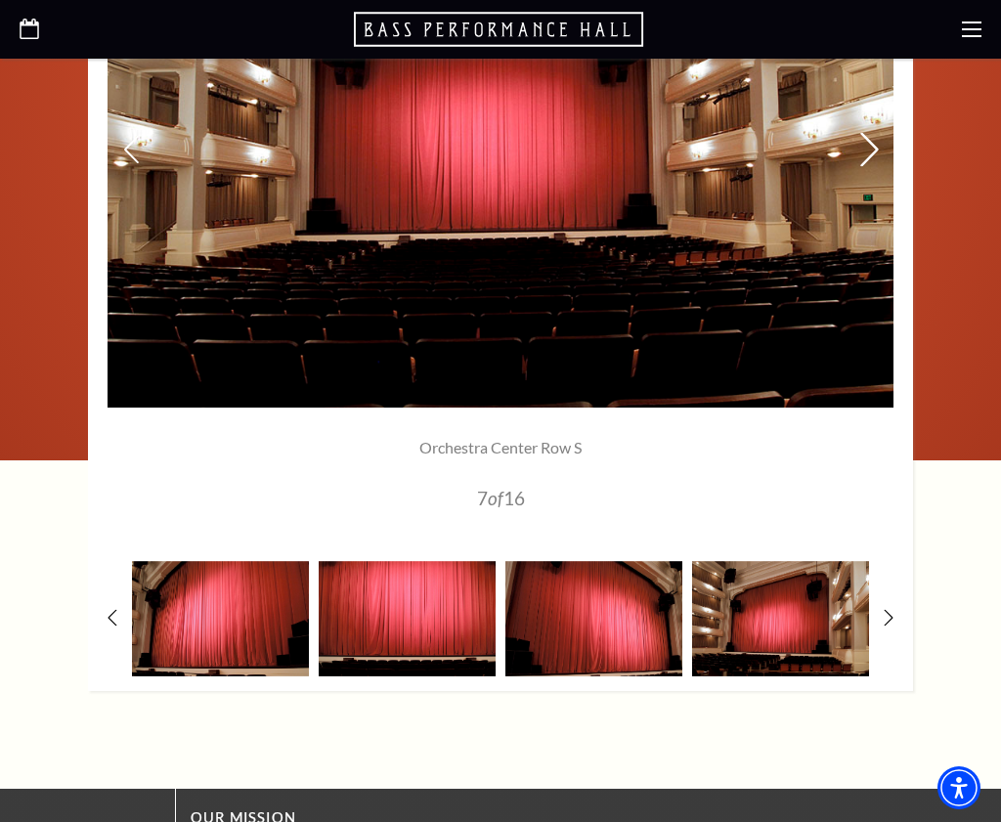
click at [878, 146] on icon at bounding box center [869, 149] width 21 height 34
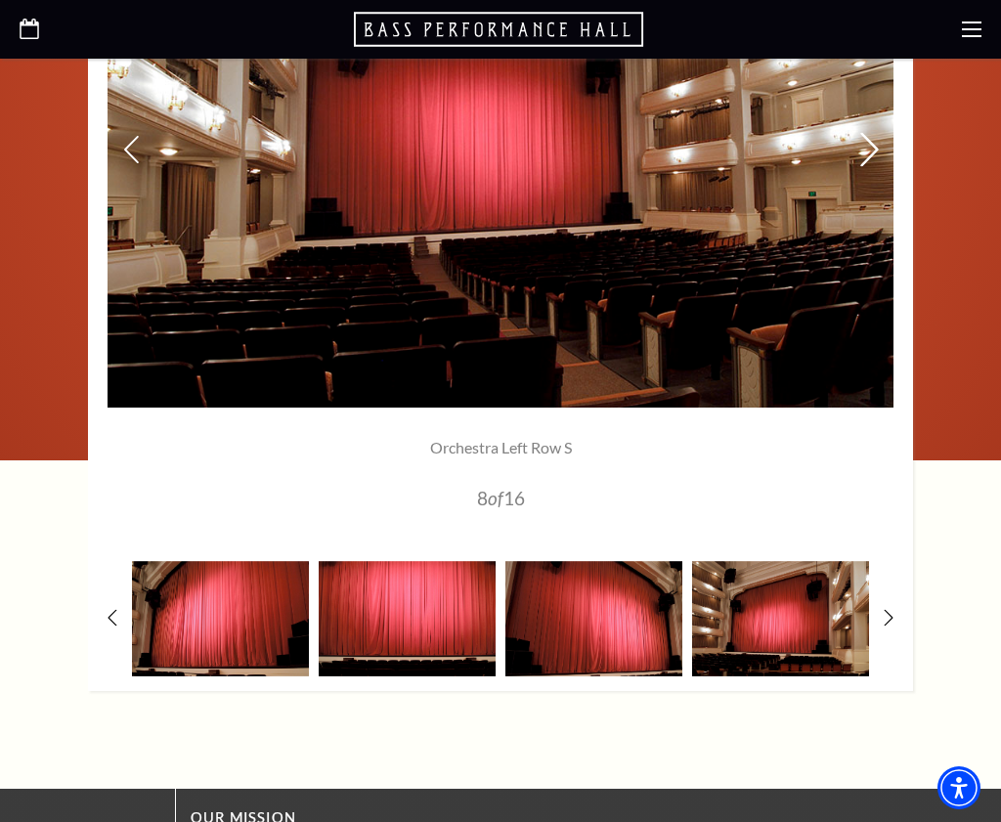
click at [878, 146] on icon at bounding box center [869, 149] width 21 height 34
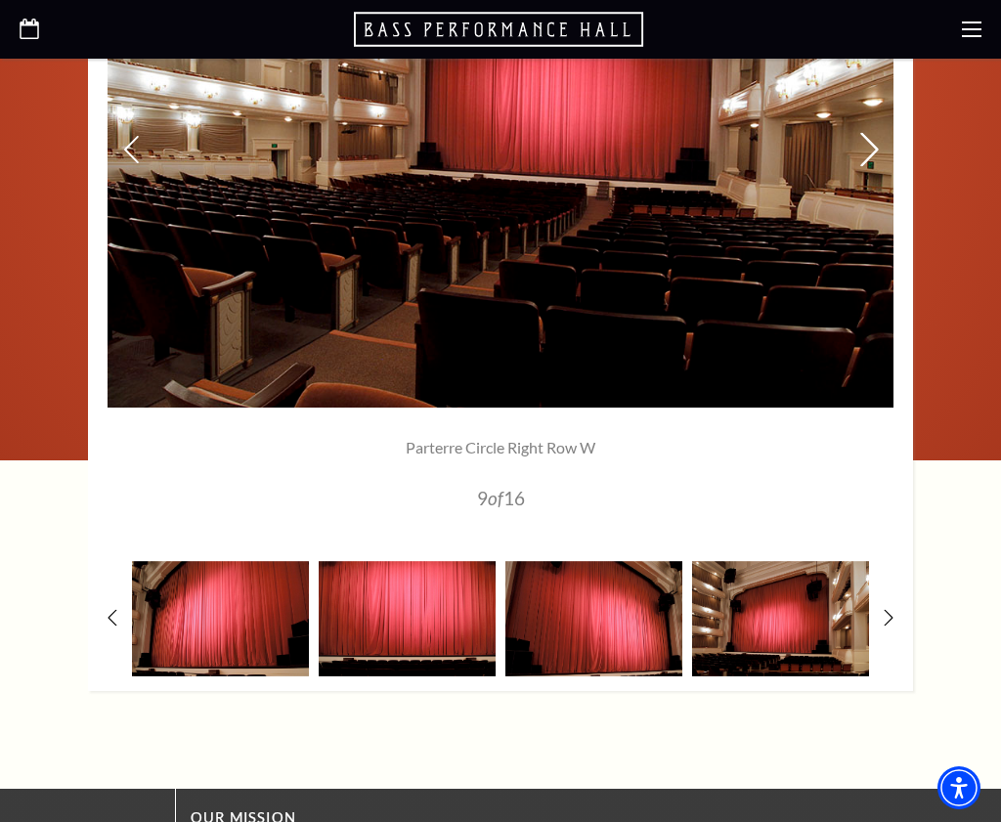
click at [878, 146] on icon at bounding box center [869, 149] width 21 height 34
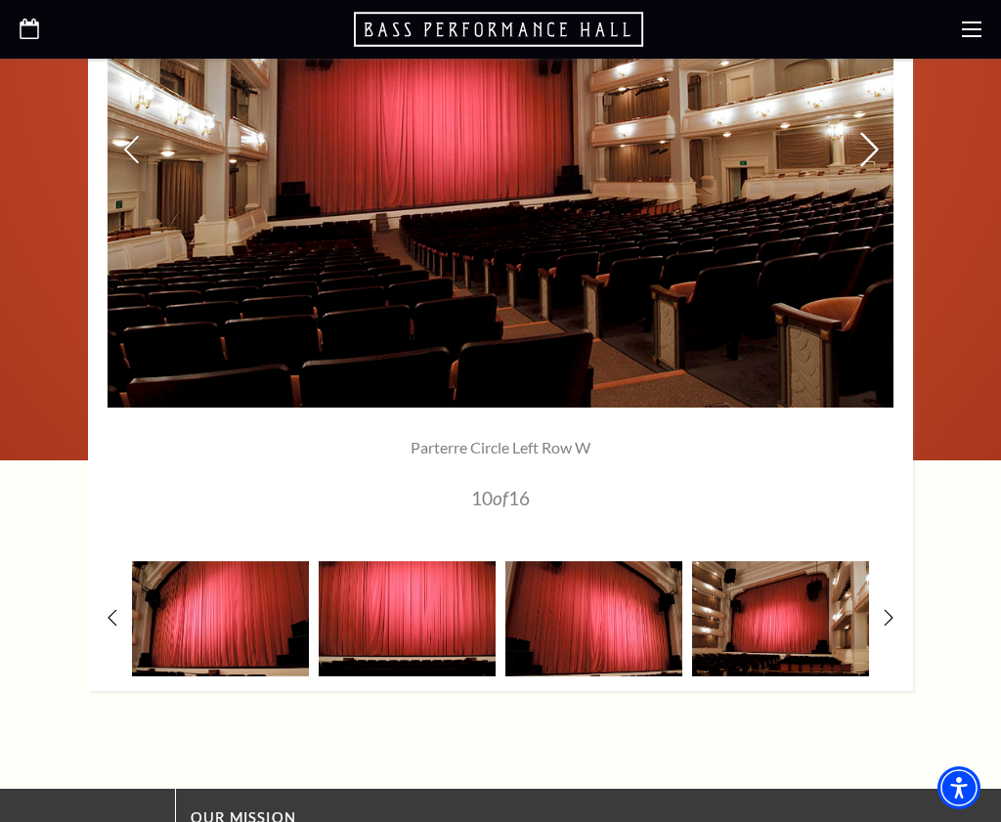
click at [878, 146] on icon at bounding box center [869, 149] width 21 height 34
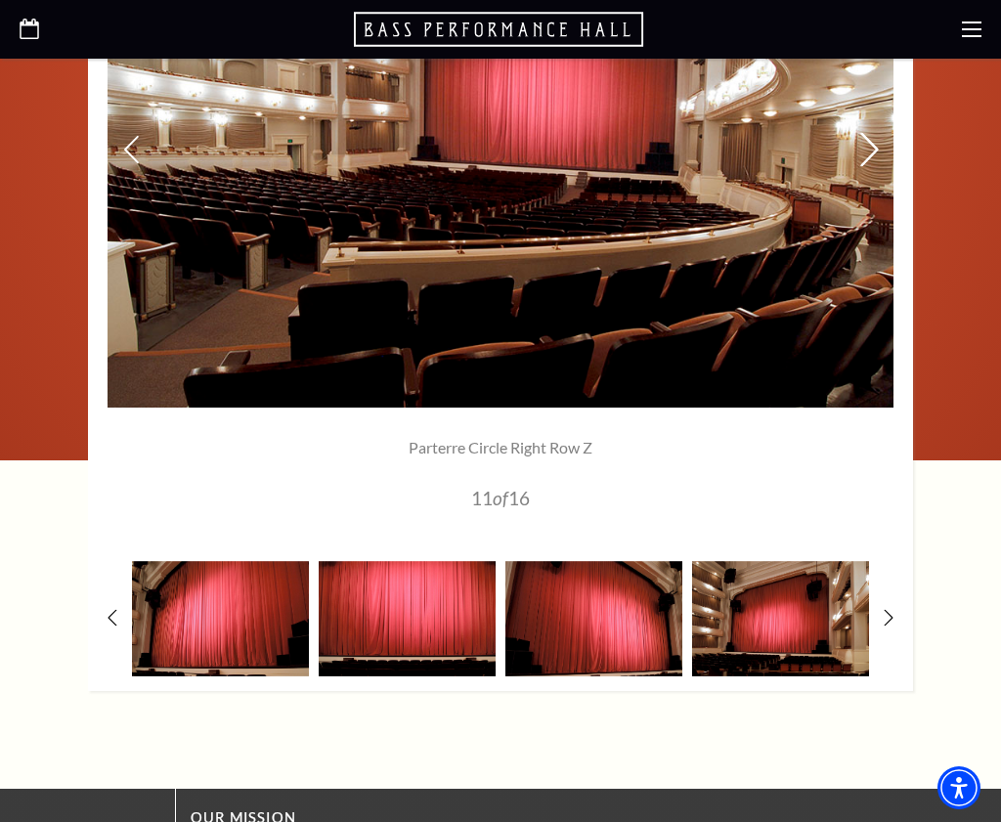
click at [878, 146] on icon at bounding box center [869, 149] width 21 height 34
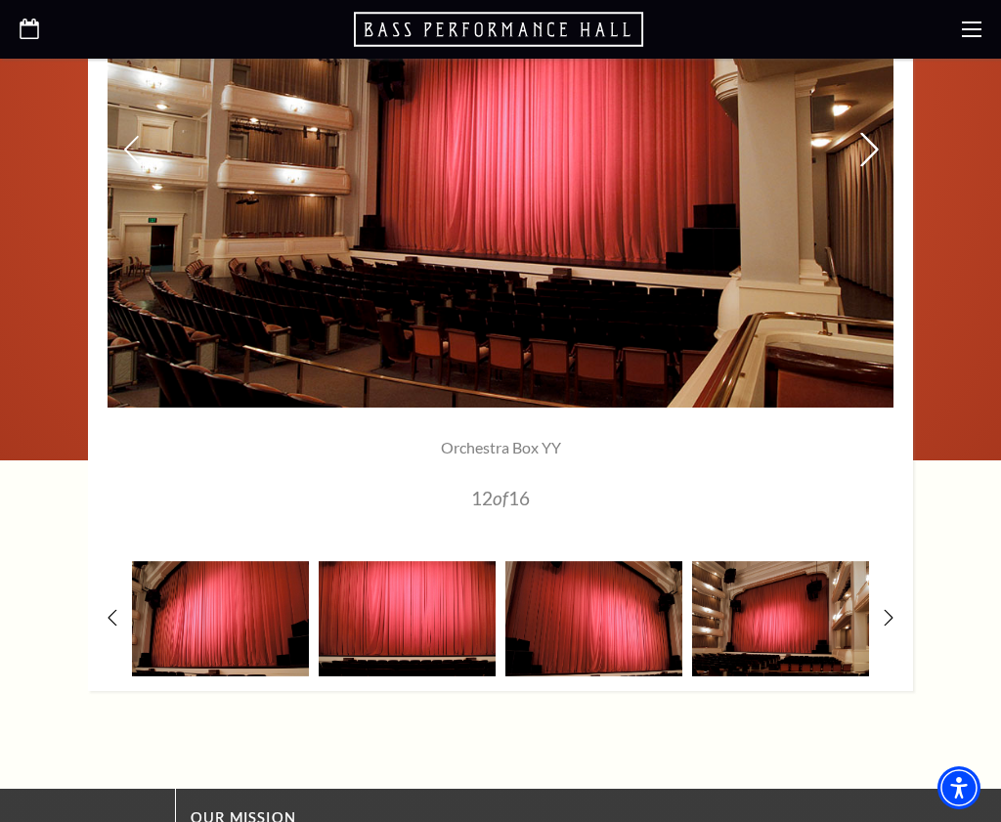
click at [878, 146] on icon at bounding box center [869, 149] width 21 height 34
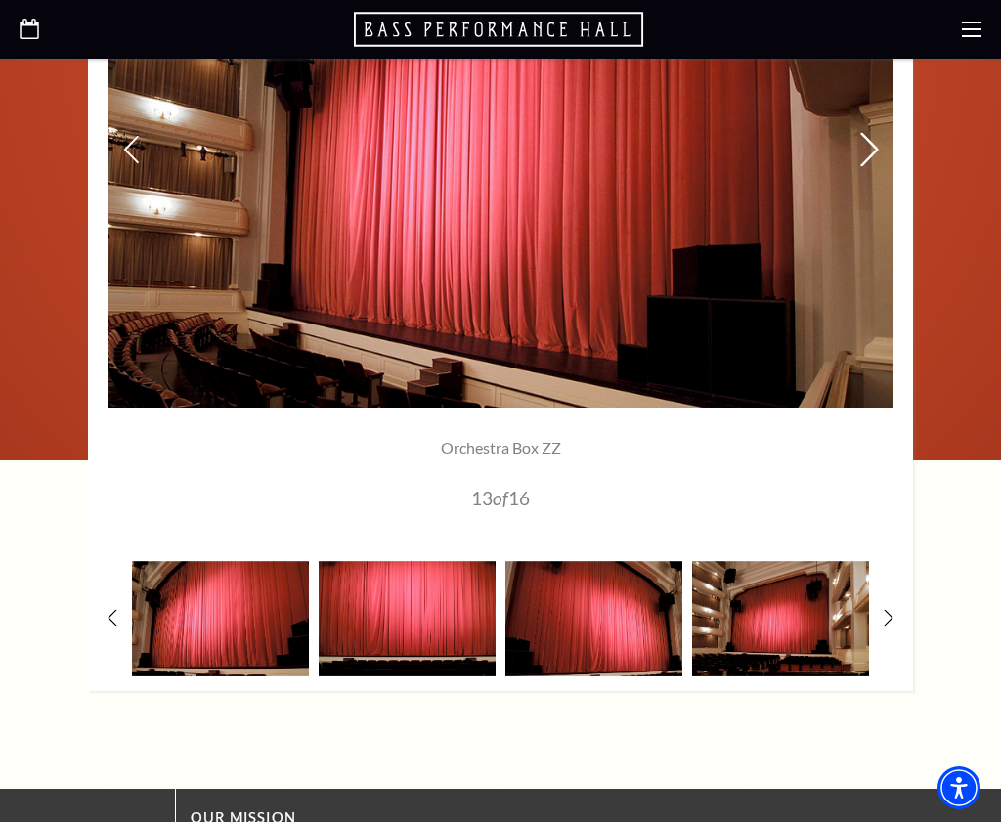
click at [878, 146] on icon at bounding box center [869, 149] width 21 height 34
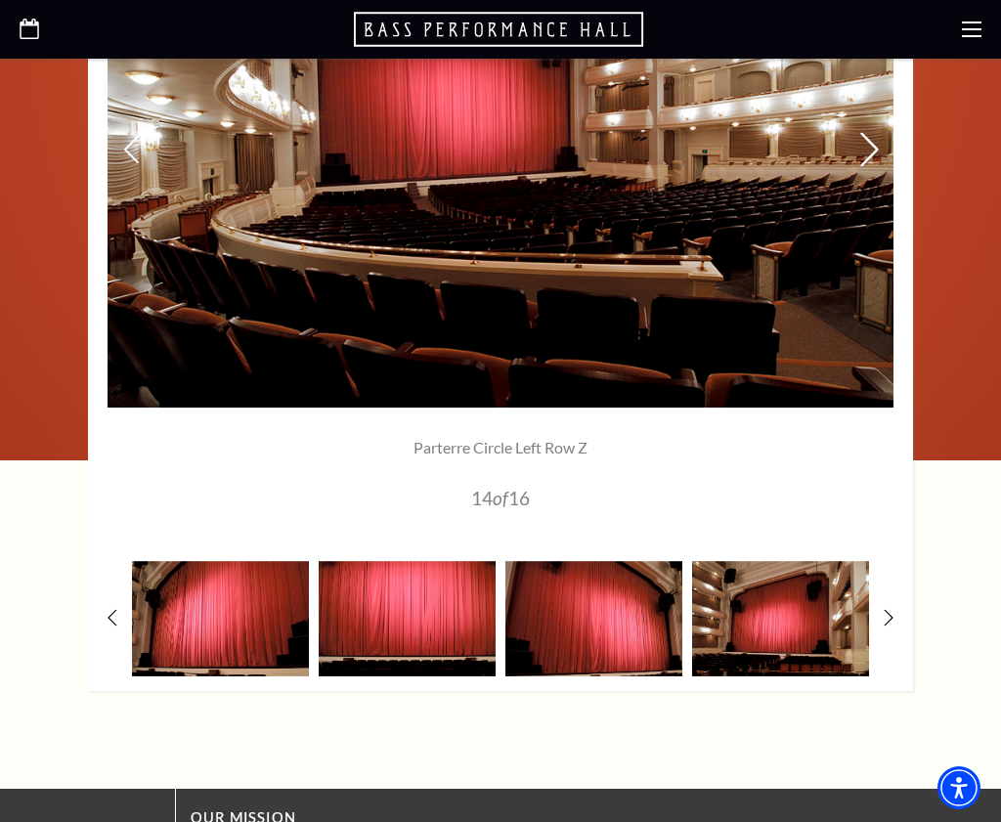
click at [878, 146] on icon at bounding box center [869, 149] width 21 height 34
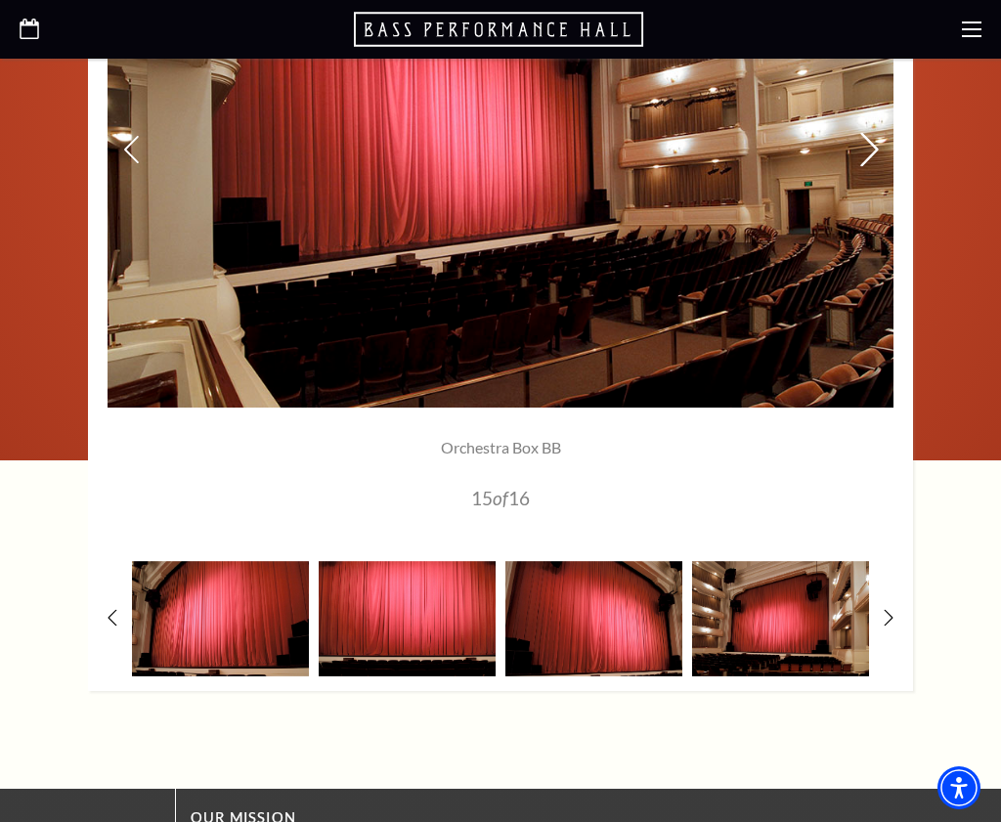
click at [878, 146] on icon at bounding box center [869, 149] width 21 height 34
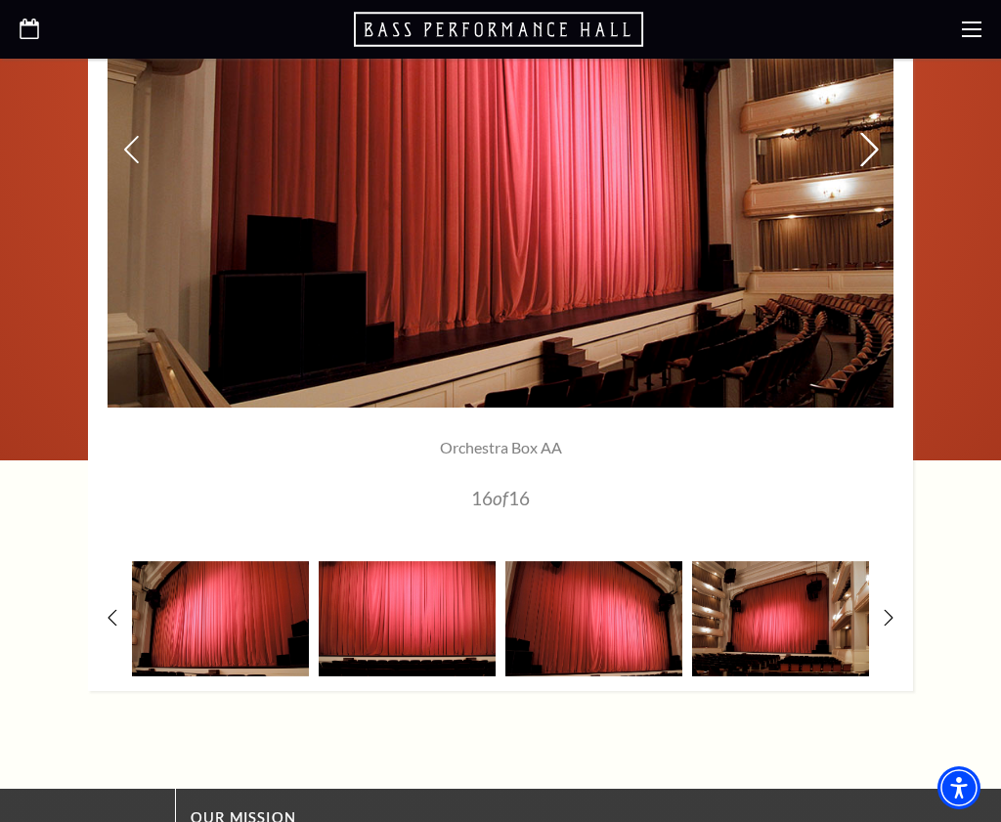
click at [878, 146] on icon at bounding box center [869, 149] width 21 height 34
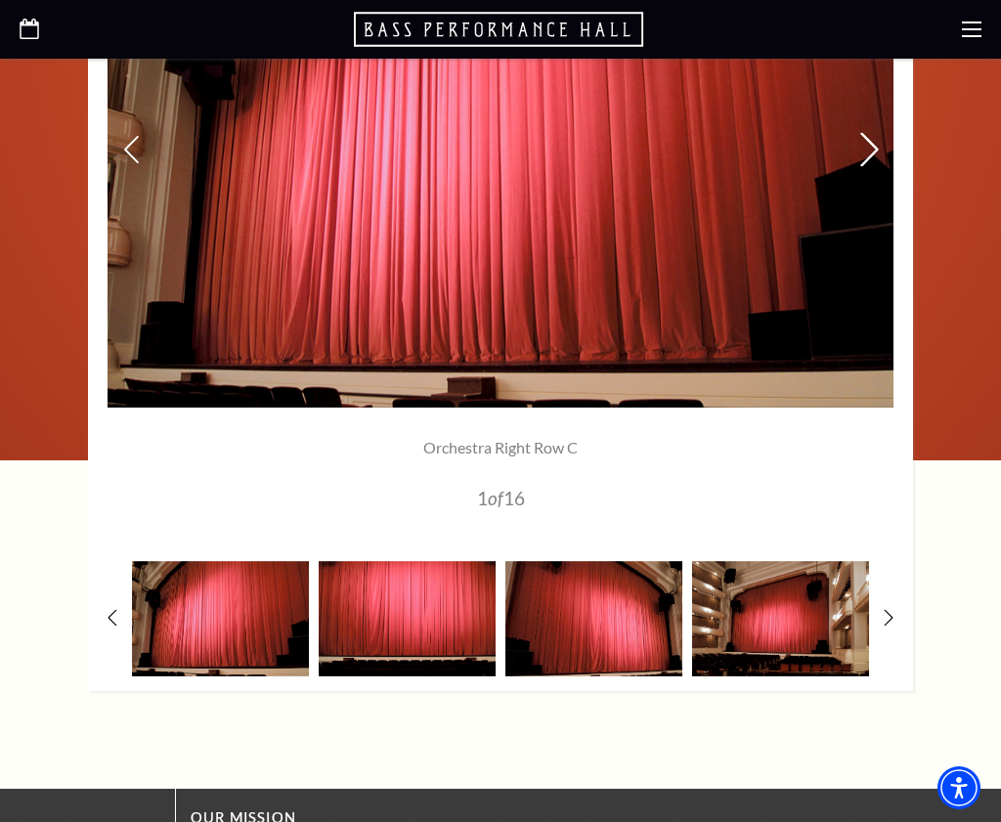
click at [878, 146] on icon at bounding box center [869, 149] width 21 height 34
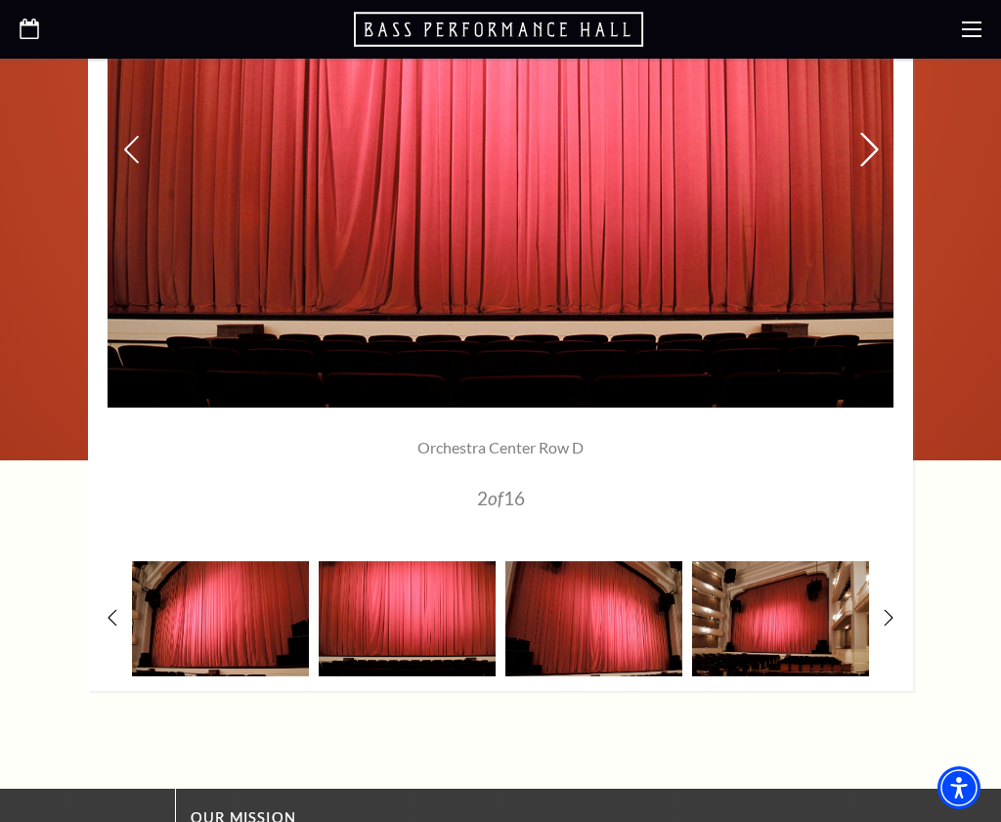
click at [878, 146] on icon at bounding box center [869, 149] width 21 height 34
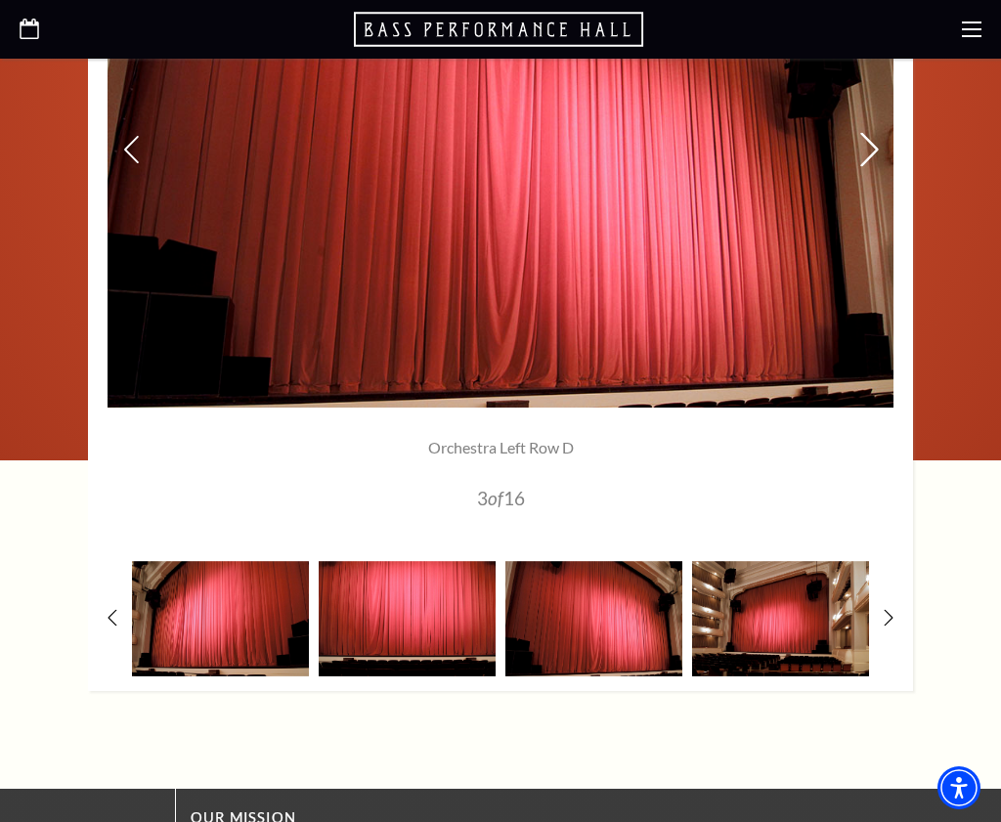
click at [878, 146] on icon at bounding box center [869, 149] width 21 height 34
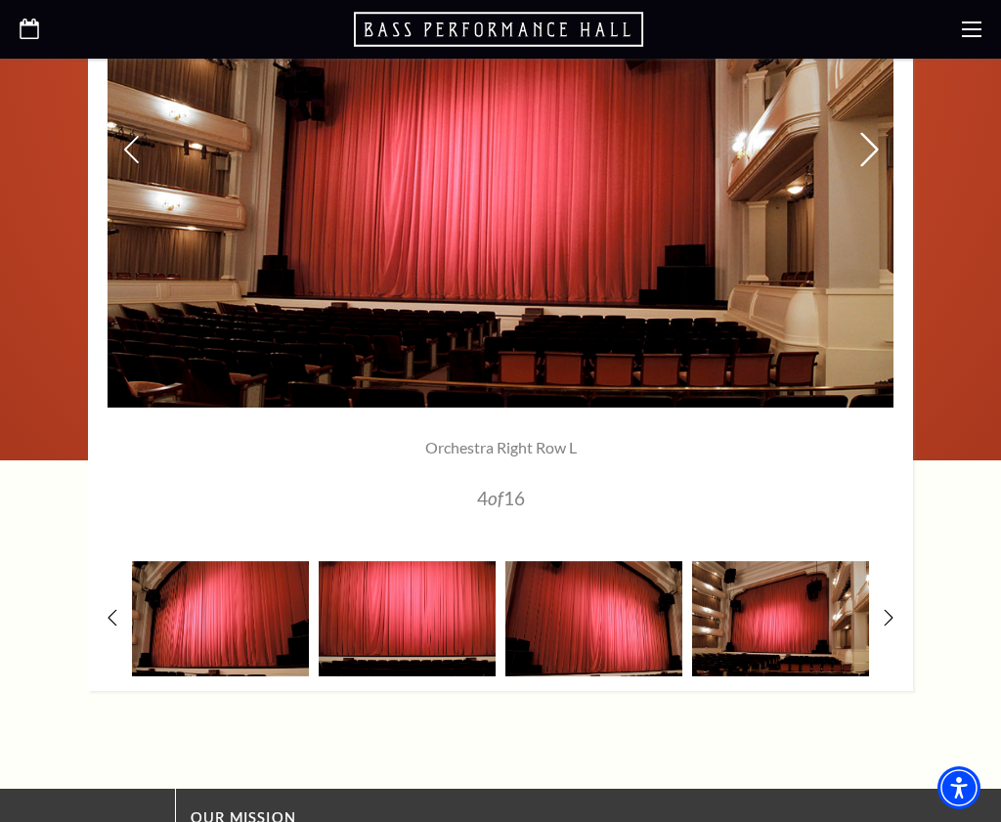
click at [878, 146] on icon at bounding box center [869, 149] width 21 height 34
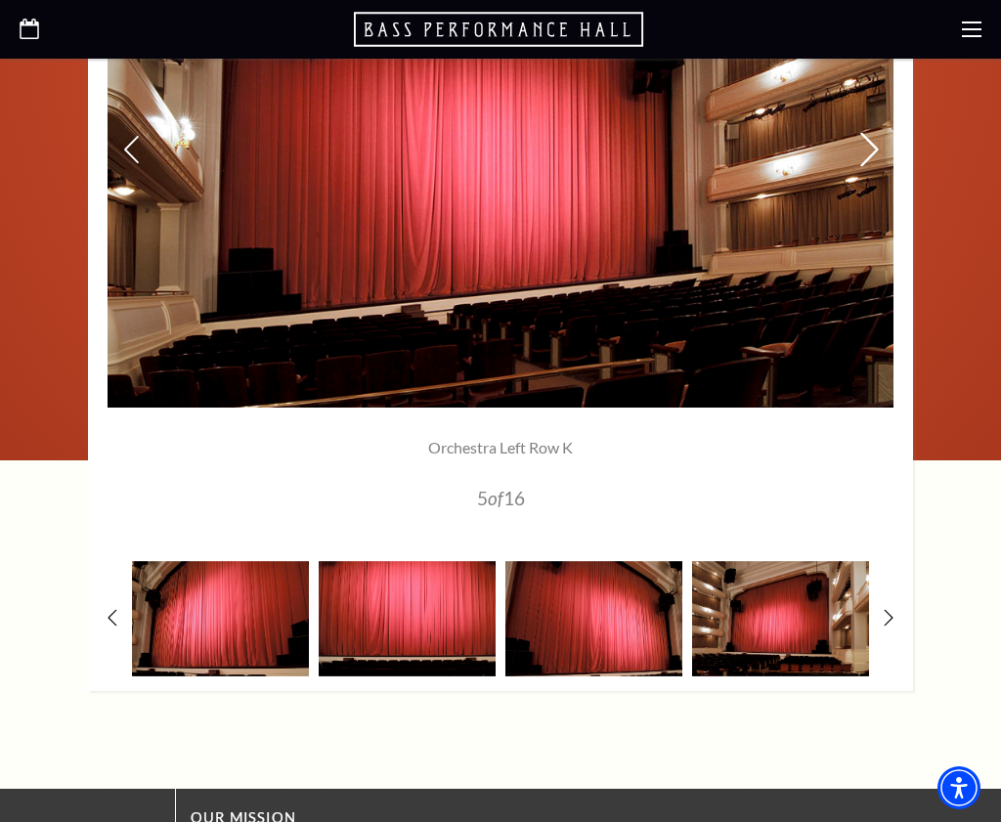
click at [878, 146] on icon at bounding box center [869, 149] width 21 height 34
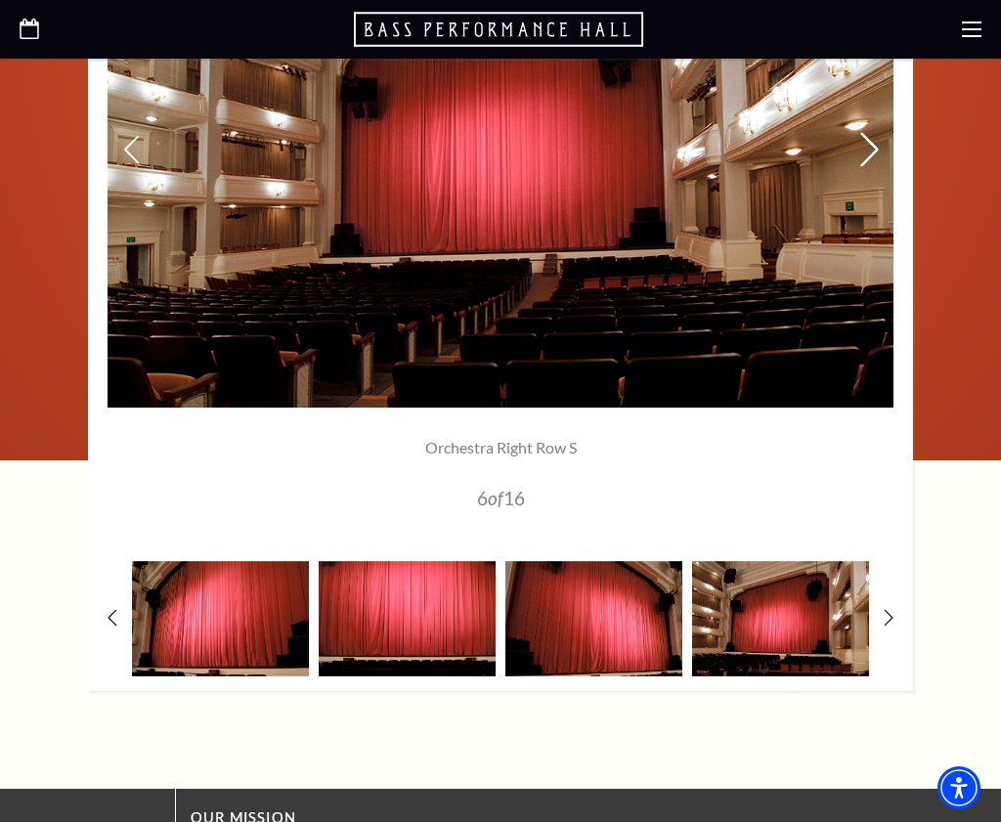
click at [878, 146] on icon at bounding box center [869, 149] width 21 height 34
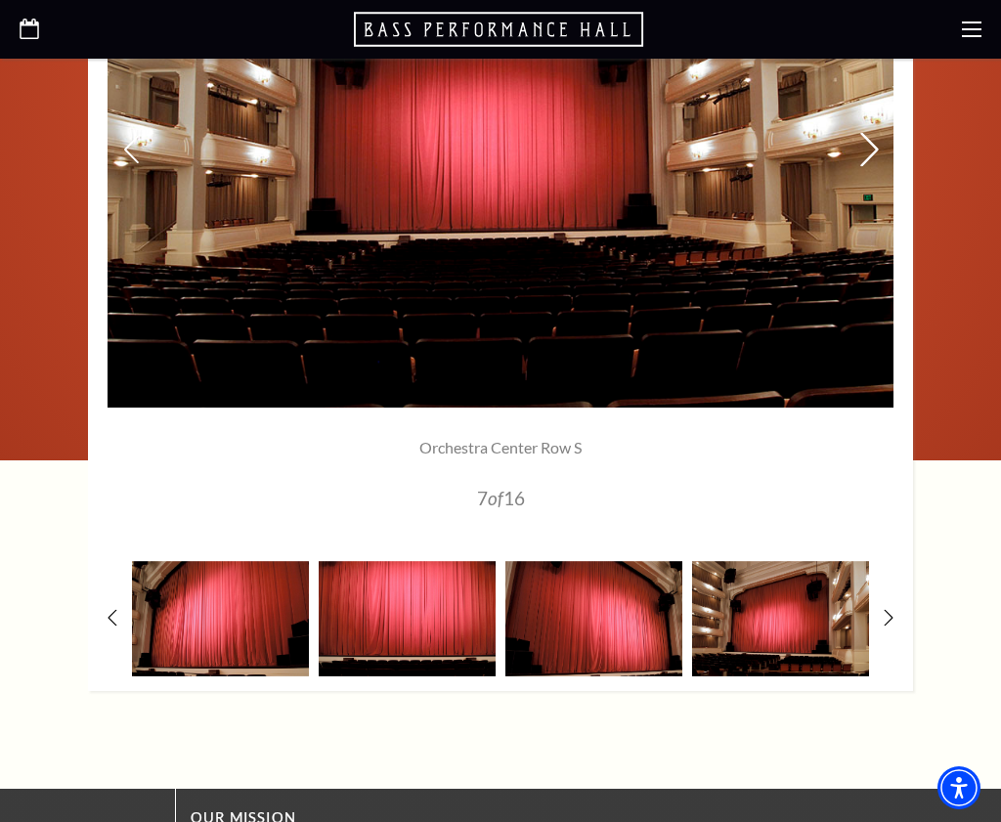
click at [878, 146] on icon at bounding box center [869, 149] width 21 height 34
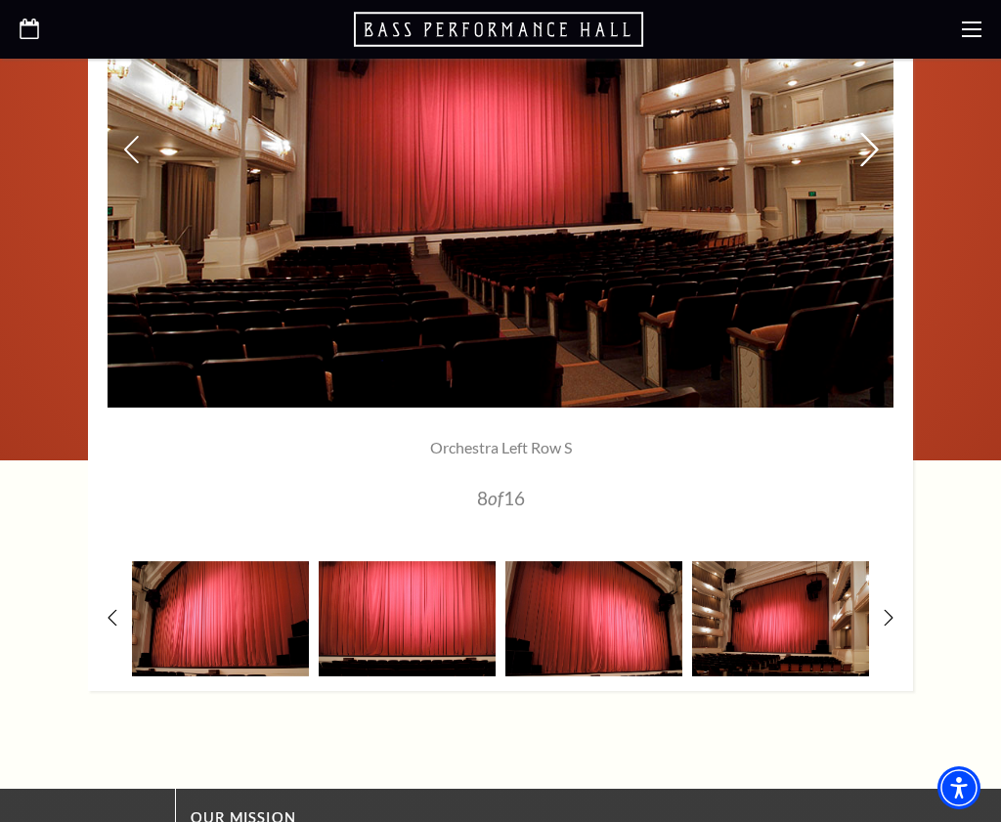
click at [878, 146] on icon at bounding box center [869, 149] width 21 height 34
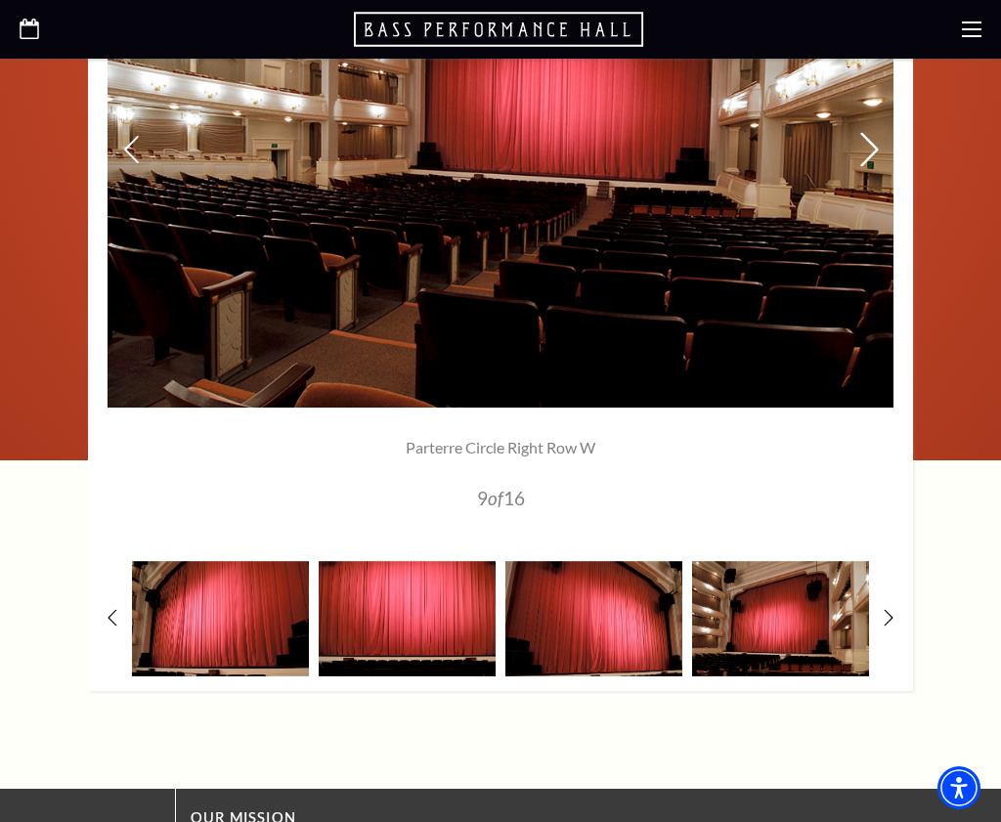
click at [878, 146] on icon at bounding box center [869, 149] width 21 height 34
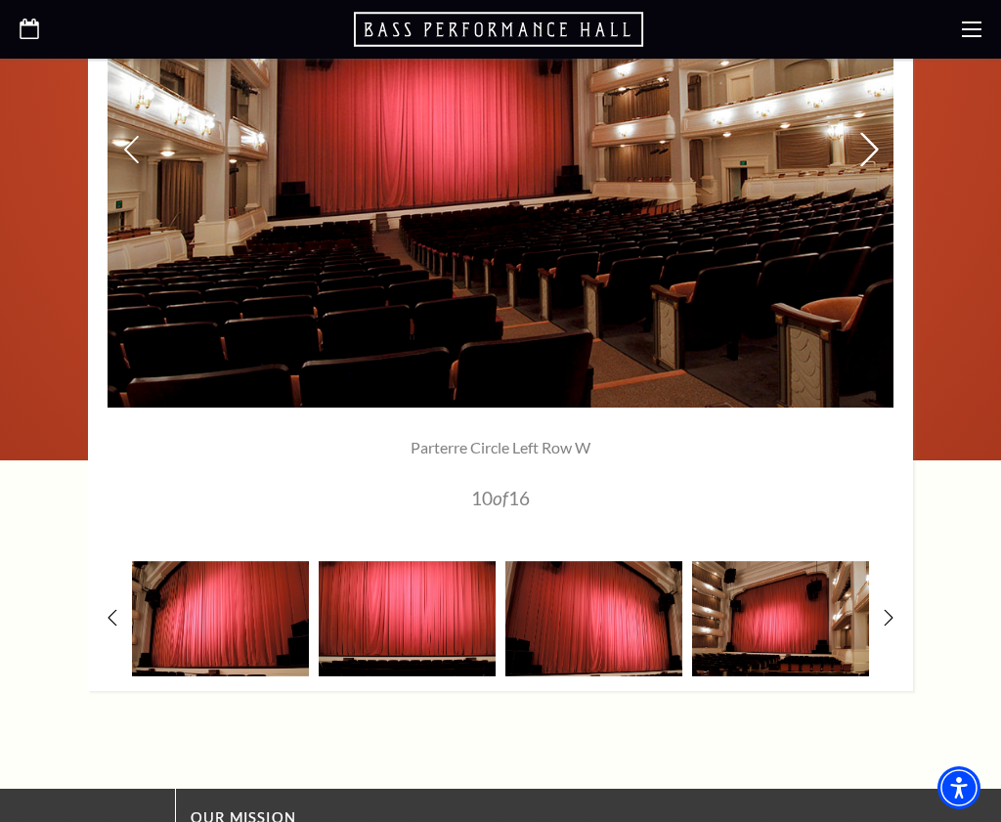
click at [878, 146] on icon at bounding box center [869, 149] width 21 height 34
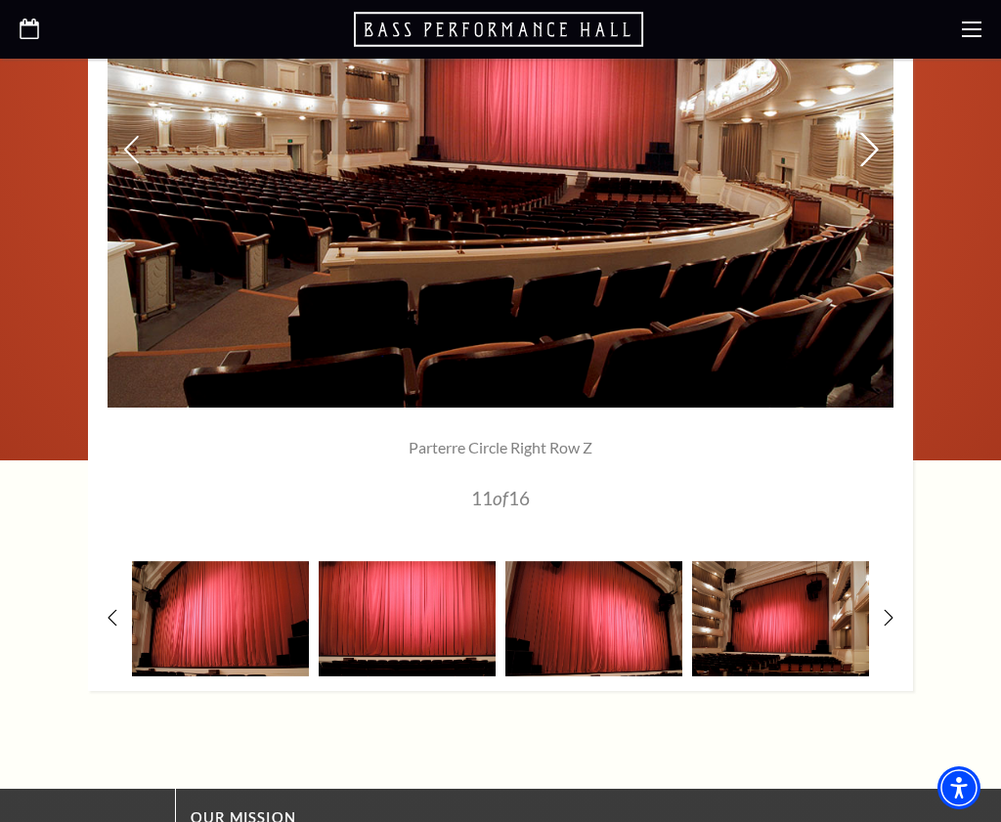
click at [878, 146] on icon at bounding box center [869, 149] width 21 height 34
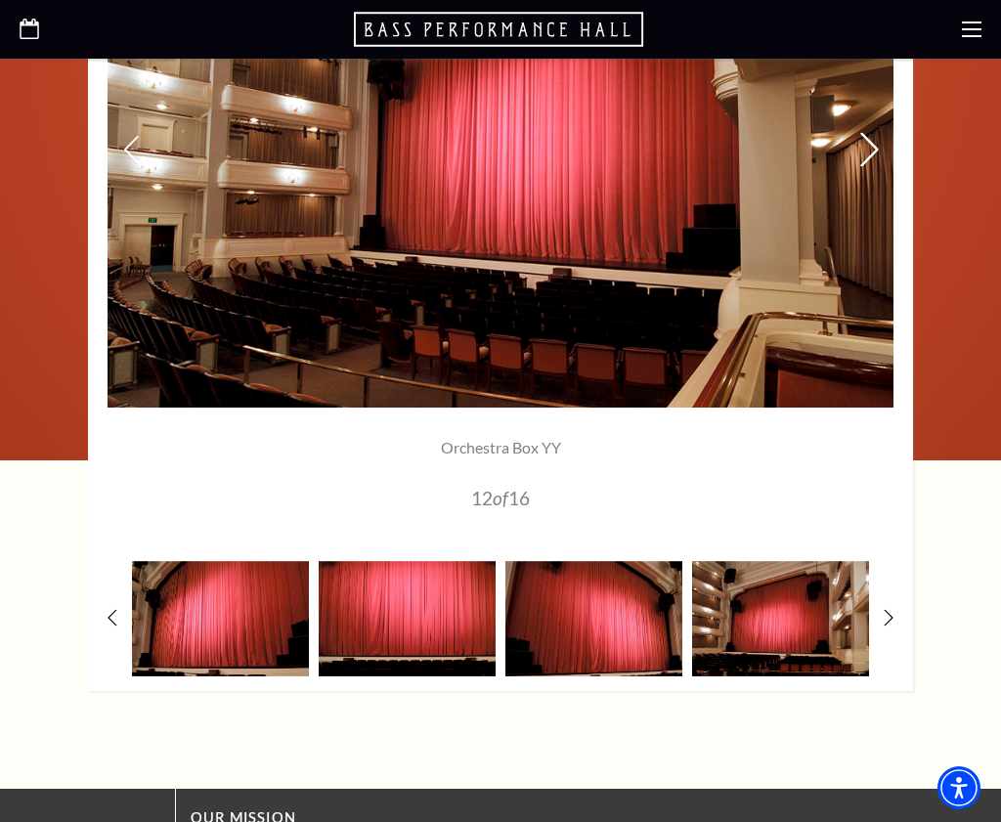
click at [878, 146] on icon at bounding box center [869, 149] width 21 height 34
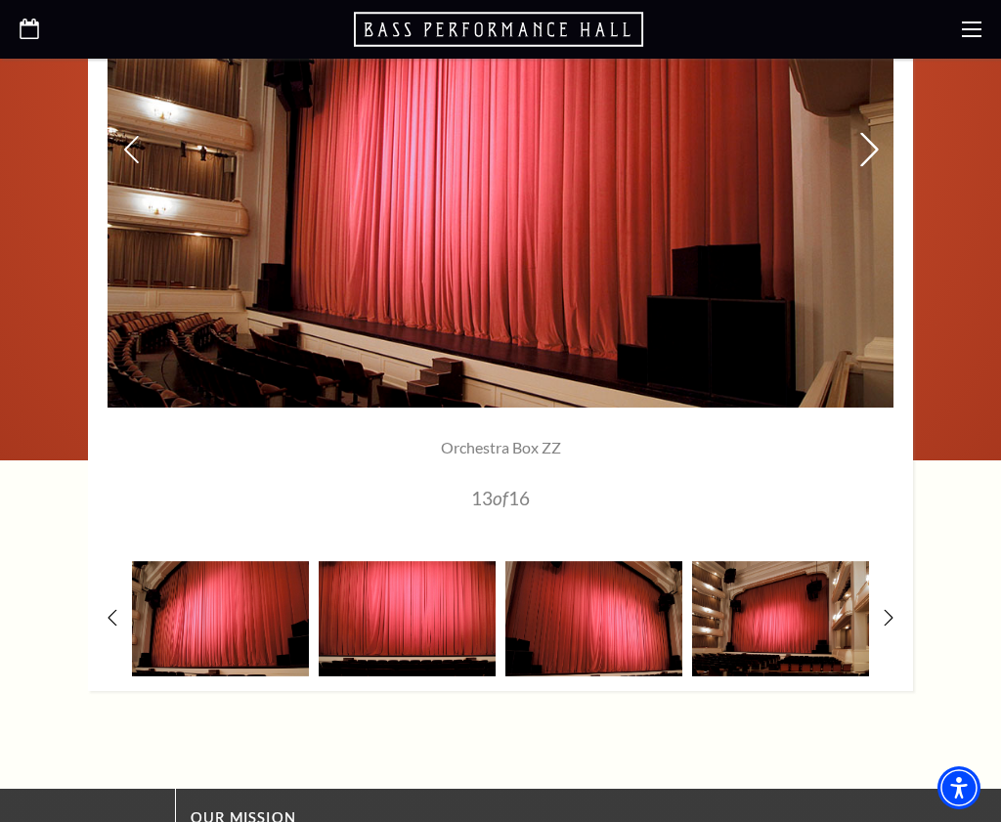
click at [878, 146] on icon at bounding box center [869, 149] width 21 height 34
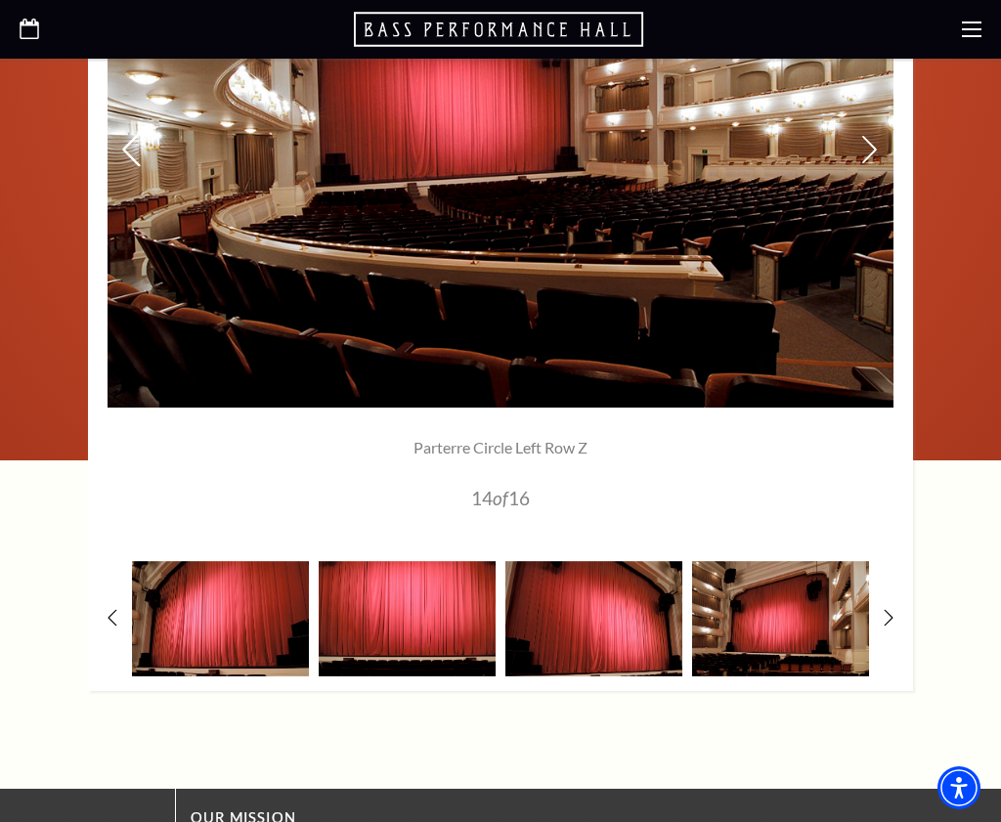
click at [134, 144] on icon at bounding box center [131, 149] width 21 height 34
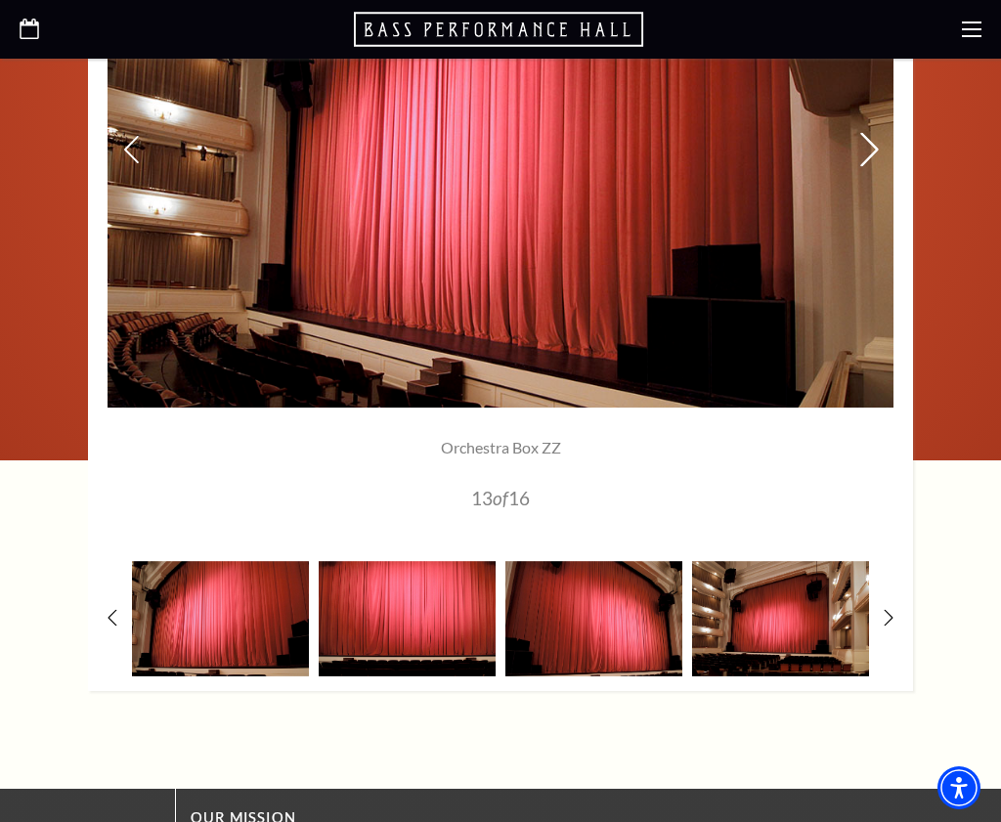
click at [876, 147] on use at bounding box center [869, 149] width 18 height 34
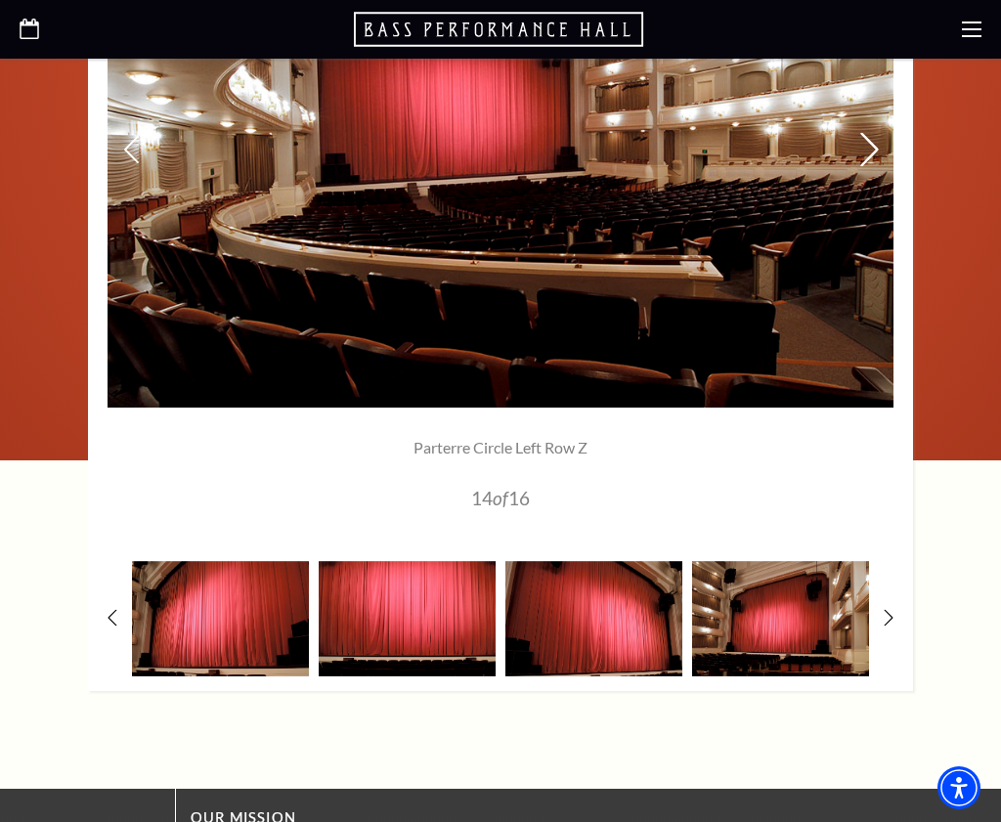
click at [876, 147] on use at bounding box center [869, 149] width 18 height 34
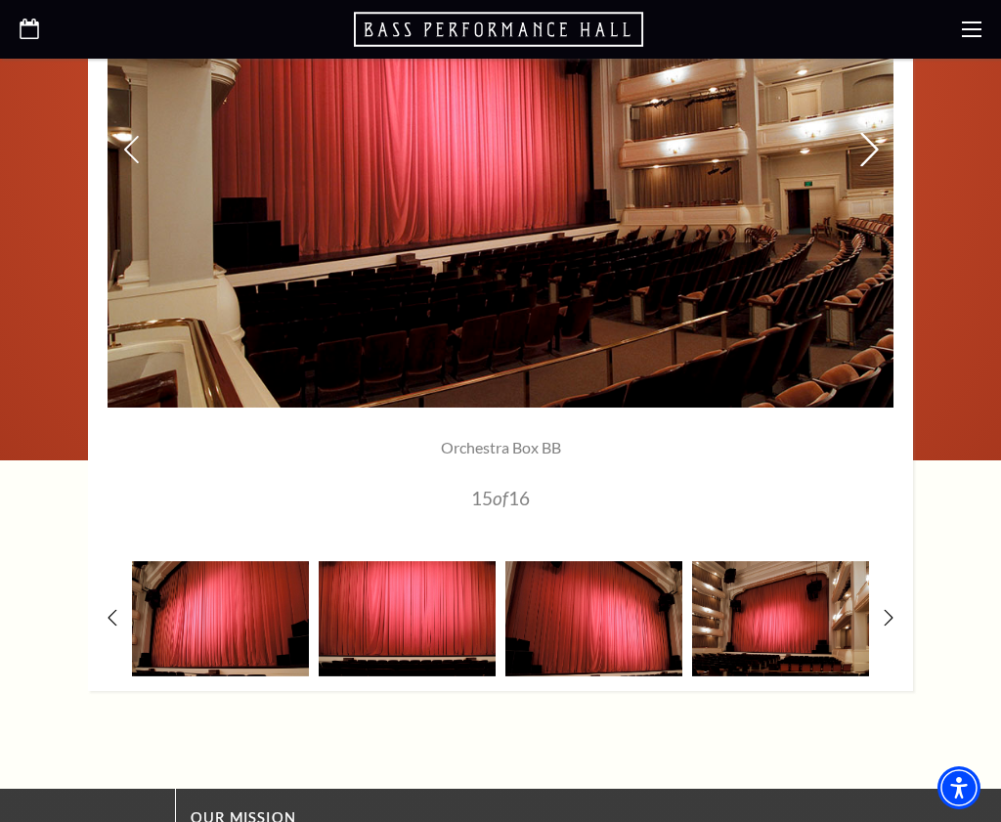
click at [876, 147] on use at bounding box center [869, 149] width 18 height 34
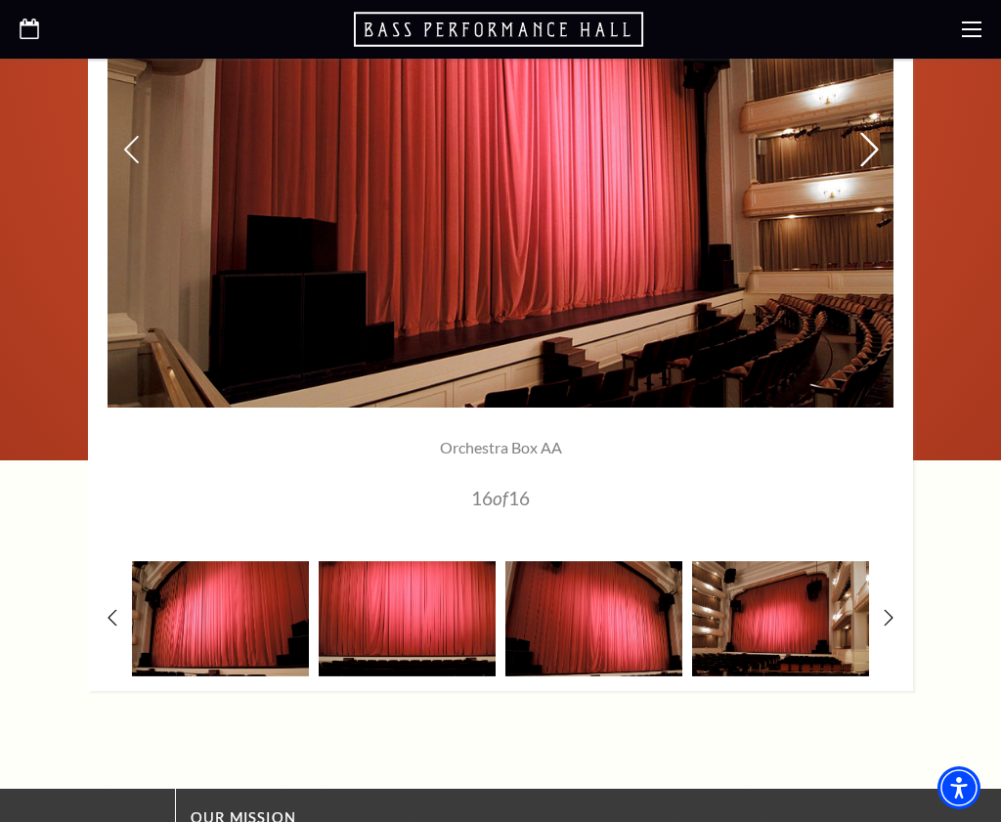
click at [876, 147] on use at bounding box center [869, 149] width 18 height 34
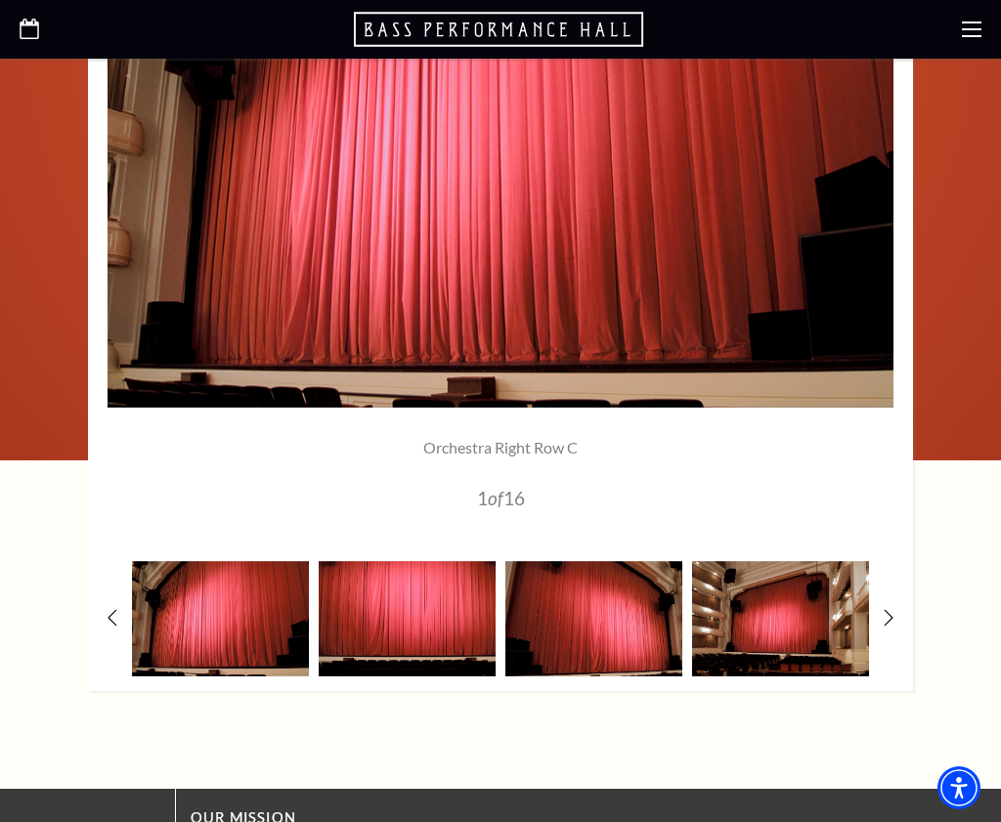
click at [978, 33] on icon at bounding box center [972, 30] width 20 height 20
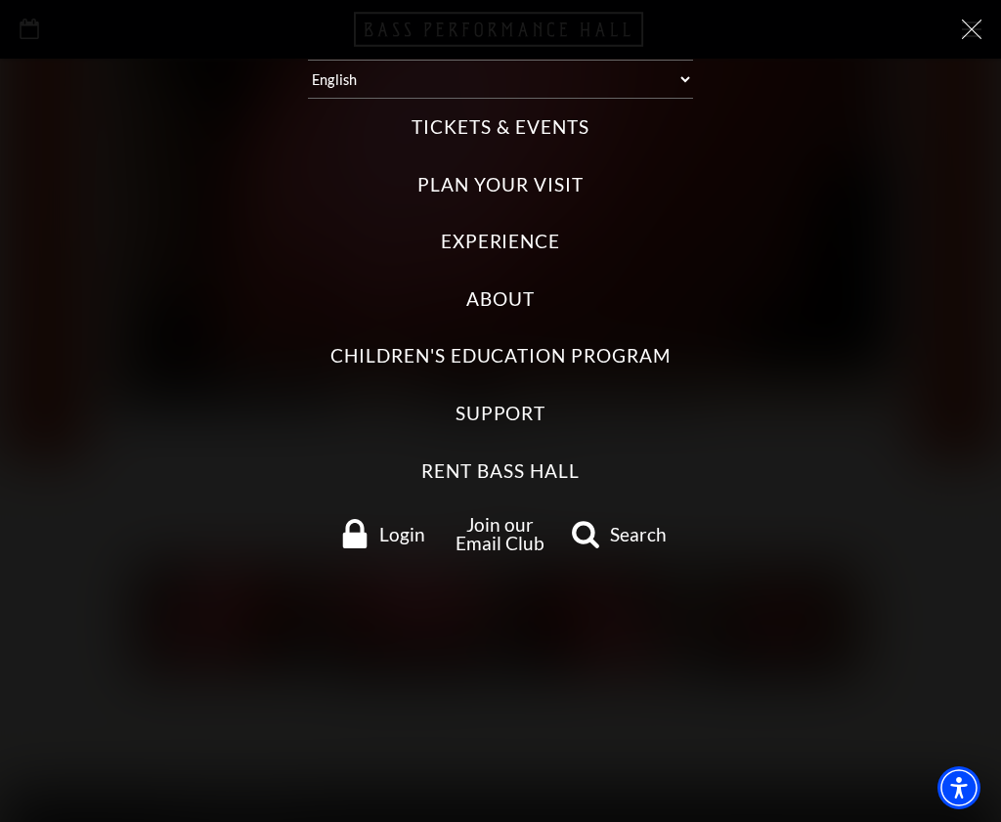
click at [531, 114] on label "Tickets & Events" at bounding box center [500, 127] width 177 height 26
click at [0, 0] on Events "Tickets & Events" at bounding box center [0, 0] width 0 height 0
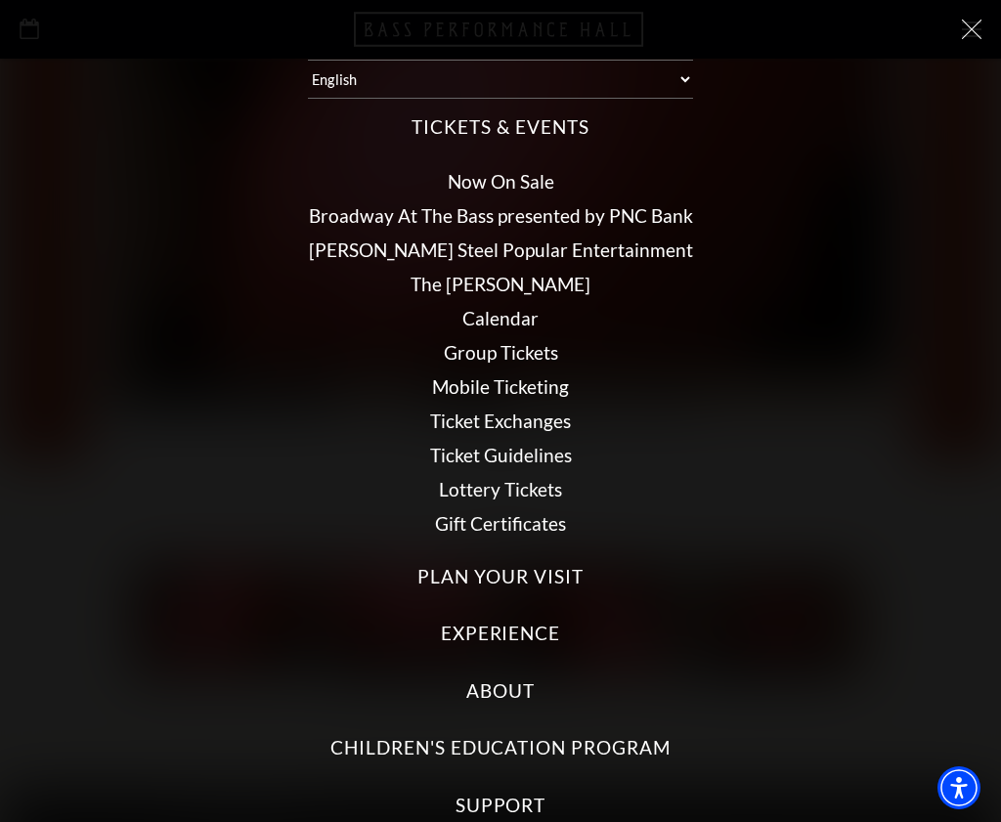
click at [962, 31] on icon at bounding box center [972, 30] width 20 height 20
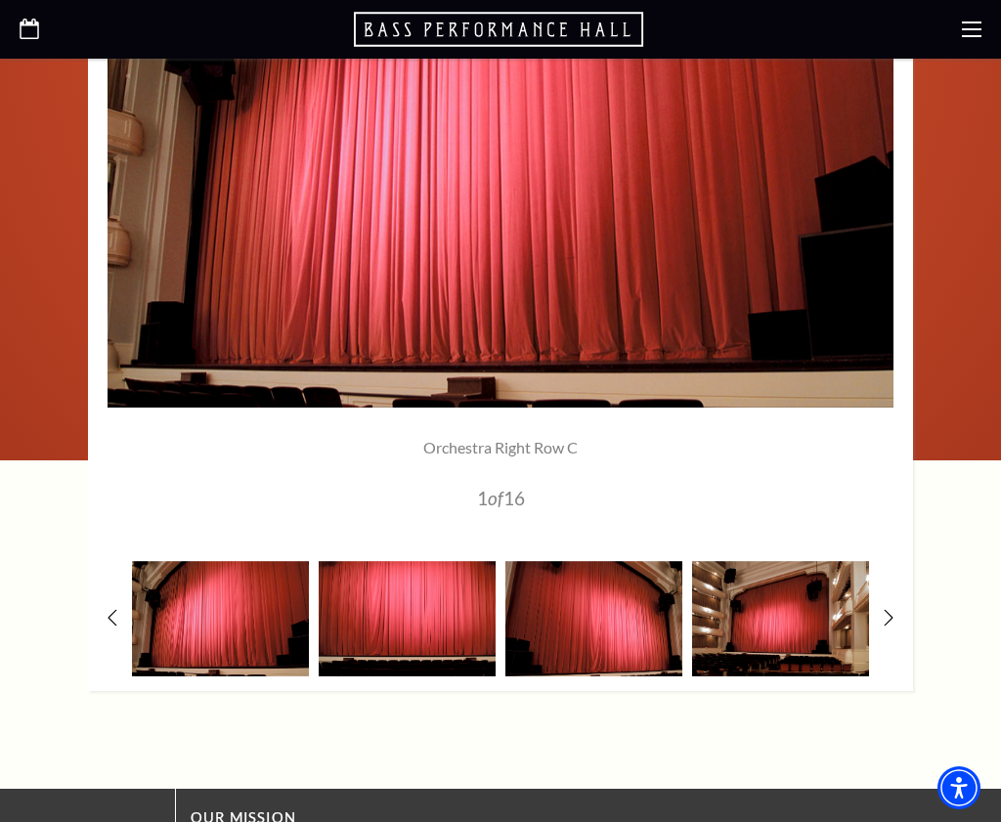
click at [26, 30] on icon "Open this option" at bounding box center [30, 29] width 20 height 21
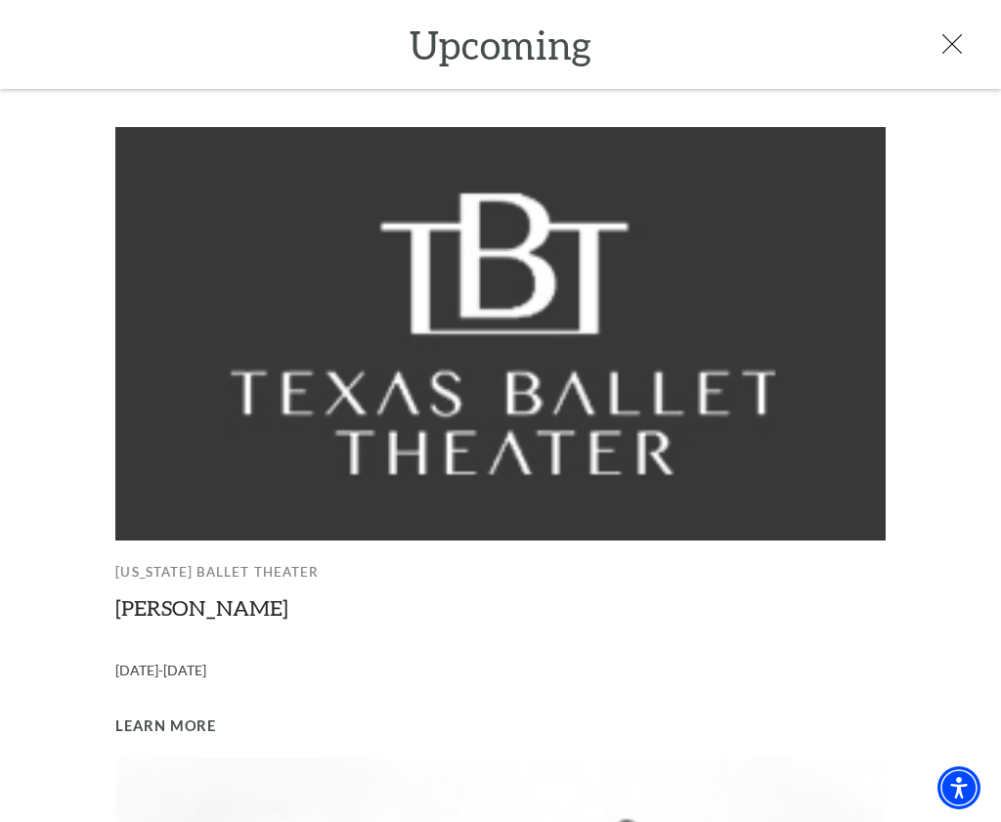
scroll to position [1396, 0]
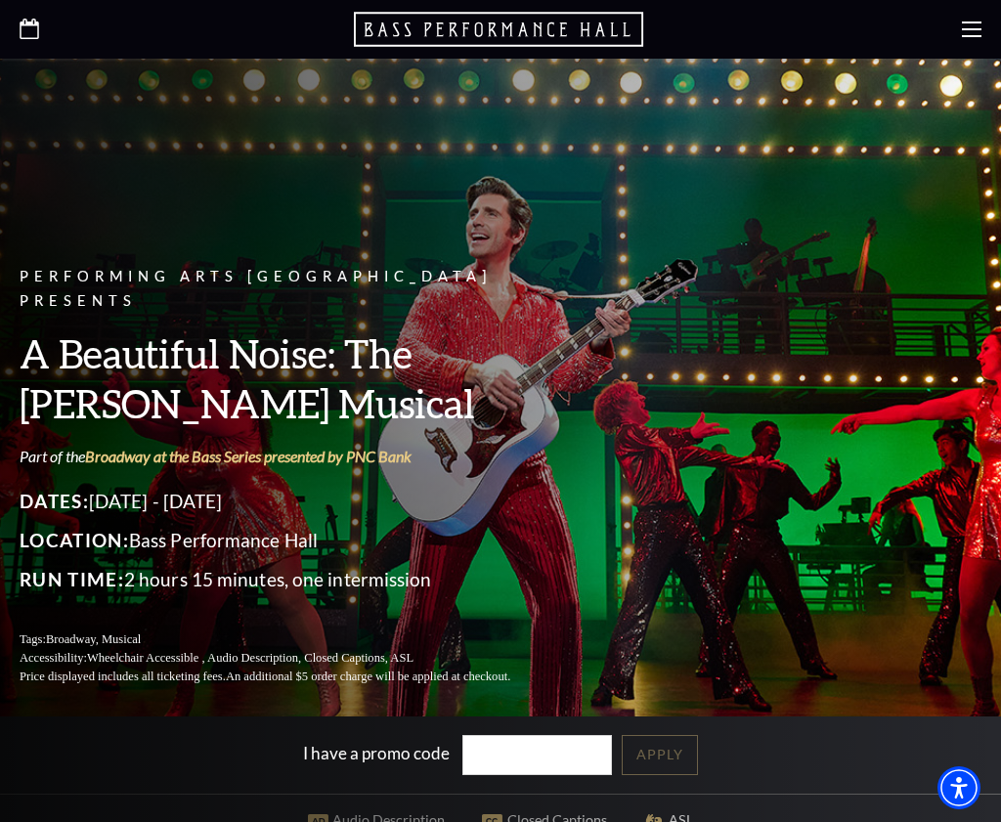
click at [734, 570] on div "Performing Arts Fort Worth Presents A Beautiful Noise: The [PERSON_NAME] Musica…" at bounding box center [500, 387] width 1001 height 637
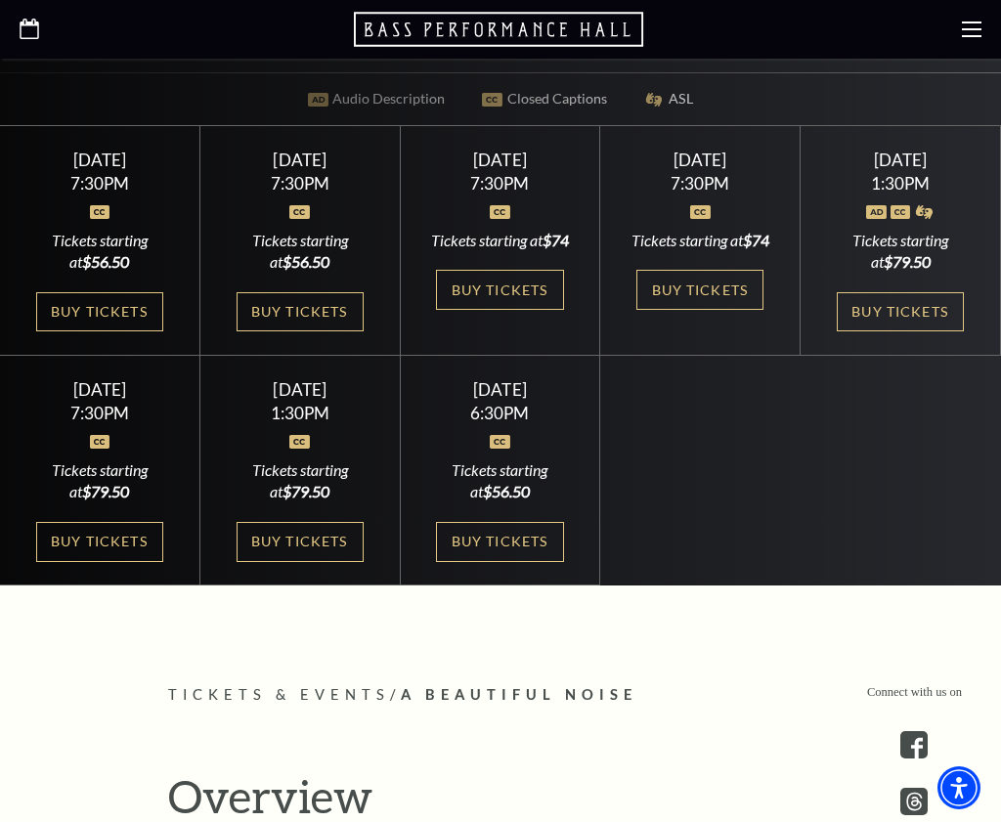
scroll to position [756, 0]
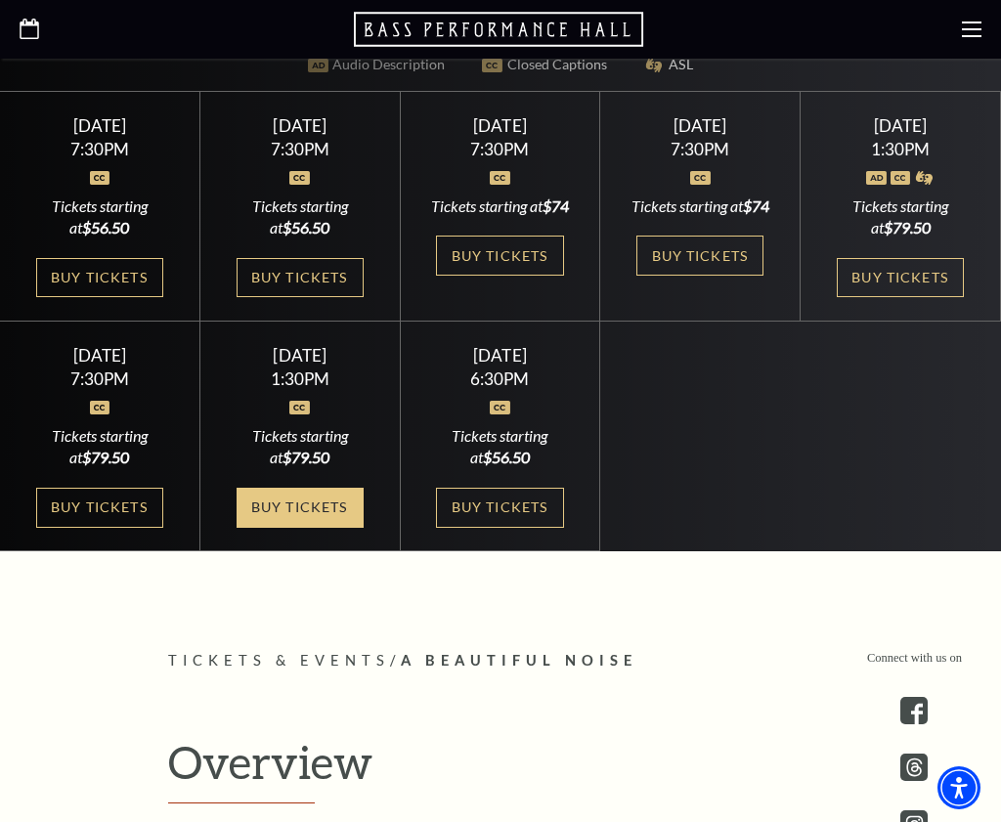
click at [308, 527] on link "Buy Tickets" at bounding box center [300, 508] width 127 height 40
click at [271, 522] on link "Buy Tickets" at bounding box center [300, 508] width 127 height 40
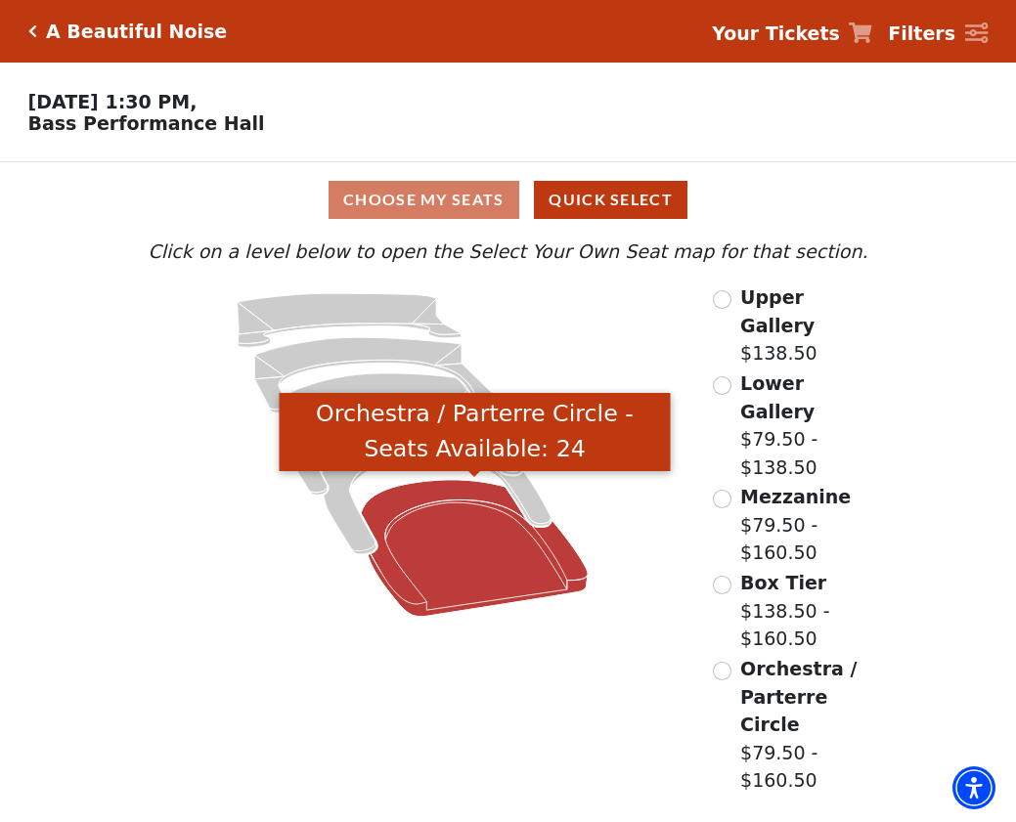
click at [395, 577] on icon "Orchestra / Parterre Circle - Seats Available: 24" at bounding box center [474, 548] width 227 height 137
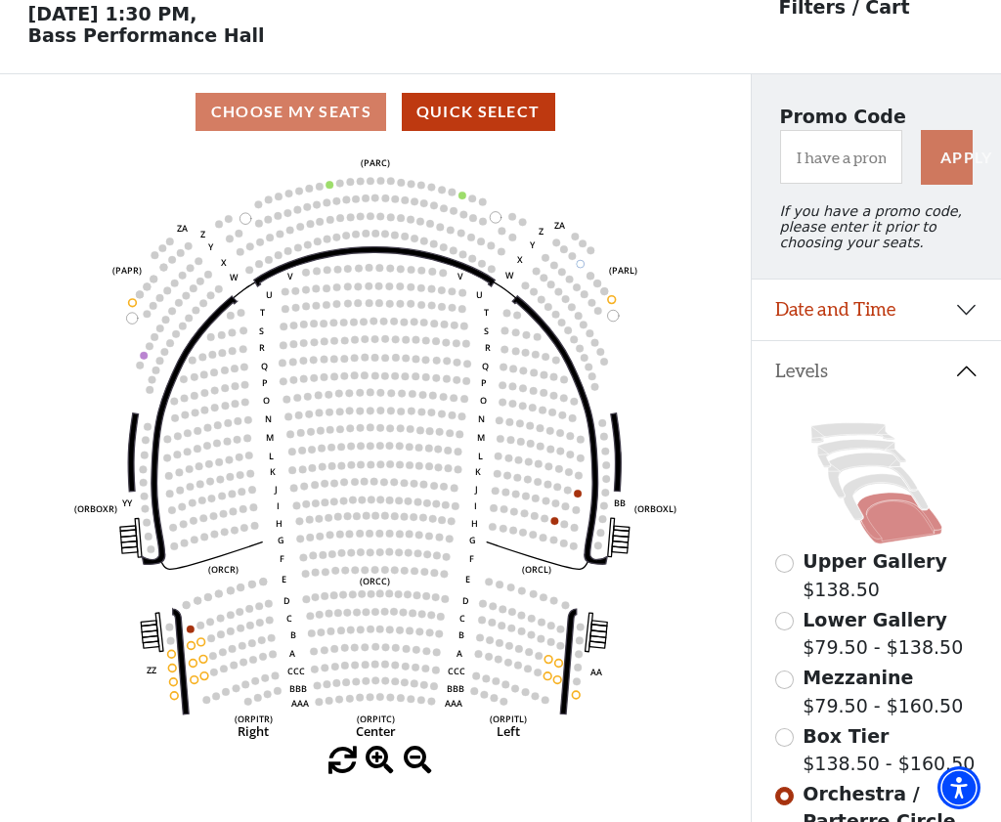
scroll to position [91, 0]
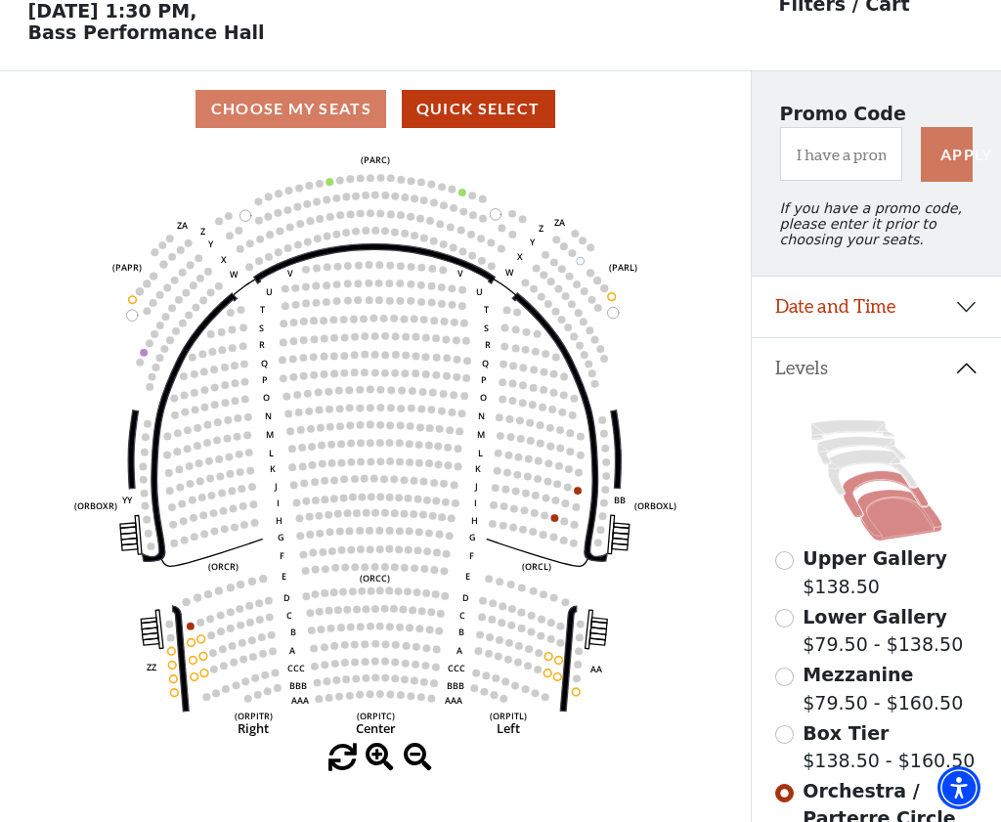
click at [853, 508] on icon at bounding box center [885, 494] width 85 height 47
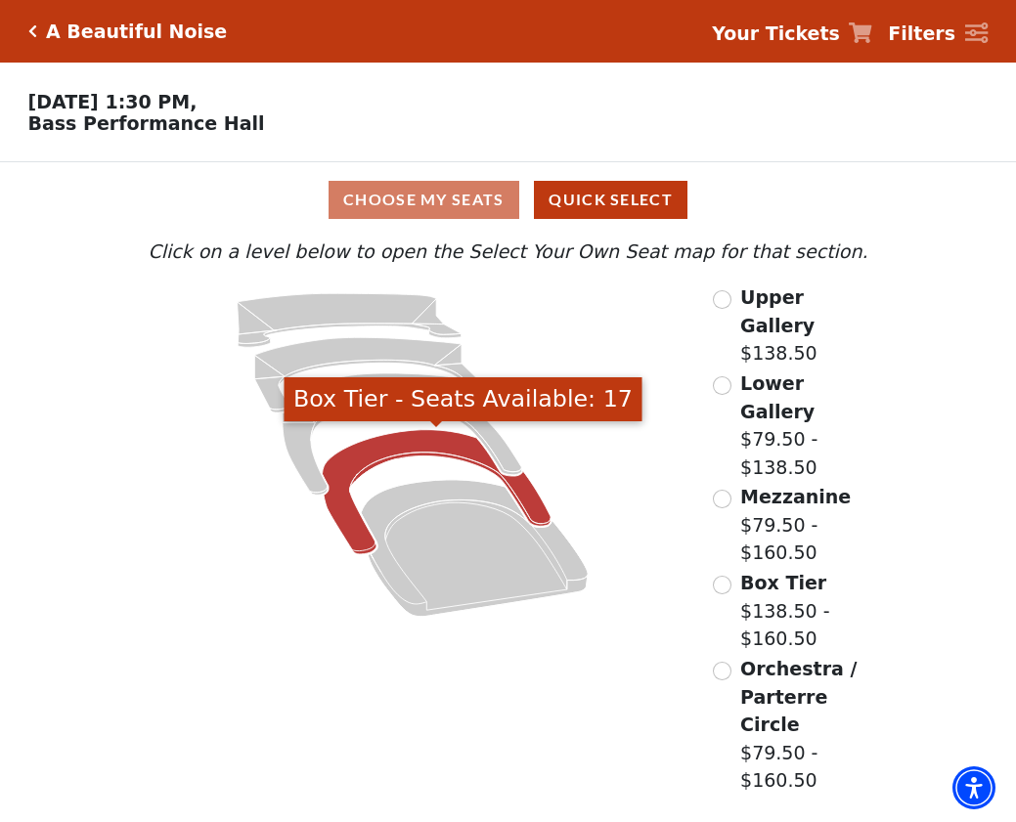
click at [355, 529] on icon "Box Tier - Seats Available: 17" at bounding box center [437, 492] width 229 height 124
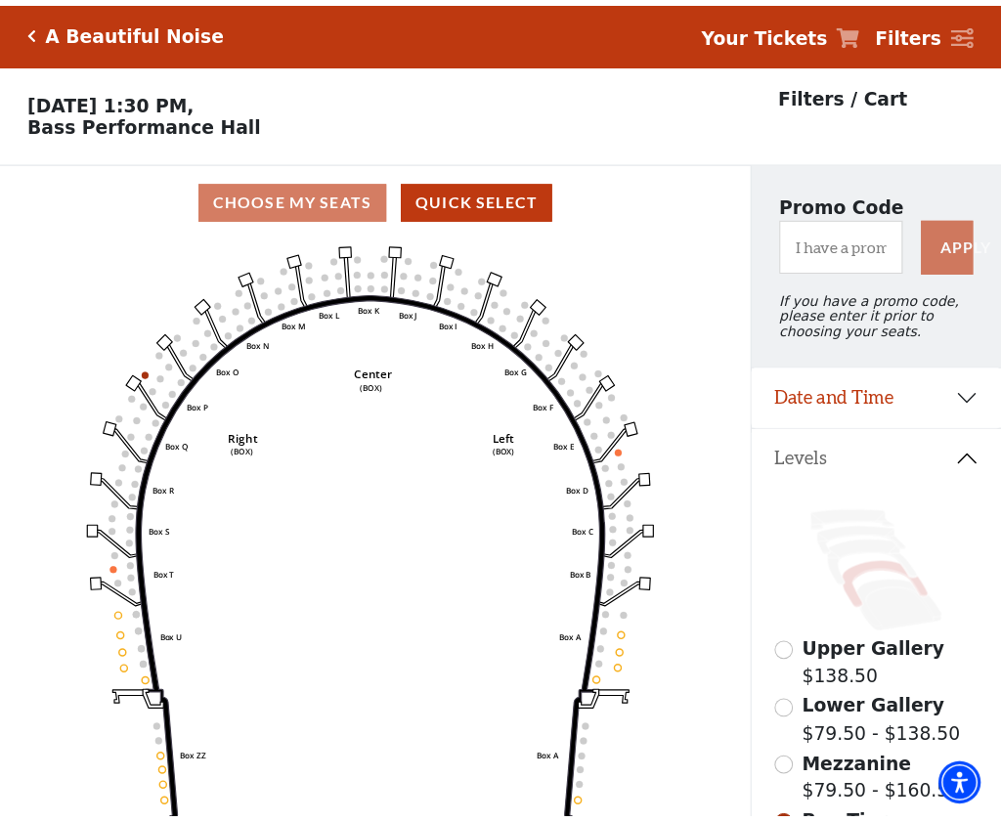
scroll to position [91, 0]
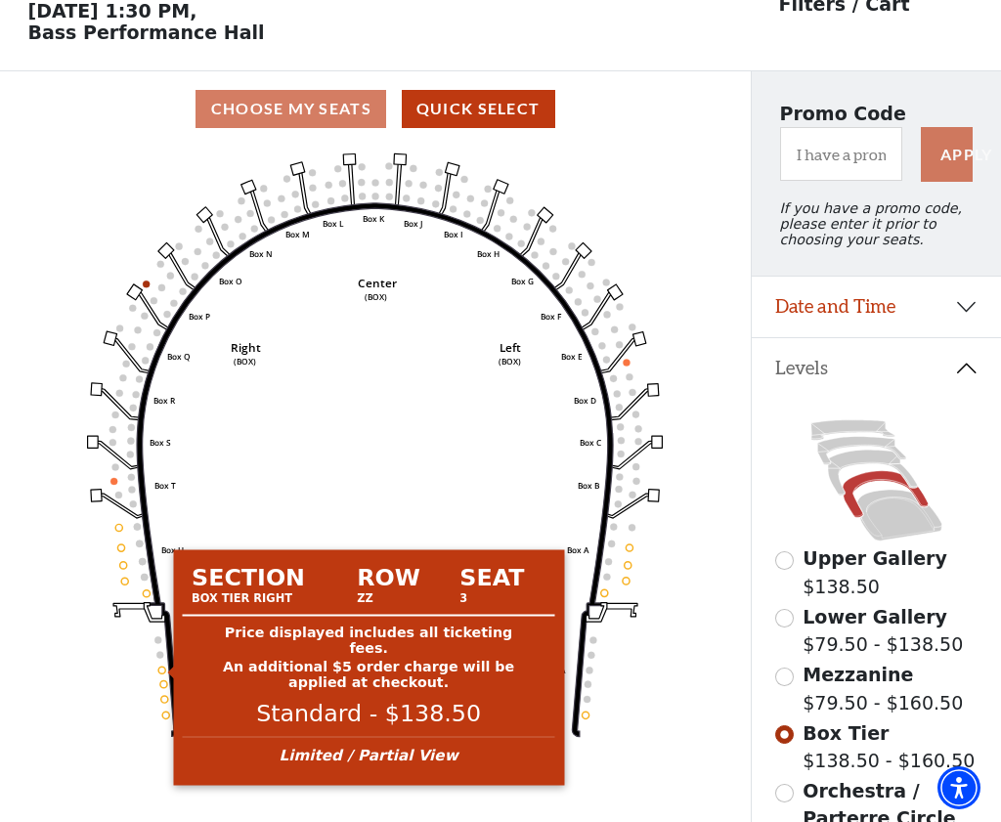
click at [163, 668] on circle at bounding box center [162, 670] width 7 height 7
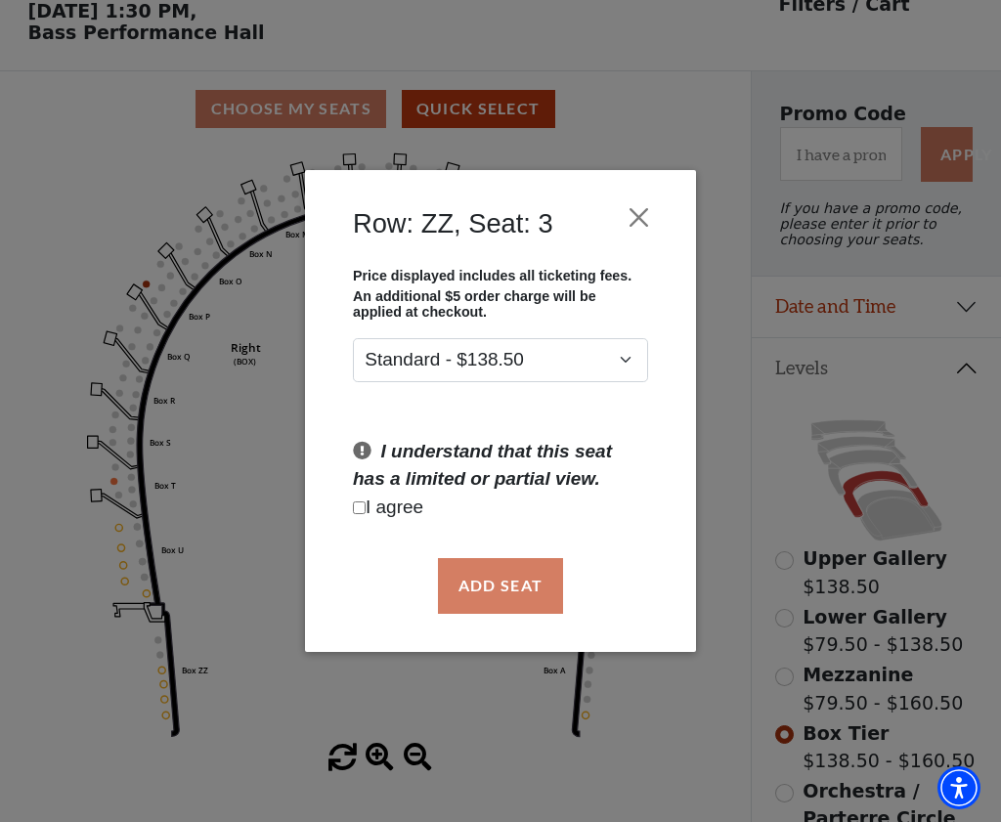
click at [359, 508] on input "Checkbox field" at bounding box center [359, 508] width 13 height 13
checkbox input "true"
click at [502, 588] on button "Add Seat" at bounding box center [500, 585] width 125 height 55
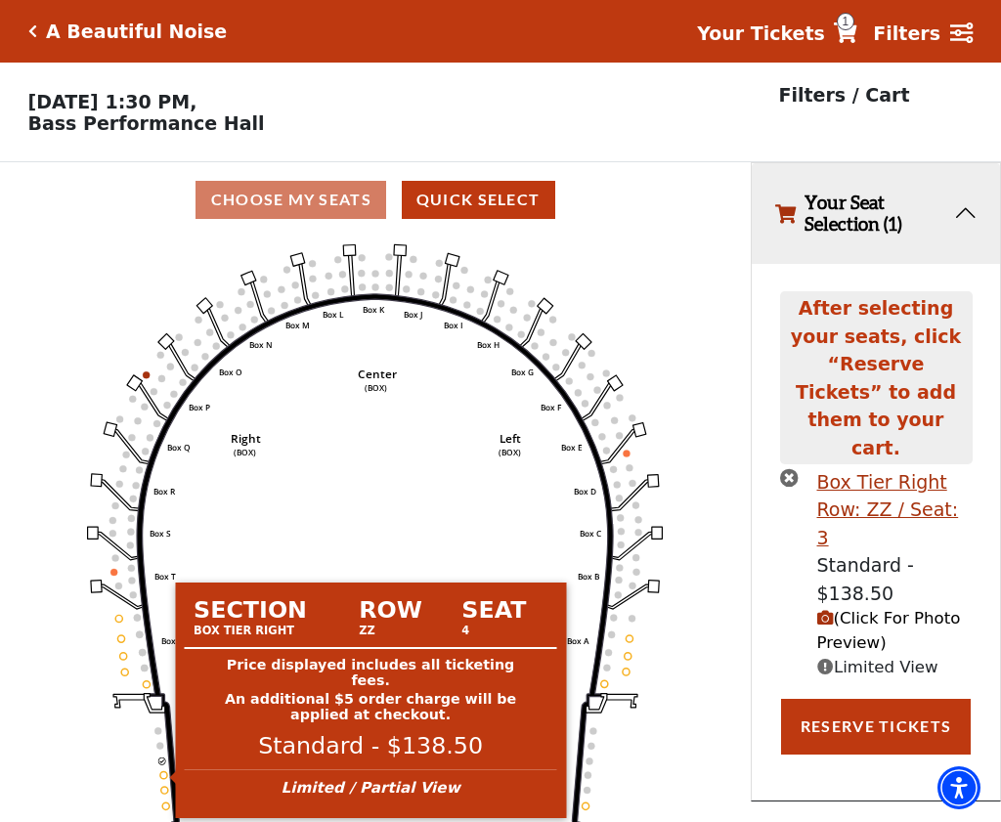
click at [164, 774] on circle at bounding box center [163, 774] width 7 height 7
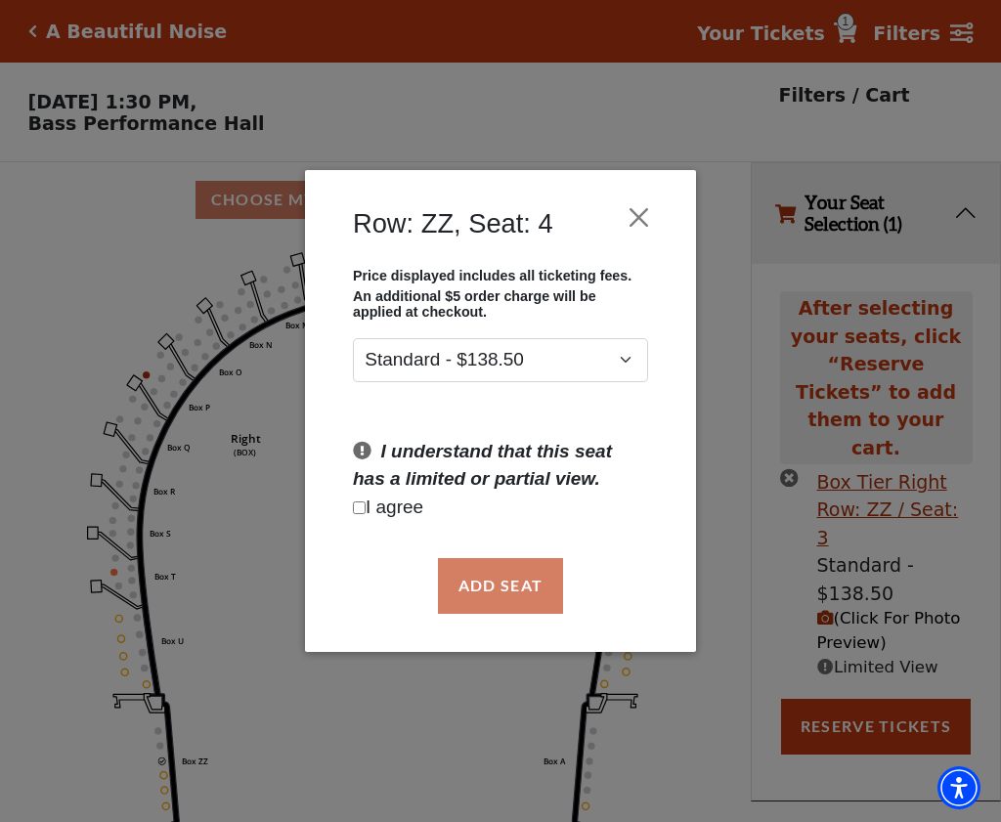
click at [359, 506] on input "Checkbox field" at bounding box center [359, 508] width 13 height 13
checkbox input "true"
click at [523, 587] on button "Add Seat" at bounding box center [500, 585] width 125 height 55
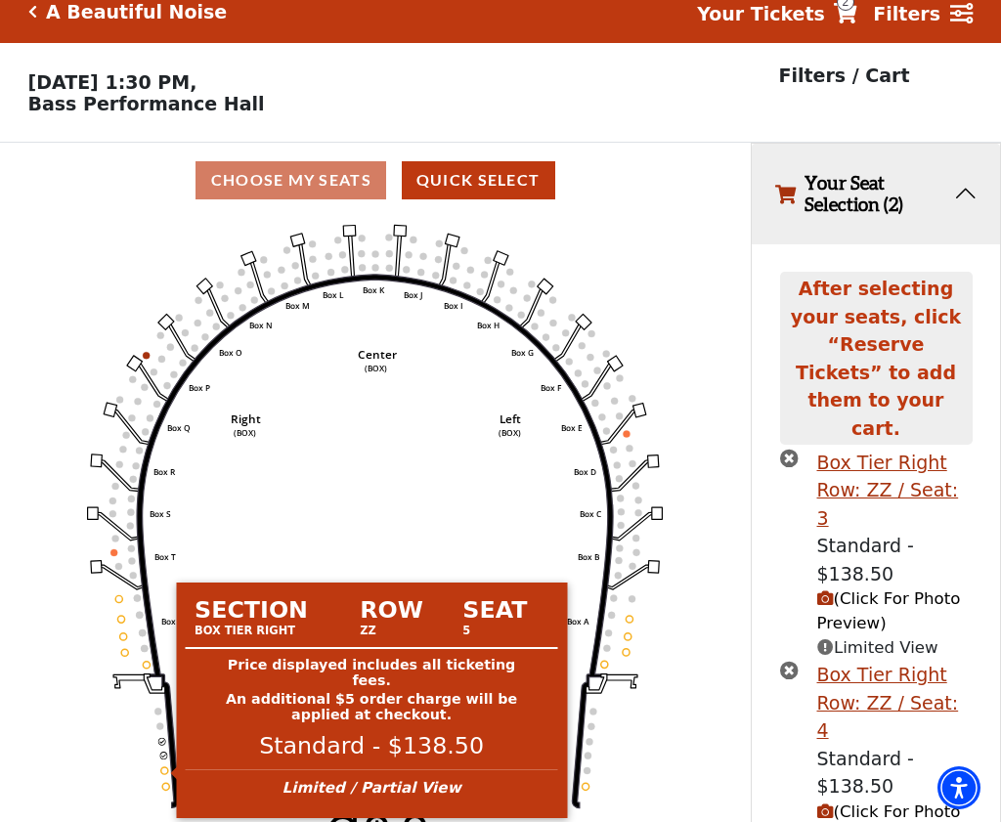
click at [166, 771] on circle at bounding box center [164, 771] width 7 height 7
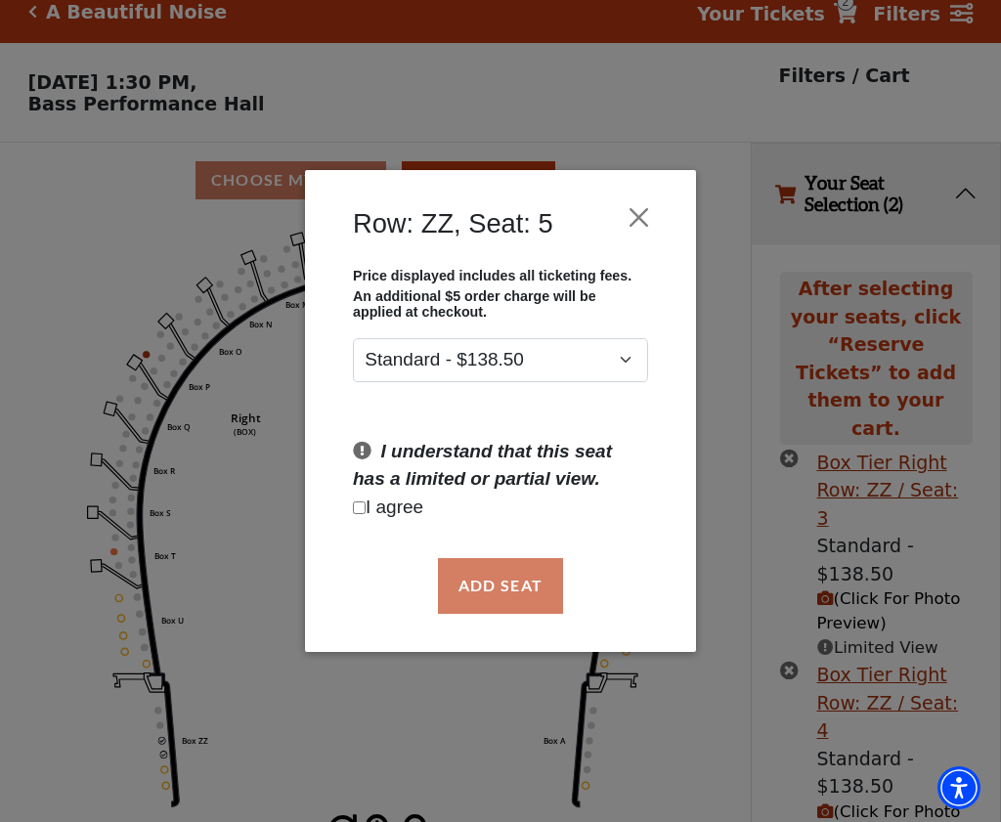
click at [357, 507] on input "Checkbox field" at bounding box center [359, 508] width 13 height 13
checkbox input "true"
click at [508, 589] on button "Add Seat" at bounding box center [500, 585] width 125 height 55
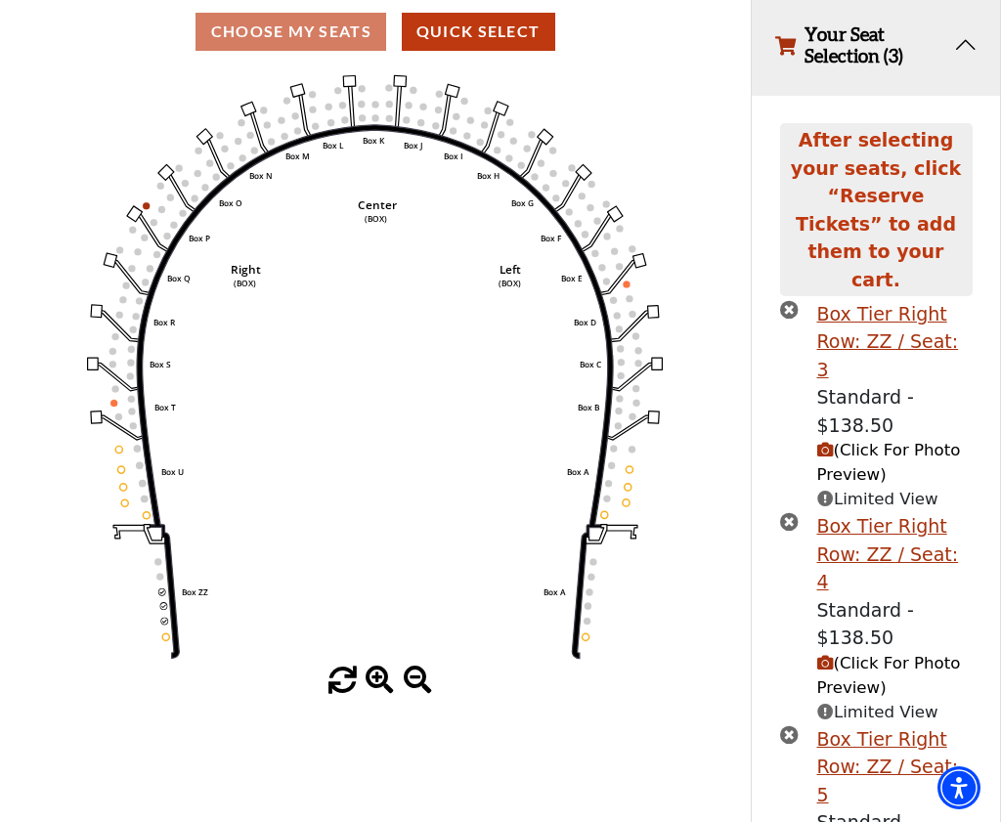
scroll to position [199, 0]
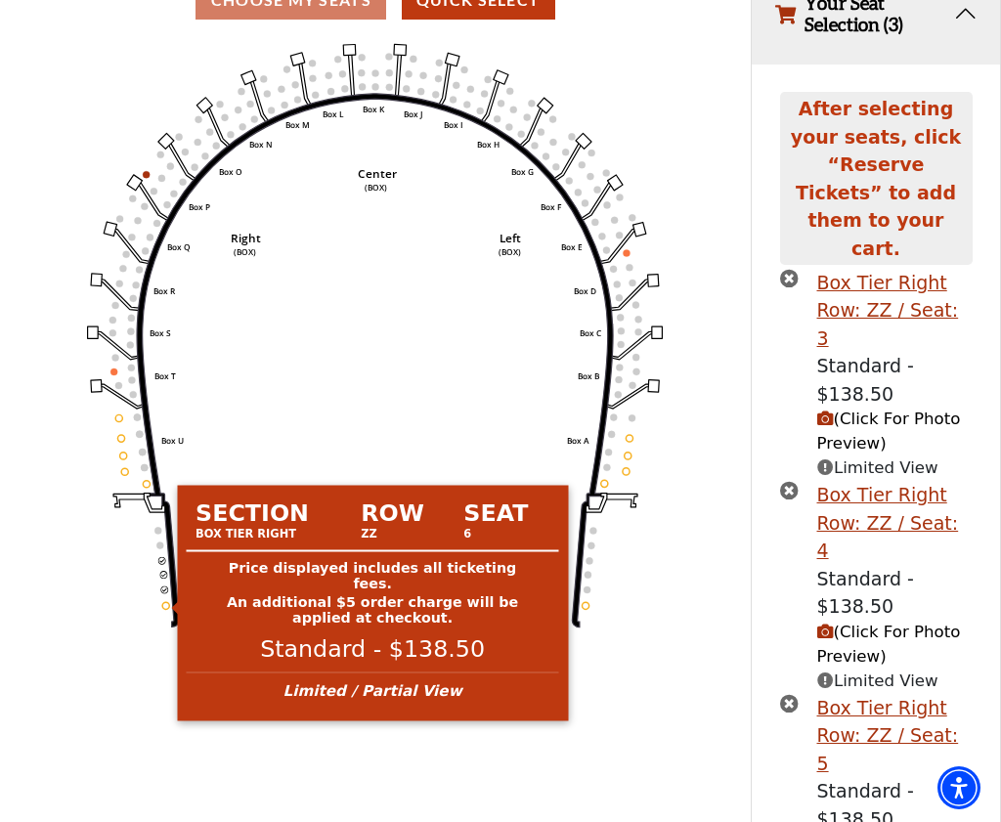
click at [167, 605] on circle at bounding box center [166, 605] width 7 height 7
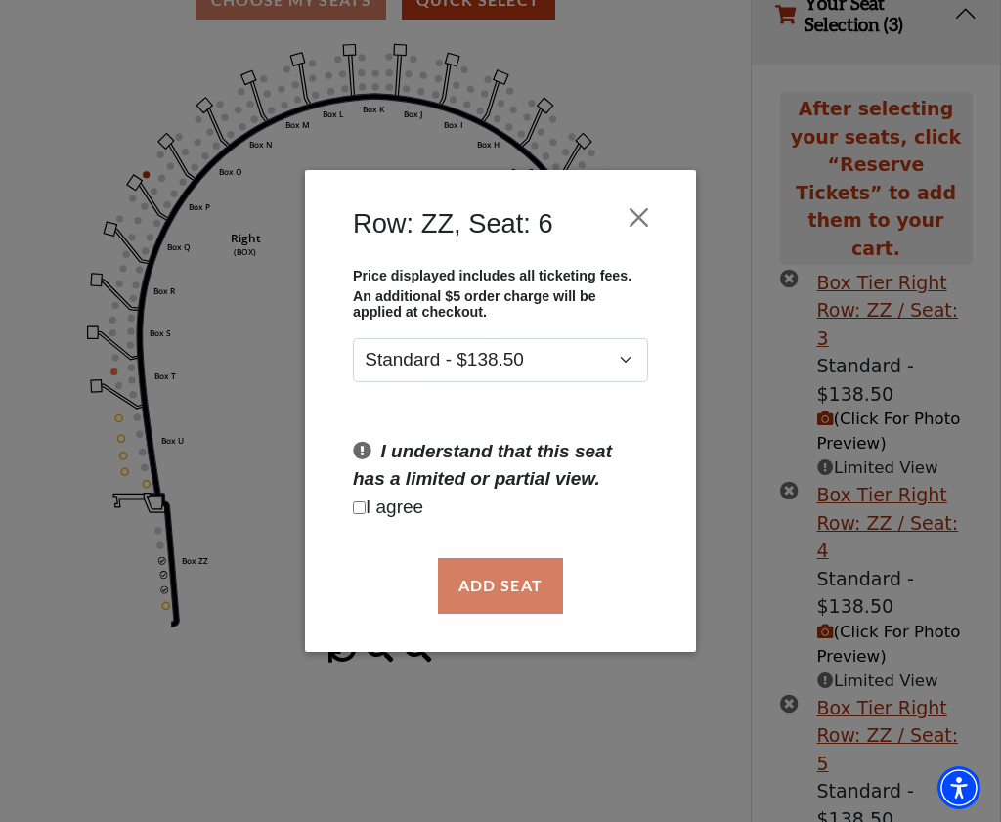
click at [353, 505] on input "Checkbox field" at bounding box center [359, 508] width 13 height 13
checkbox input "true"
click at [490, 581] on button "Add Seat" at bounding box center [500, 585] width 125 height 55
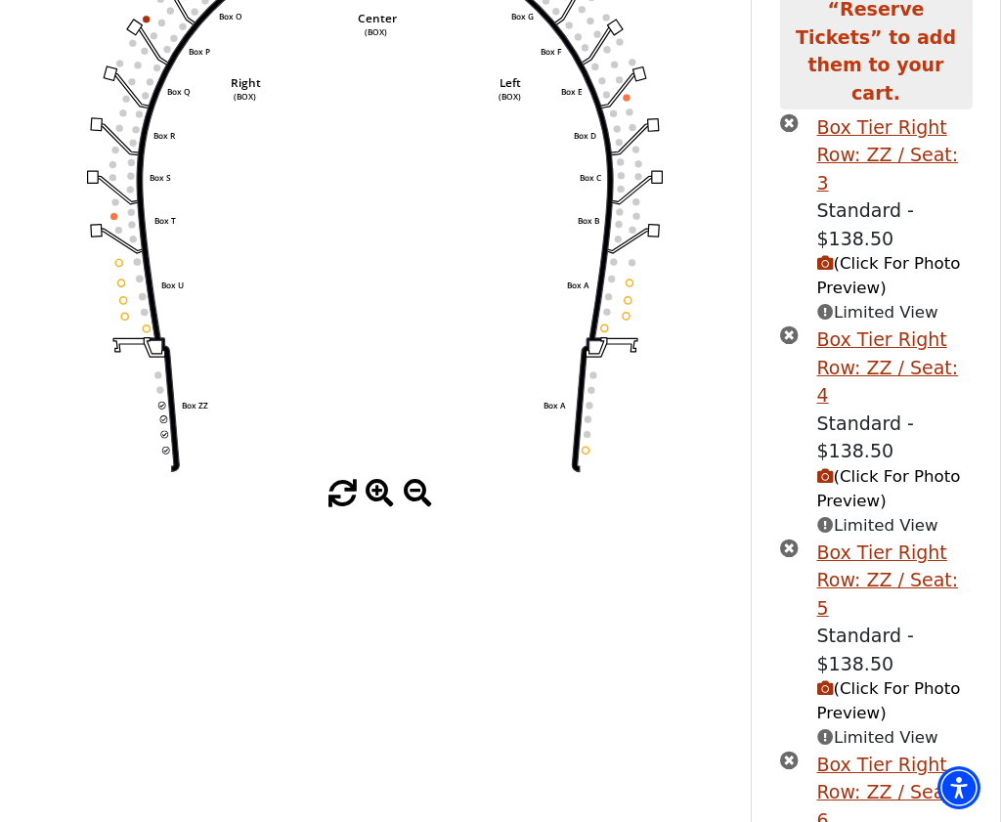
scroll to position [379, 0]
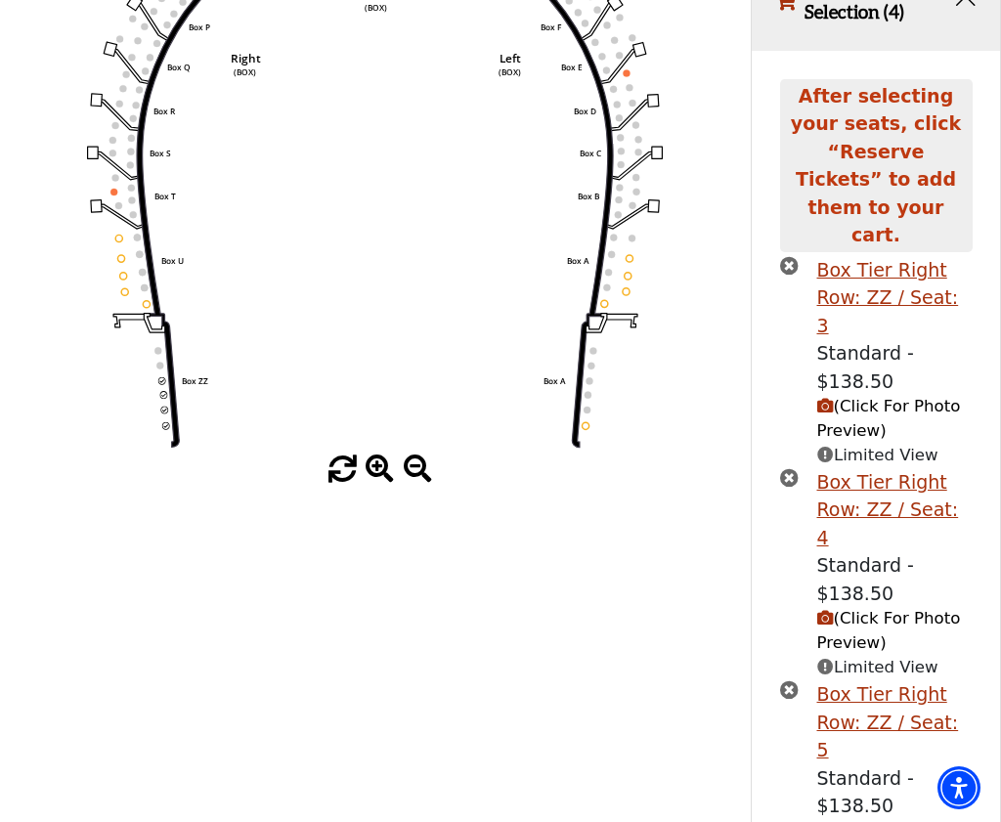
click at [827, 821] on icon "(Click For Photo Preview)" at bounding box center [825, 831] width 17 height 17
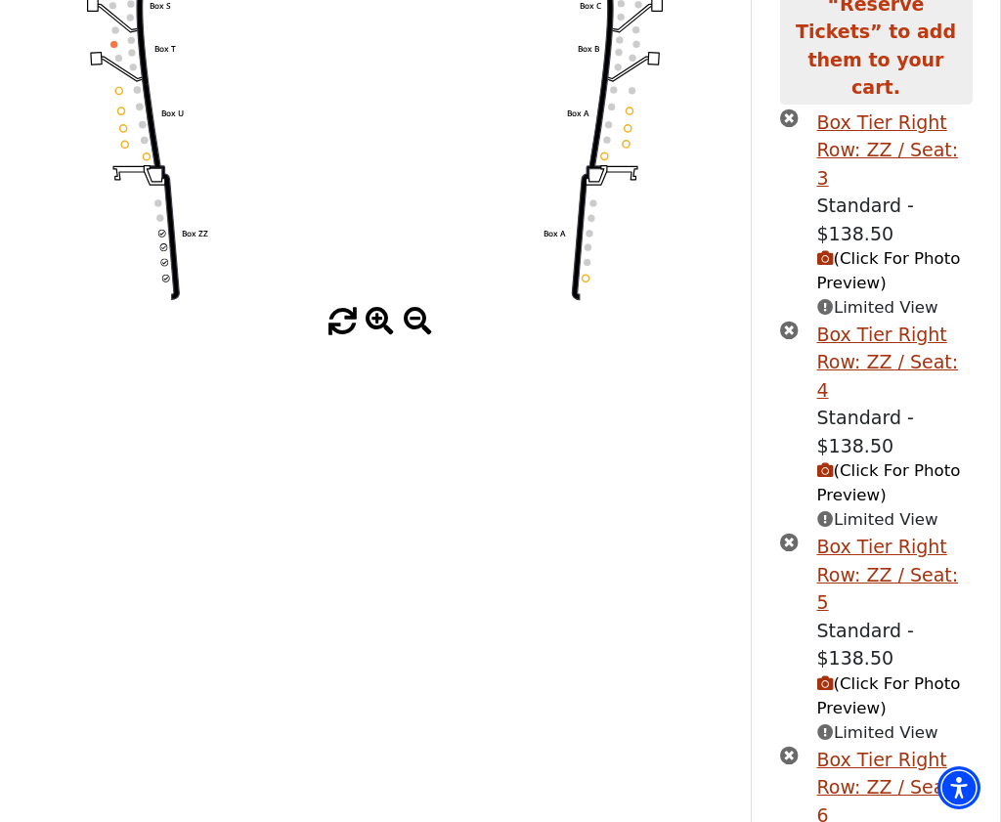
scroll to position [508, 0]
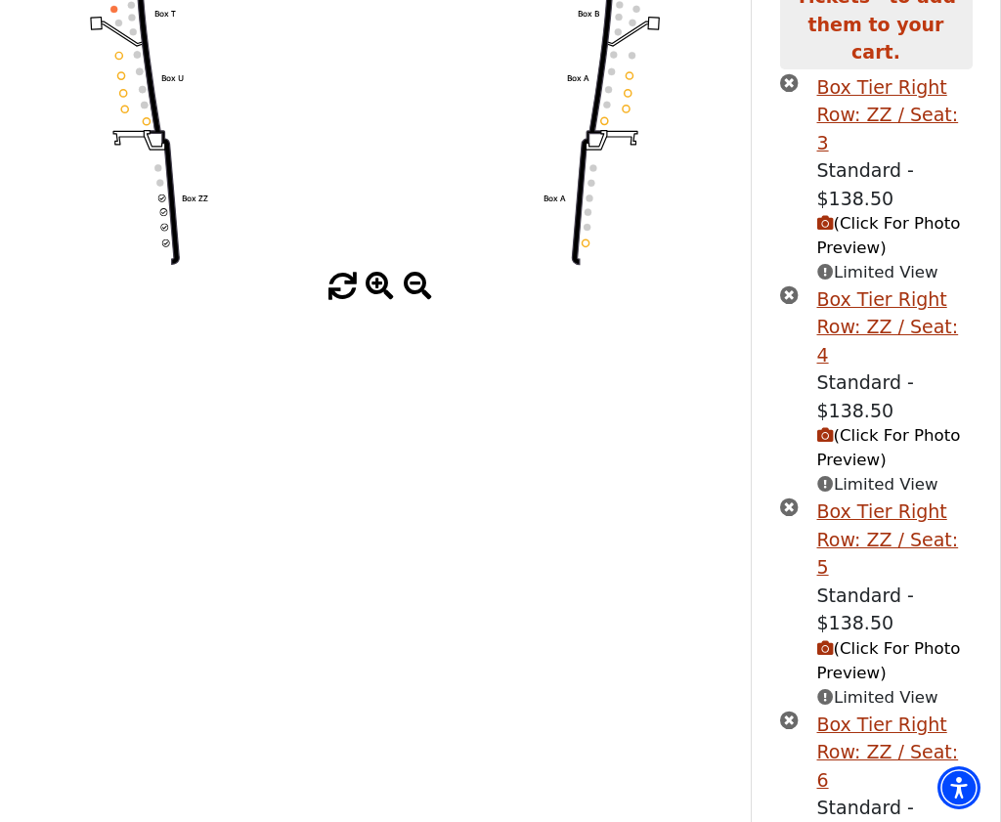
scroll to position [573, 0]
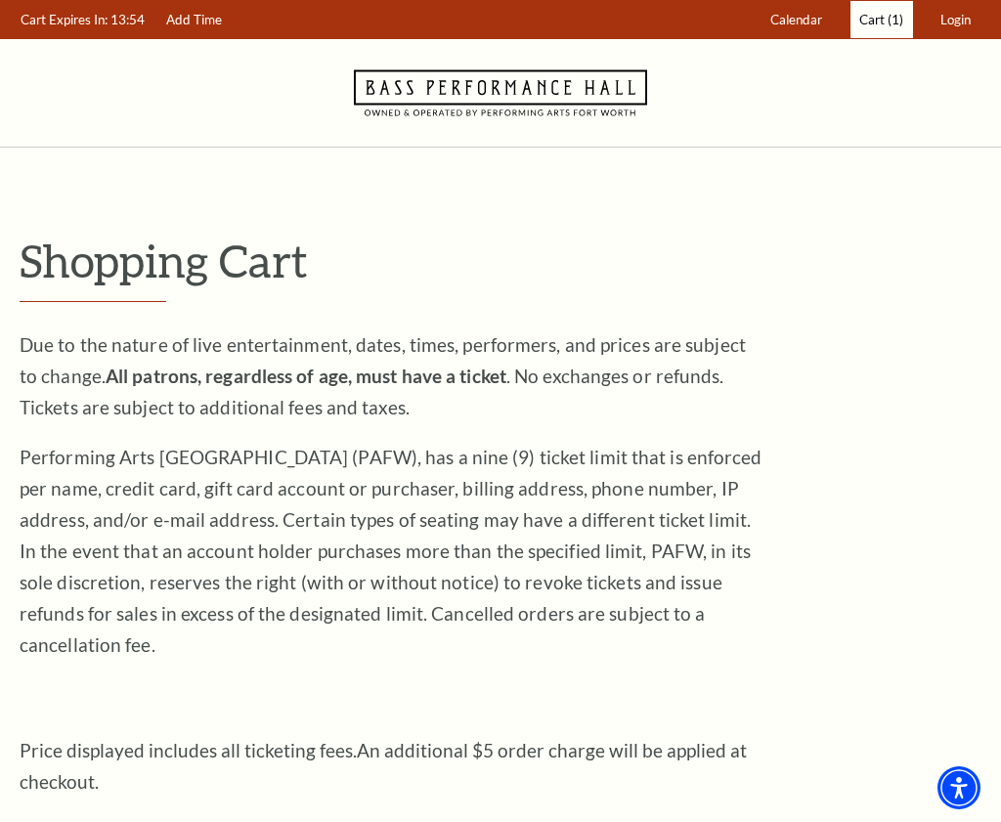
click at [865, 19] on span "Cart" at bounding box center [871, 20] width 25 height 16
click at [888, 21] on span "(1)" at bounding box center [896, 20] width 16 height 16
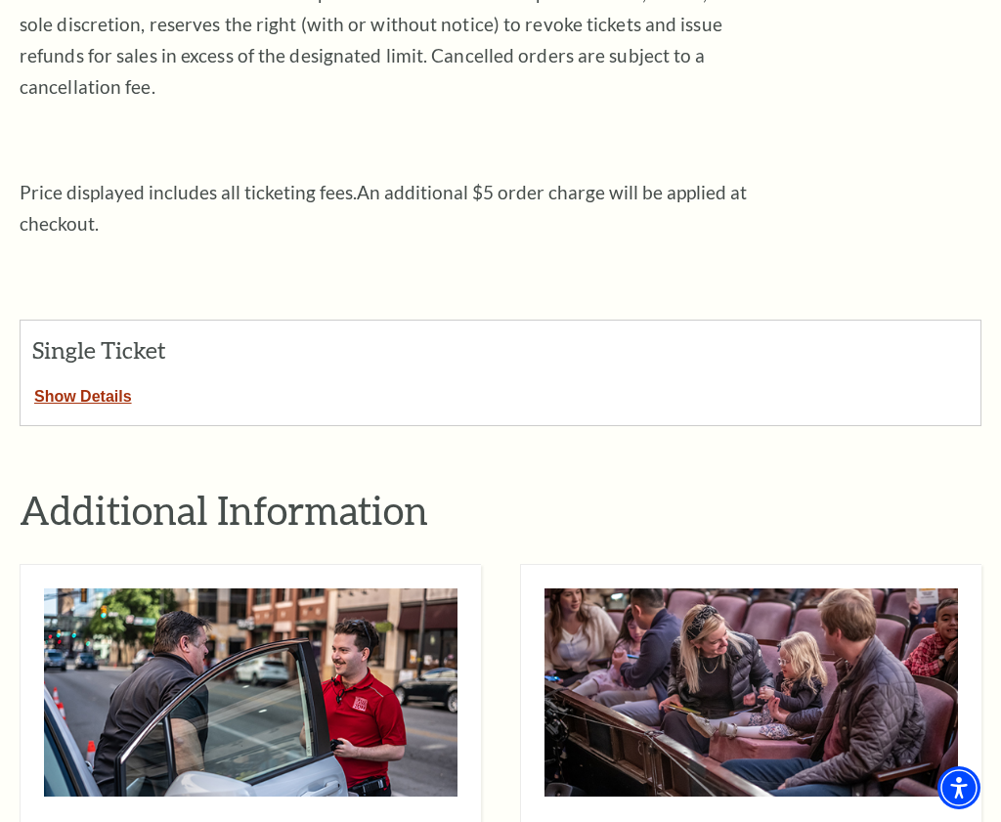
scroll to position [630, 0]
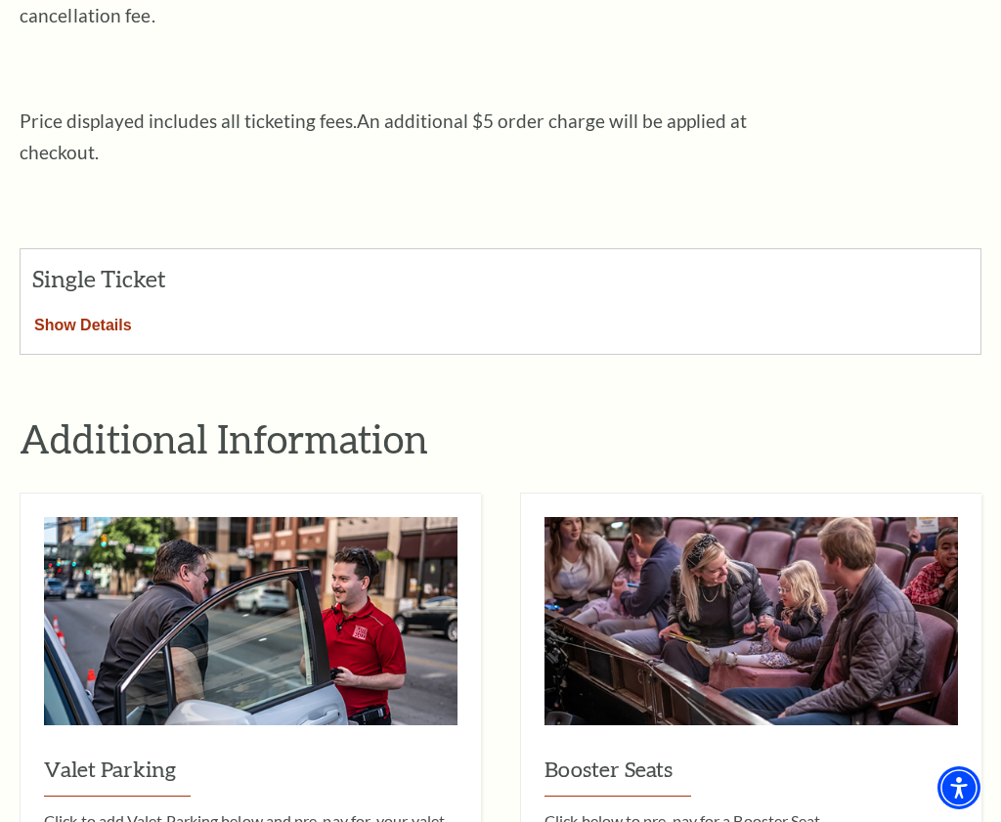
click at [106, 309] on button "Show Details" at bounding box center [83, 321] width 125 height 25
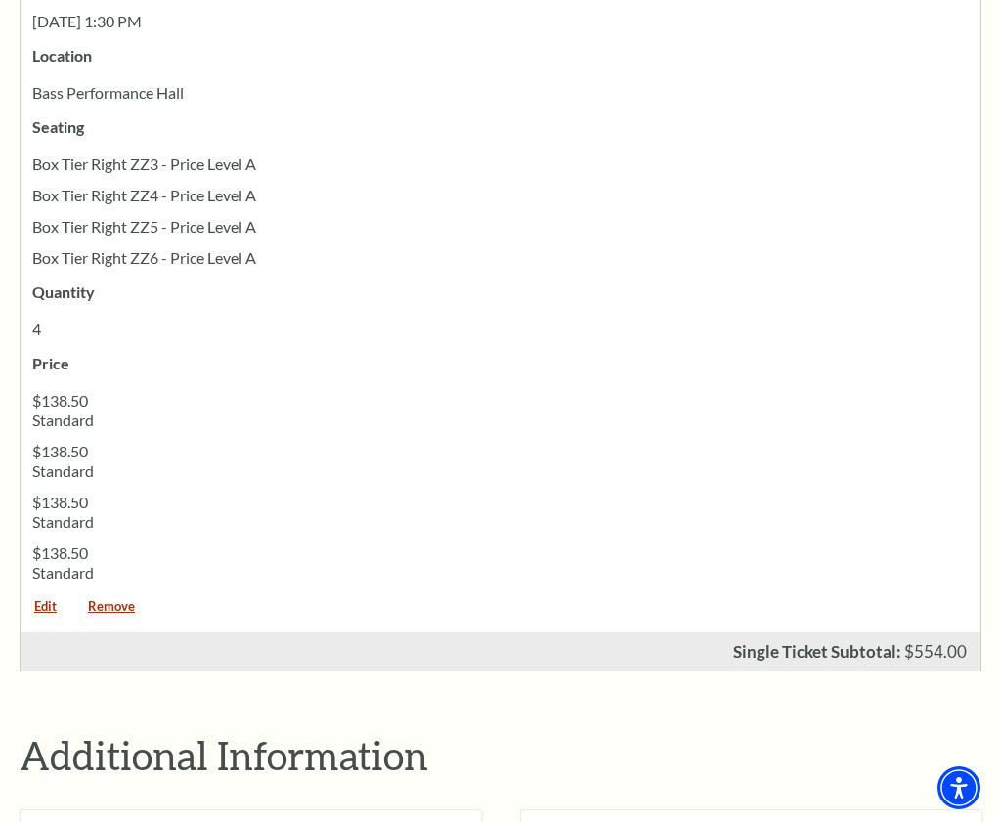
scroll to position [1086, 0]
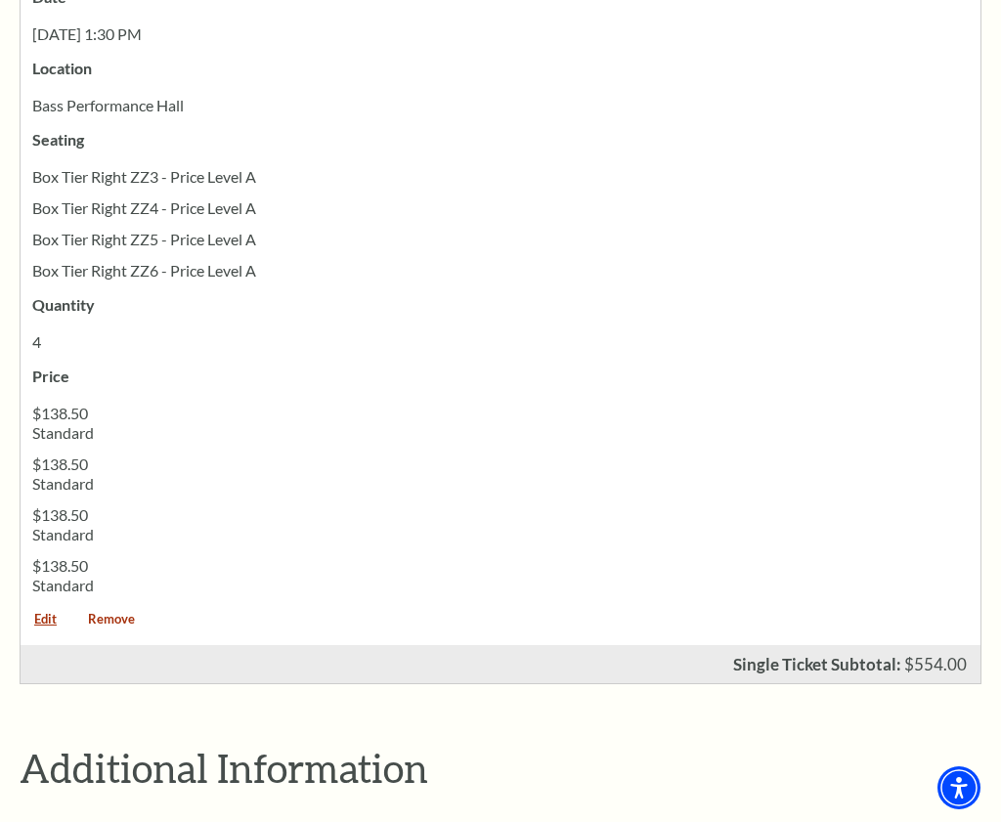
click at [112, 613] on link "Remove" at bounding box center [111, 626] width 74 height 26
